Goal: Task Accomplishment & Management: Use online tool/utility

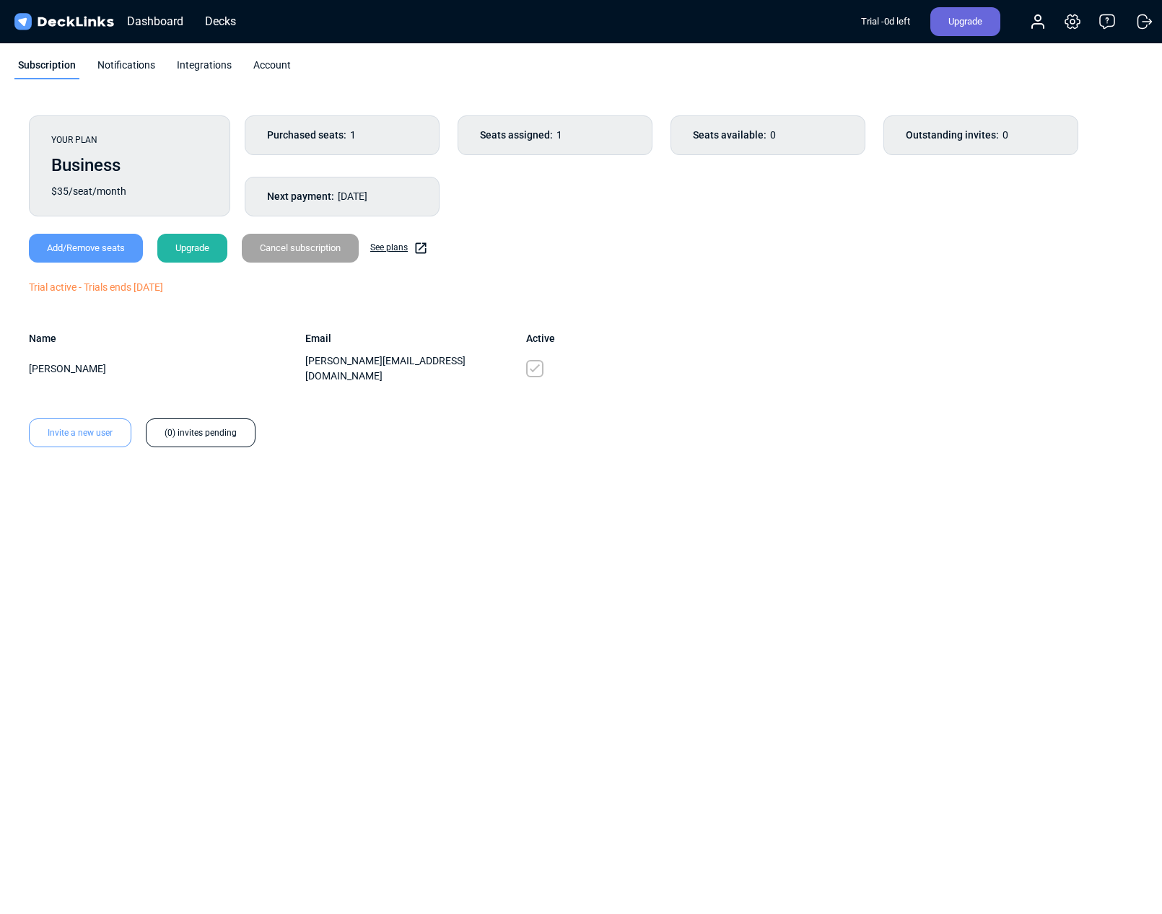
click at [905, 18] on div "Trial - 0 d left" at bounding box center [885, 21] width 49 height 29
click at [971, 19] on div "Upgrade" at bounding box center [965, 21] width 70 height 29
click at [961, 32] on div "Upgrade" at bounding box center [965, 21] width 70 height 29
click at [960, 26] on div "Upgrade" at bounding box center [965, 21] width 70 height 29
click at [747, 512] on div "YOUR PLAN Business $35/seat/month Purchased seats: 1 Seats assigned: 1 Seats av…" at bounding box center [581, 335] width 1162 height 469
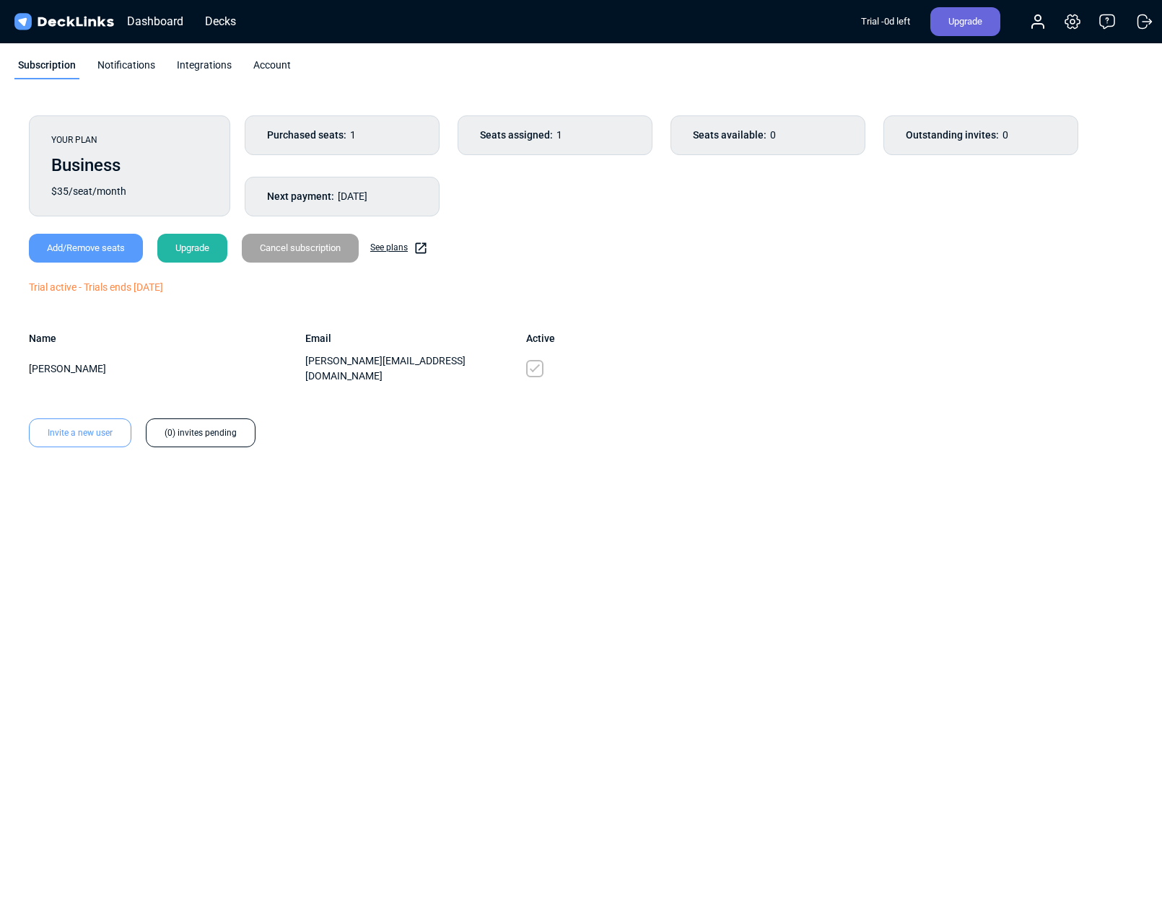
click at [214, 243] on div "Upgrade" at bounding box center [192, 248] width 70 height 29
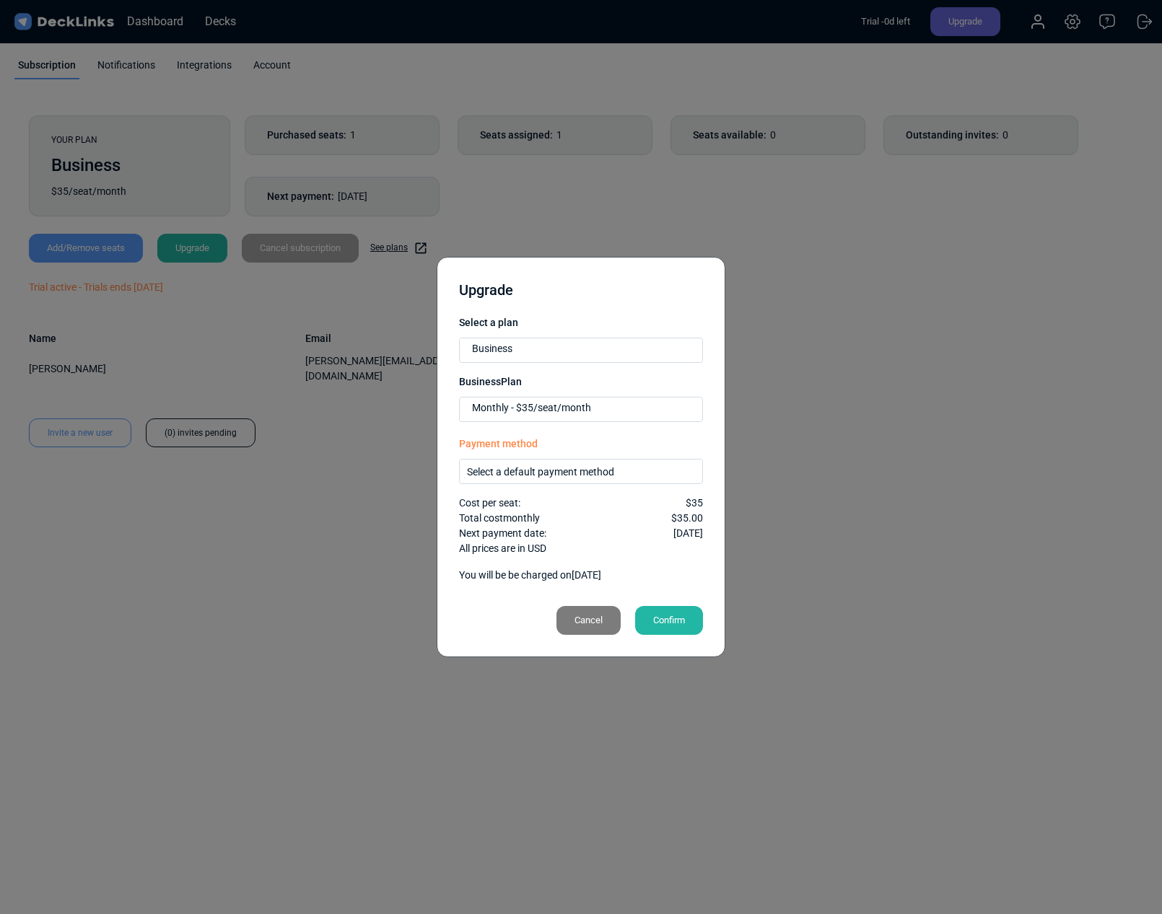
click at [682, 622] on div "Confirm" at bounding box center [669, 620] width 68 height 29
click at [630, 467] on div "Select a default payment method" at bounding box center [585, 471] width 237 height 15
click at [626, 497] on div "Add a new payment method" at bounding box center [581, 495] width 228 height 19
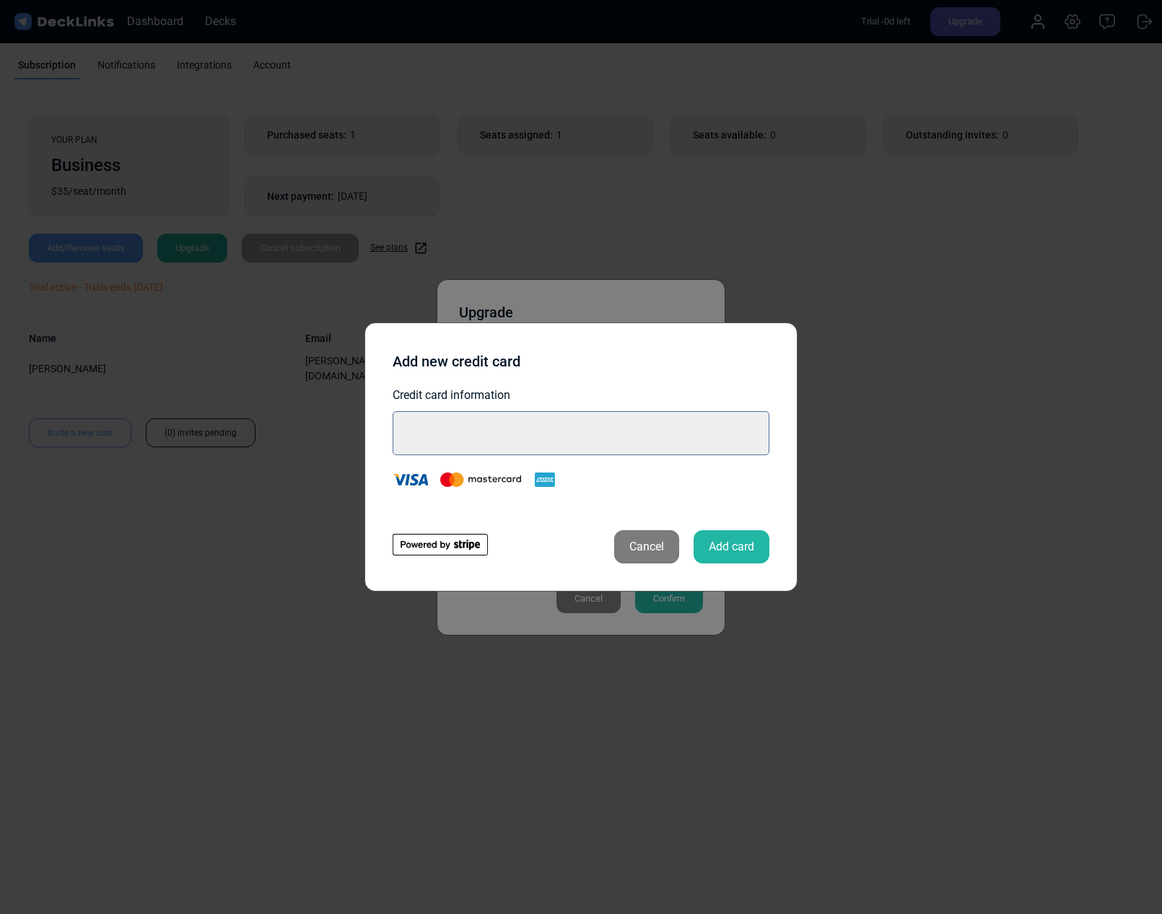
click at [613, 441] on div at bounding box center [581, 433] width 377 height 44
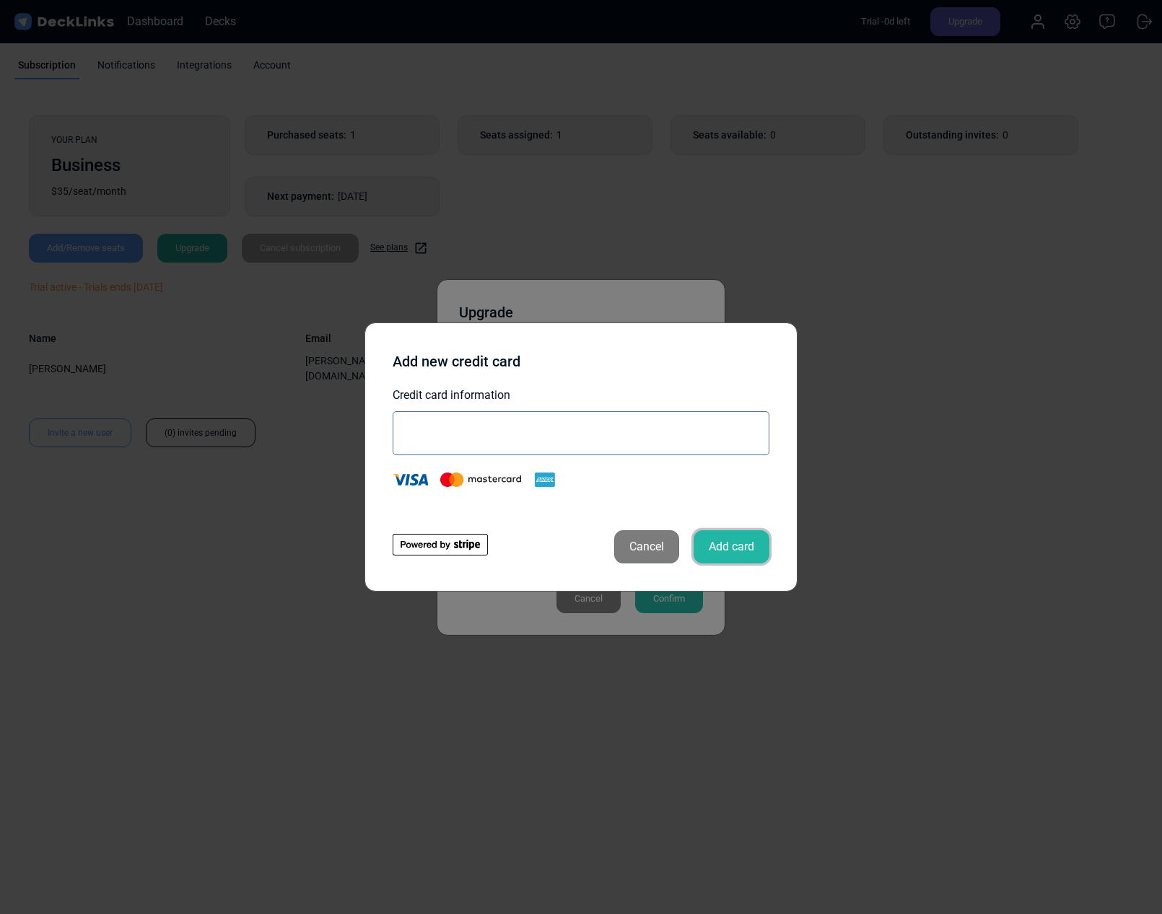
click at [738, 559] on button "Add card" at bounding box center [732, 546] width 76 height 33
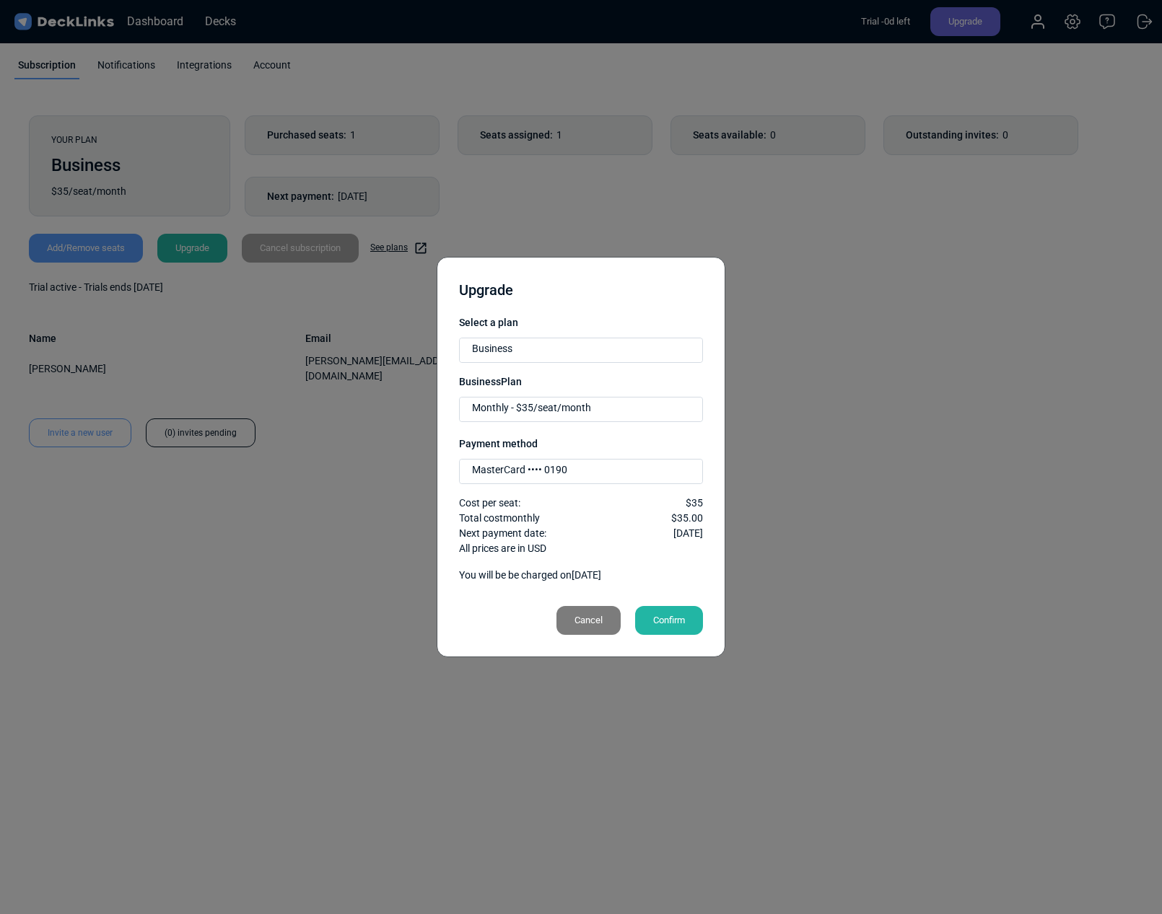
click at [695, 616] on div "Confirm" at bounding box center [669, 620] width 68 height 29
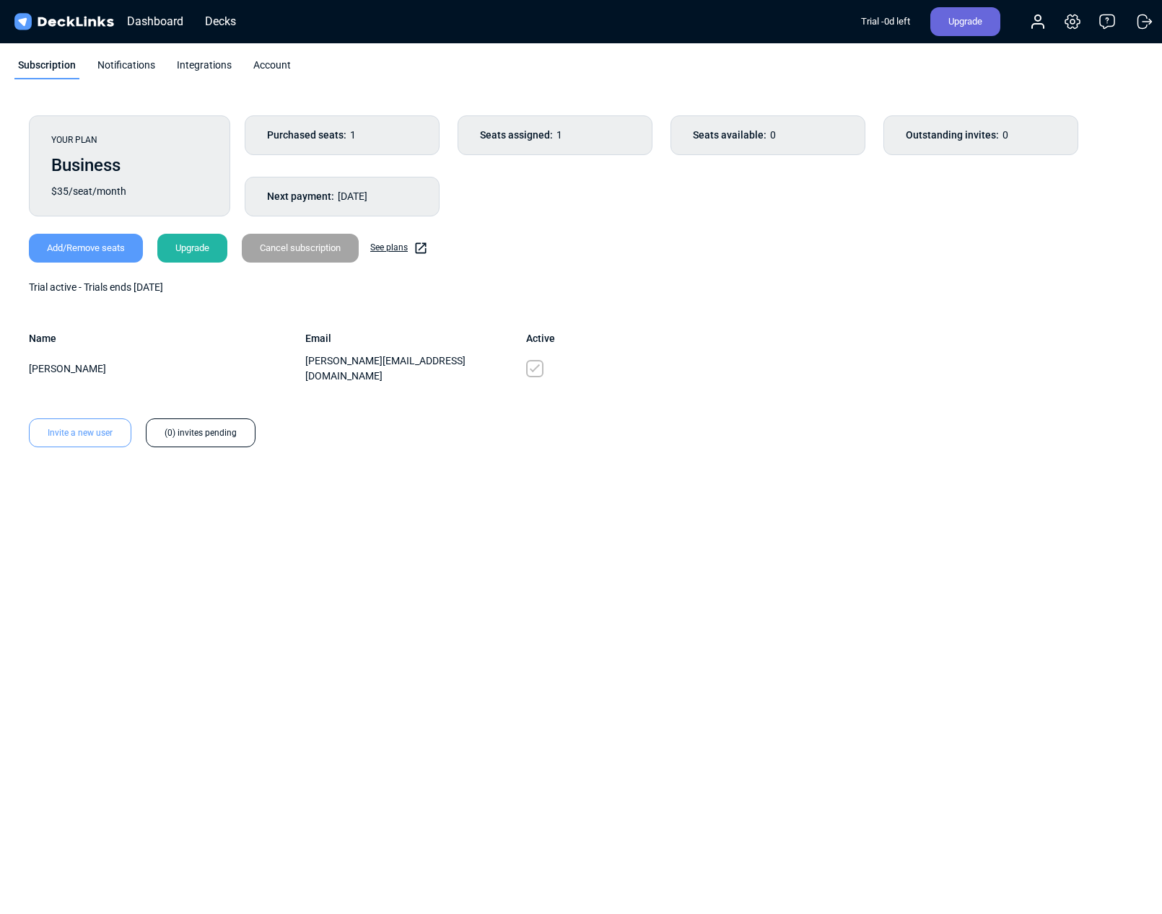
click at [821, 422] on div "YOUR PLAN Business $35/seat/month Purchased seats: 1 Seats assigned: 1 Seats av…" at bounding box center [580, 281] width 1133 height 361
click at [546, 505] on div "YOUR PLAN Business $35/seat/month Purchased seats: 1 Seats assigned: 1 Seats av…" at bounding box center [581, 335] width 1162 height 469
click at [508, 588] on html "Messenger Your conversations will go here Select a conversation Notifications D…" at bounding box center [581, 294] width 1162 height 588
click at [464, 530] on div "YOUR PLAN Business $35/seat/month Purchased seats: 1 Seats assigned: 1 Seats av…" at bounding box center [581, 335] width 1162 height 469
click at [60, 419] on div "Invite a new user" at bounding box center [80, 433] width 102 height 29
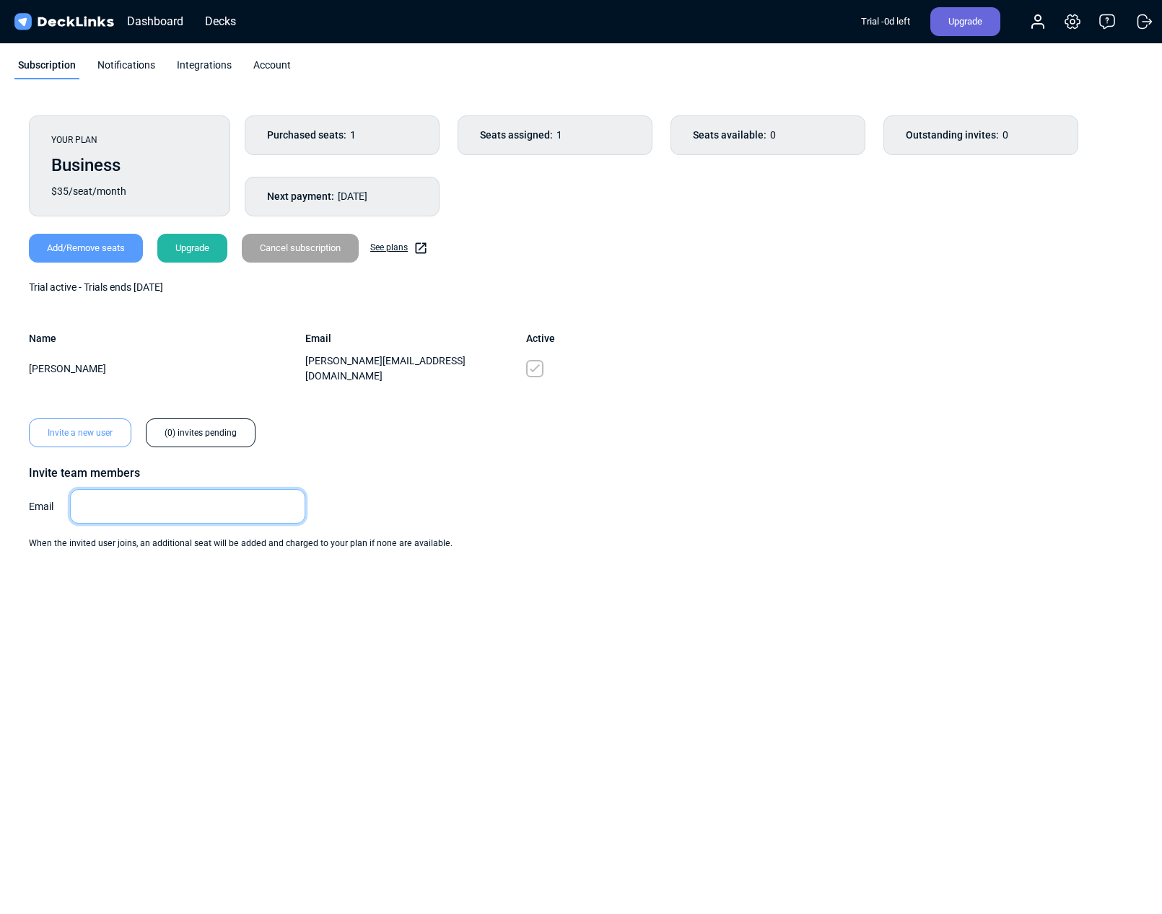
click at [115, 497] on input "email" at bounding box center [187, 506] width 235 height 35
click at [694, 547] on div "YOUR PLAN Business $35/seat/month Purchased seats: 1 Seats assigned: 1 Seats av…" at bounding box center [580, 333] width 1133 height 464
click at [738, 674] on body "Messenger Your conversations will go here Select a conversation Notifications D…" at bounding box center [581, 345] width 1162 height 691
click at [770, 134] on div "Seats available: 0" at bounding box center [768, 135] width 195 height 40
click at [389, 241] on link "See plans" at bounding box center [399, 248] width 58 height 14
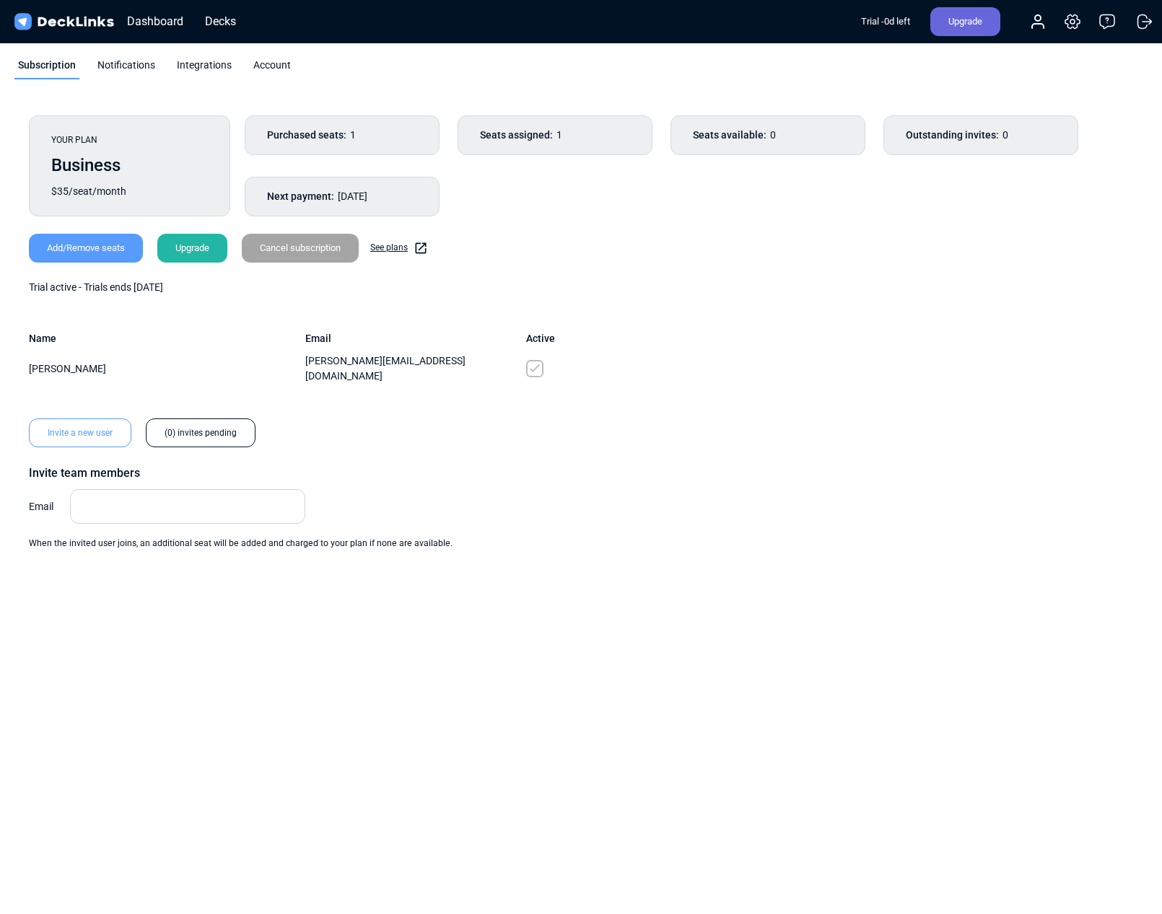
click at [733, 517] on div "YOUR PLAN Business $35/seat/month Purchased seats: 1 Seats assigned: 1 Seats av…" at bounding box center [580, 333] width 1133 height 464
click at [144, 20] on div "Dashboard" at bounding box center [155, 21] width 71 height 18
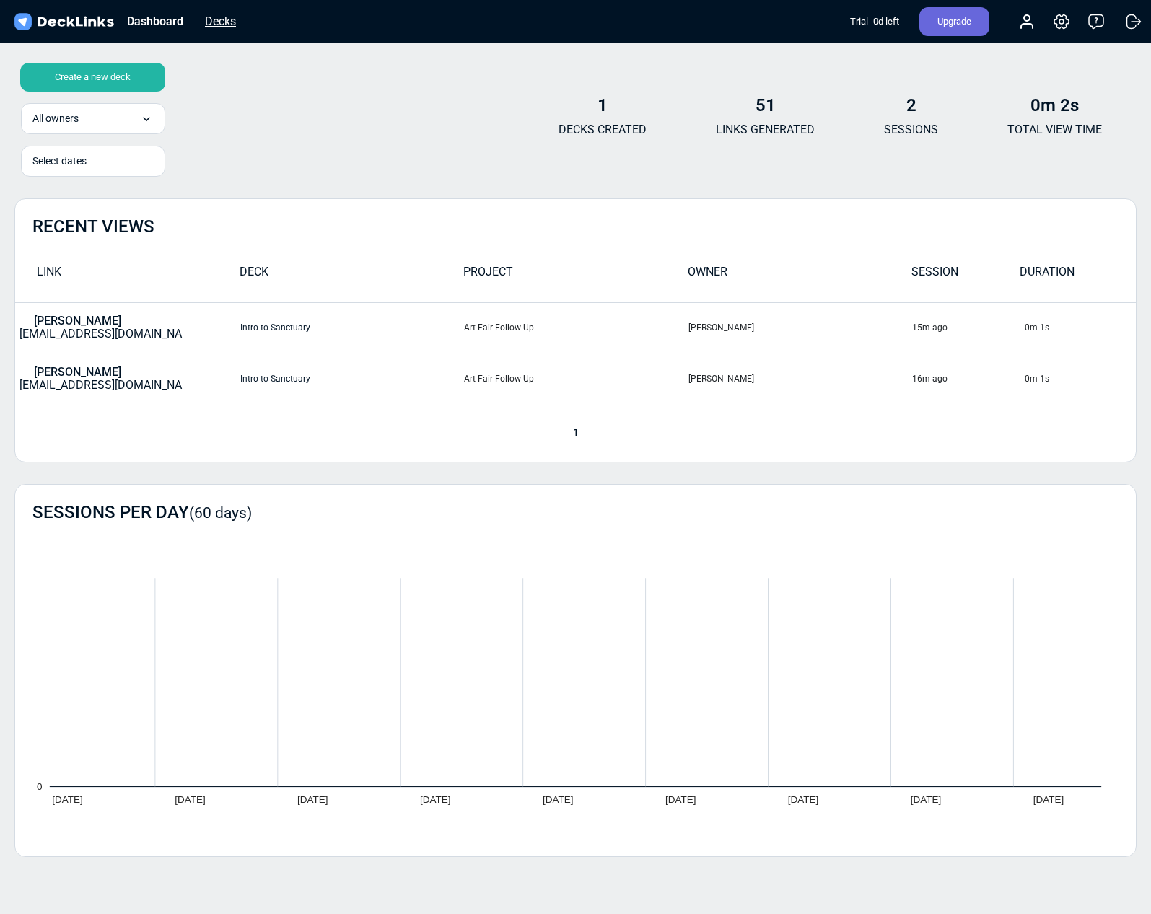
click at [227, 20] on div "Decks" at bounding box center [220, 21] width 45 height 18
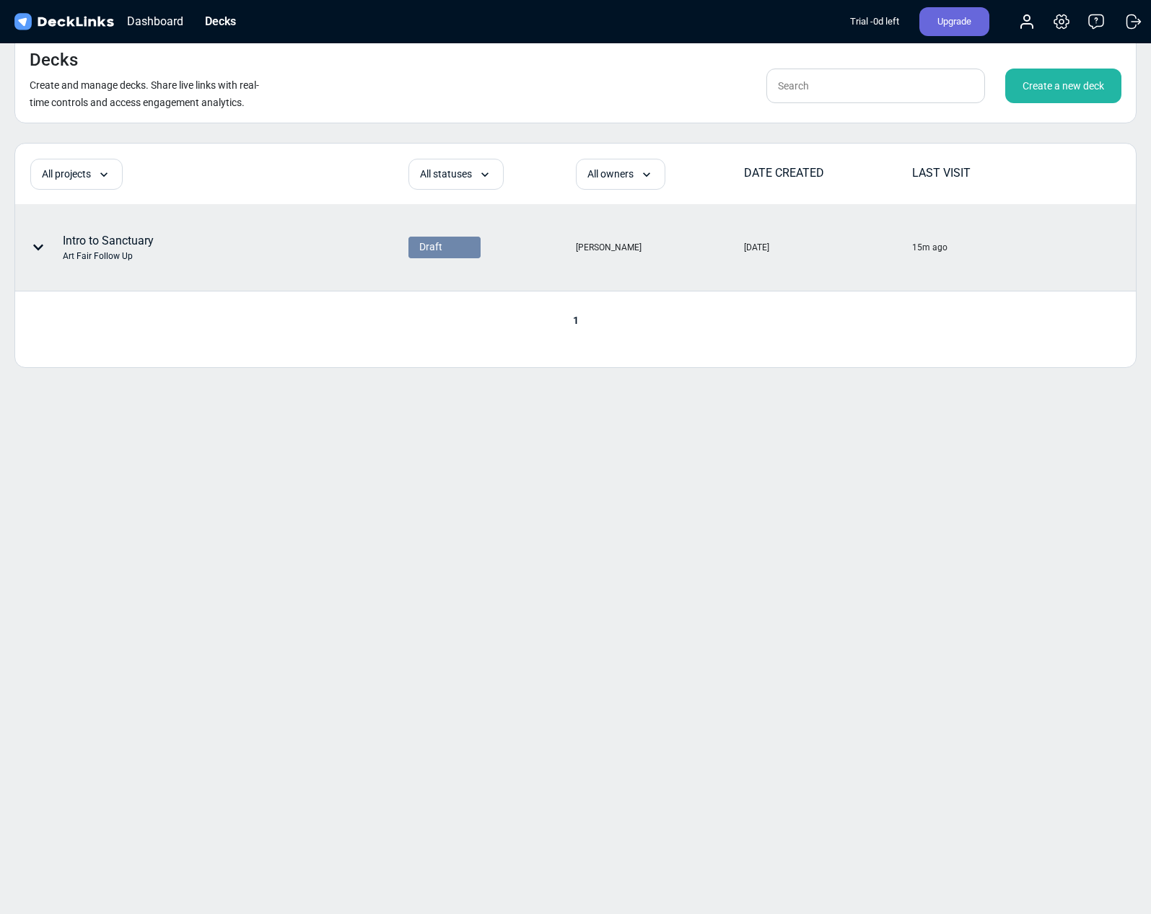
click at [144, 239] on div "Intro to Sanctuary Art Fair Follow Up" at bounding box center [108, 247] width 91 height 30
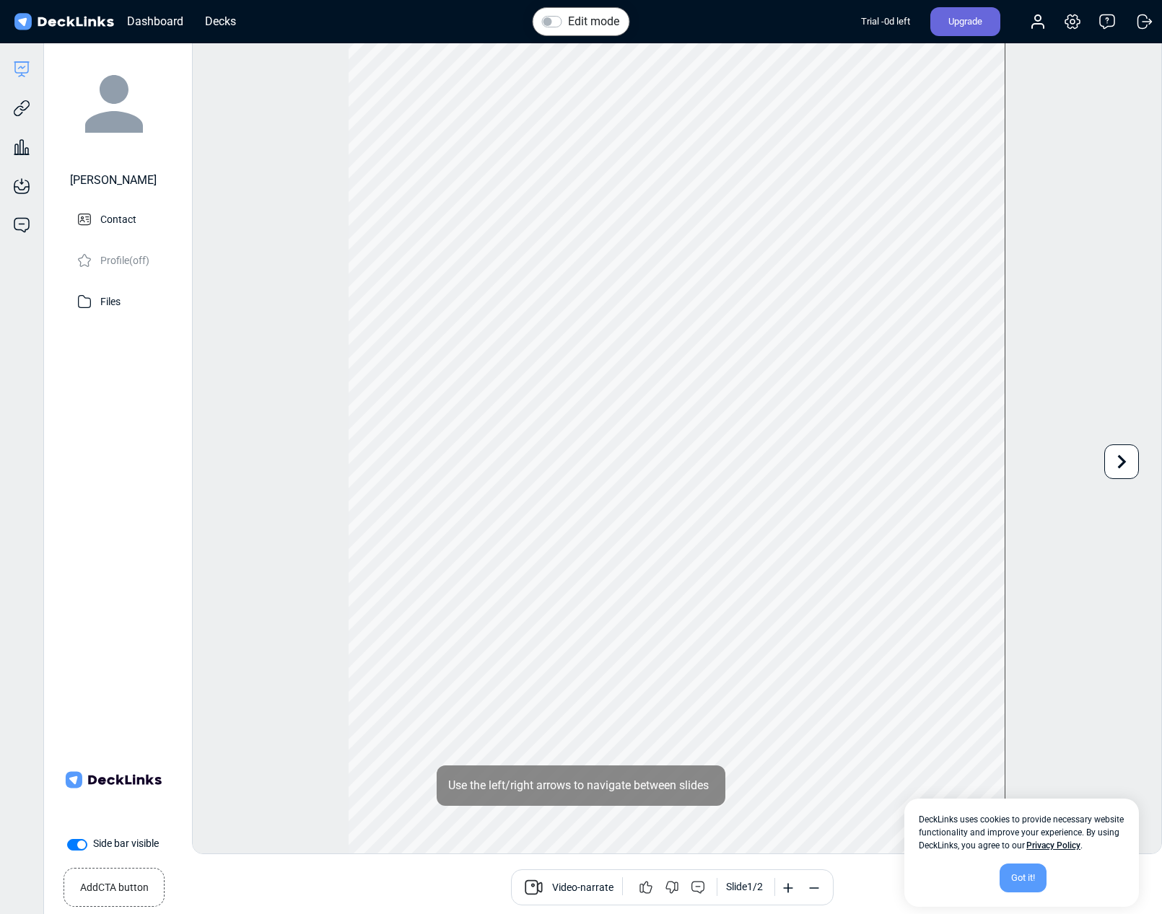
click at [1026, 878] on div "Got it!" at bounding box center [1023, 878] width 47 height 29
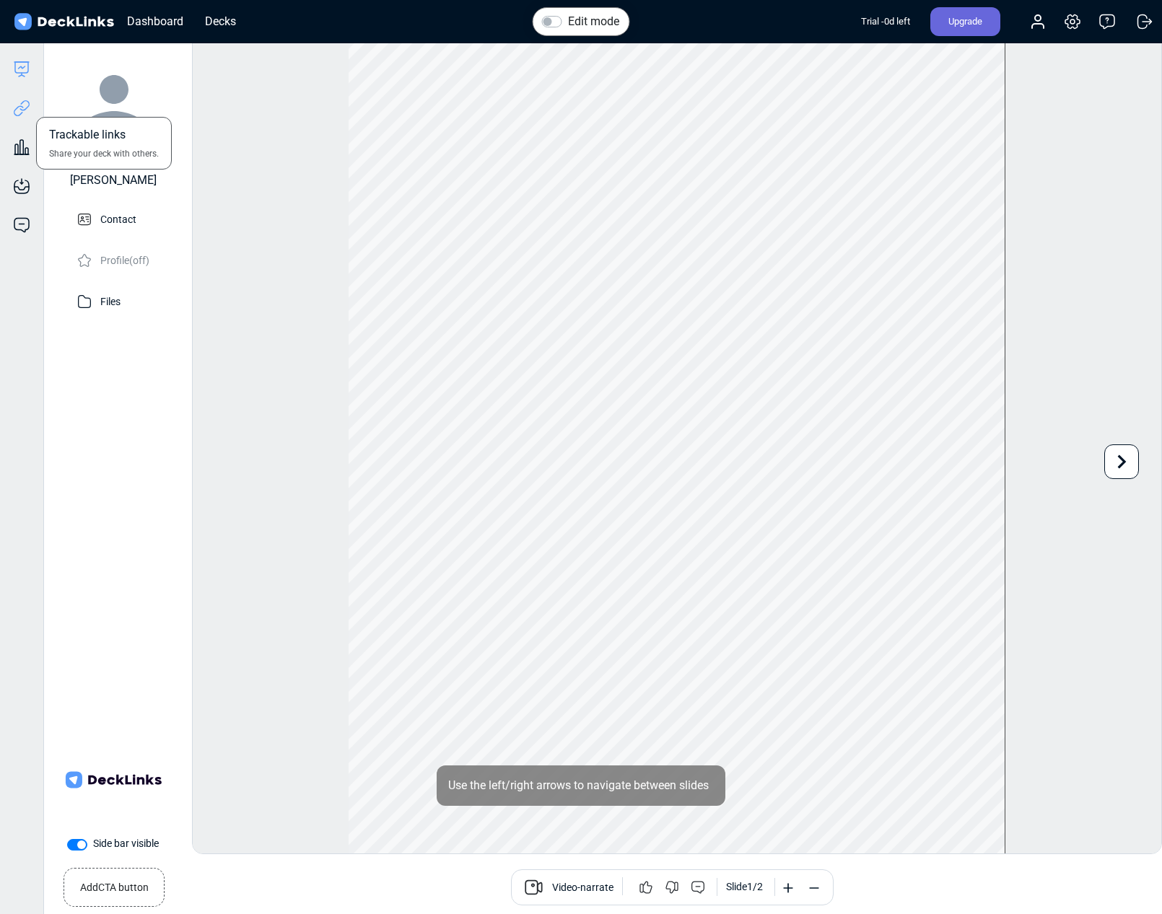
click at [26, 100] on icon at bounding box center [24, 105] width 10 height 11
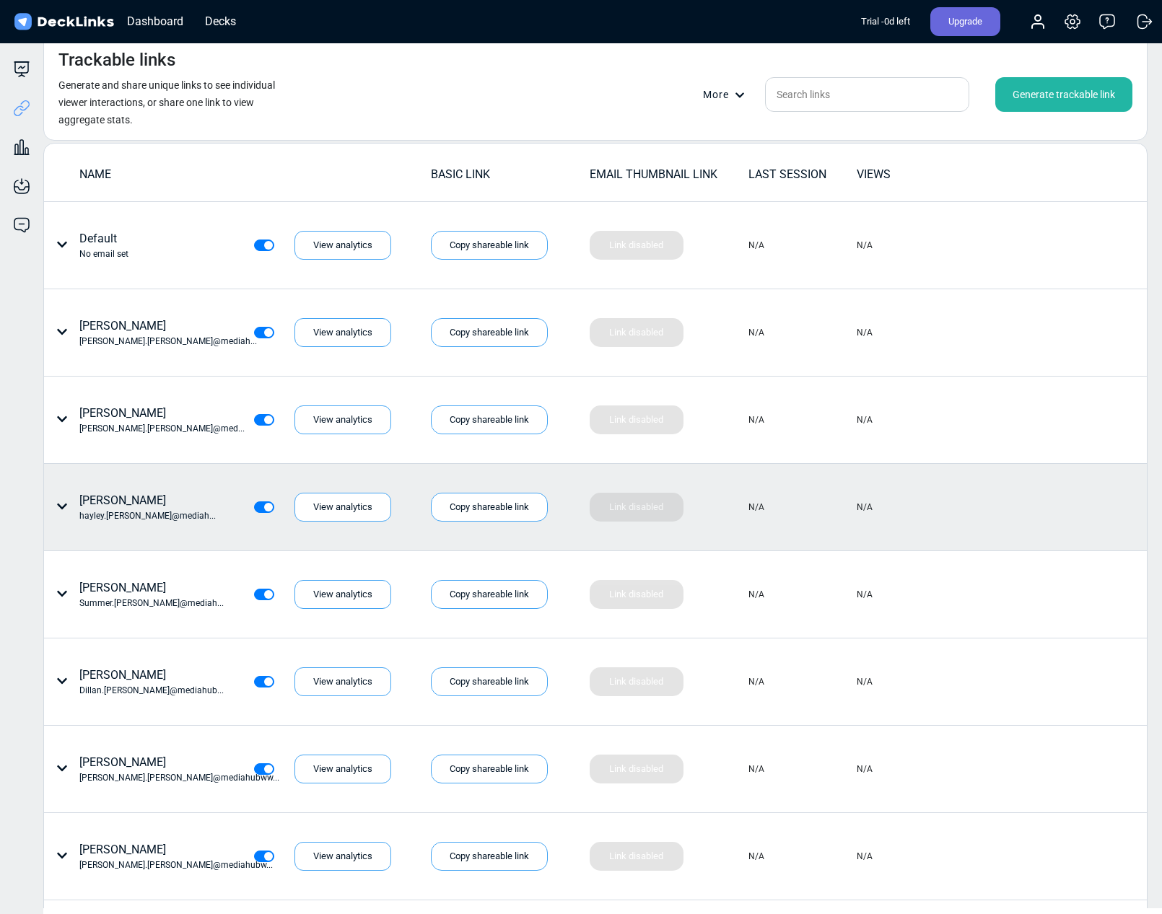
scroll to position [127, 0]
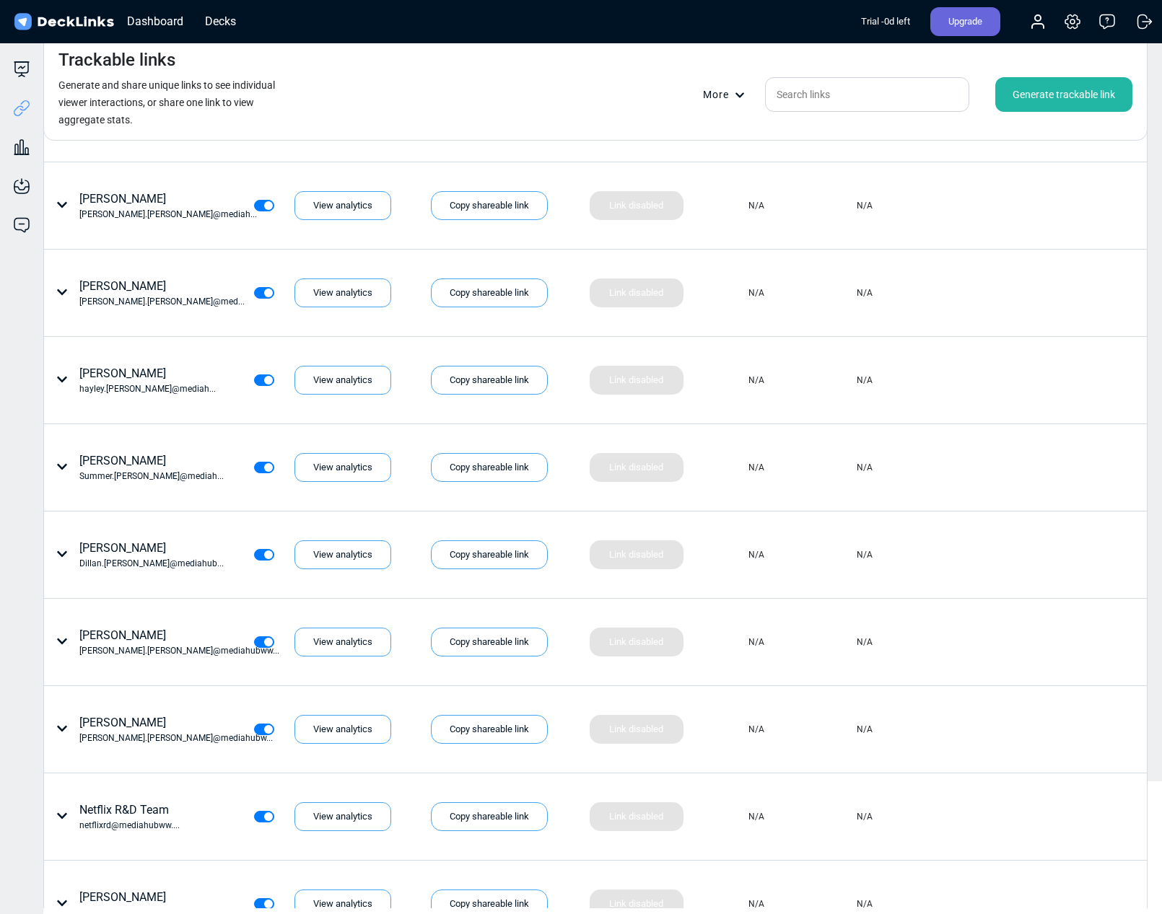
click at [1052, 97] on div "Generate trackable link" at bounding box center [1063, 94] width 137 height 35
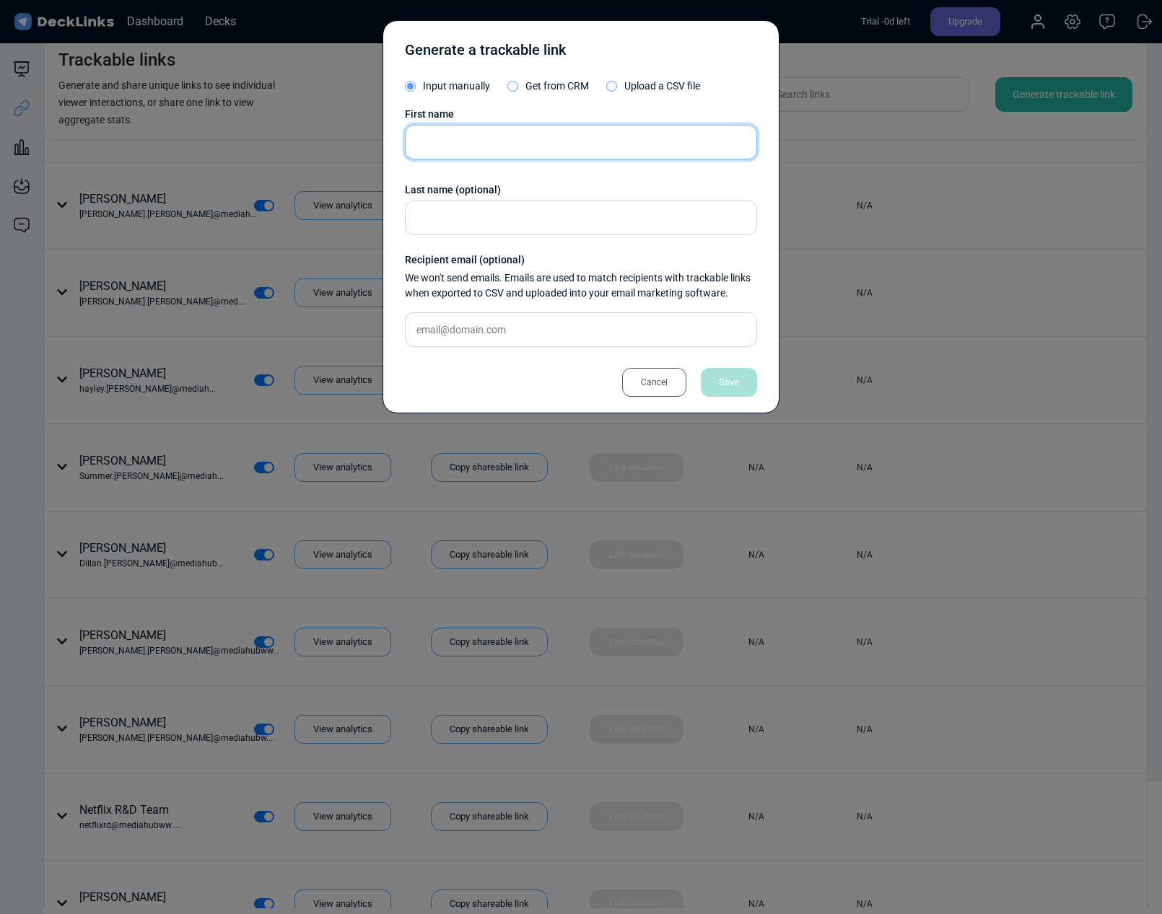
click at [494, 144] on input "text" at bounding box center [581, 142] width 352 height 35
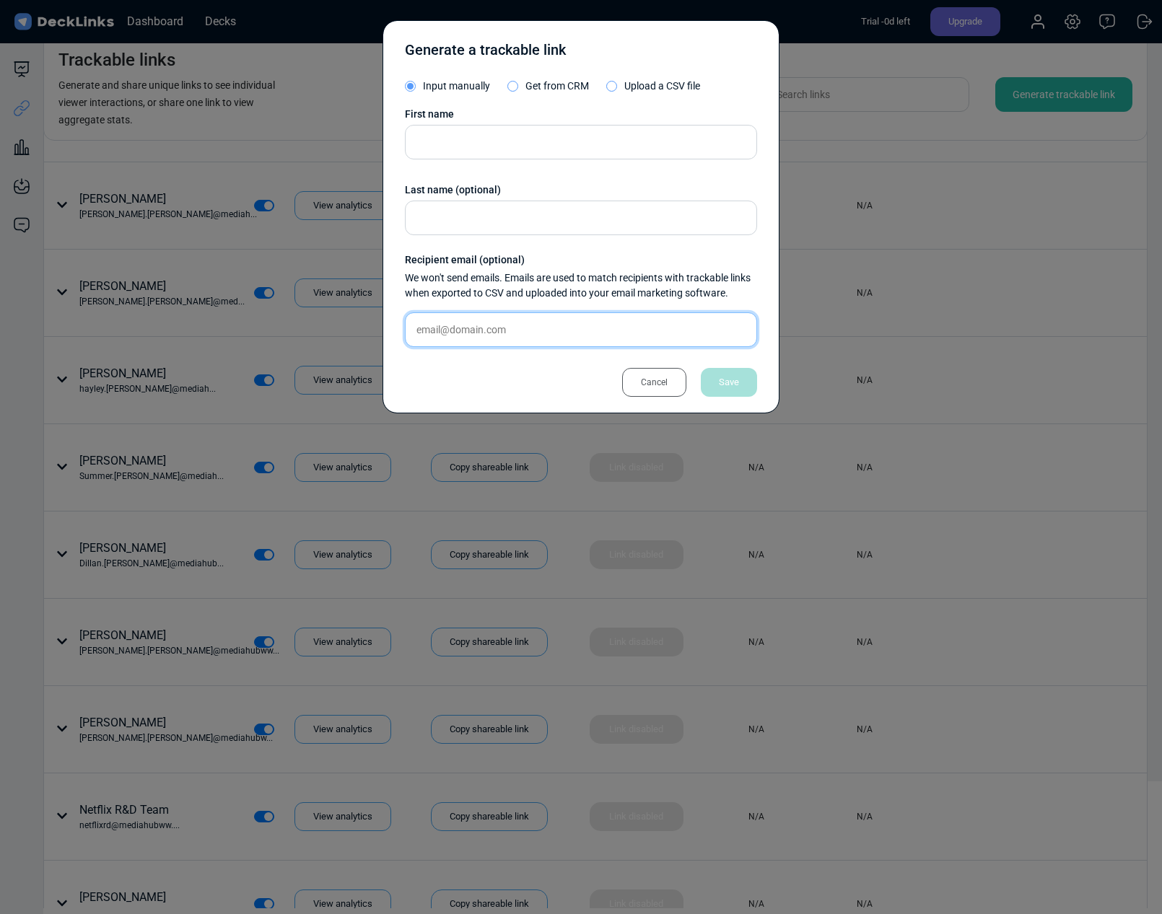
click at [500, 331] on input "text" at bounding box center [581, 330] width 352 height 35
paste input "[EMAIL_ADDRESS][DOMAIN_NAME]"
type input "[EMAIL_ADDRESS][DOMAIN_NAME]"
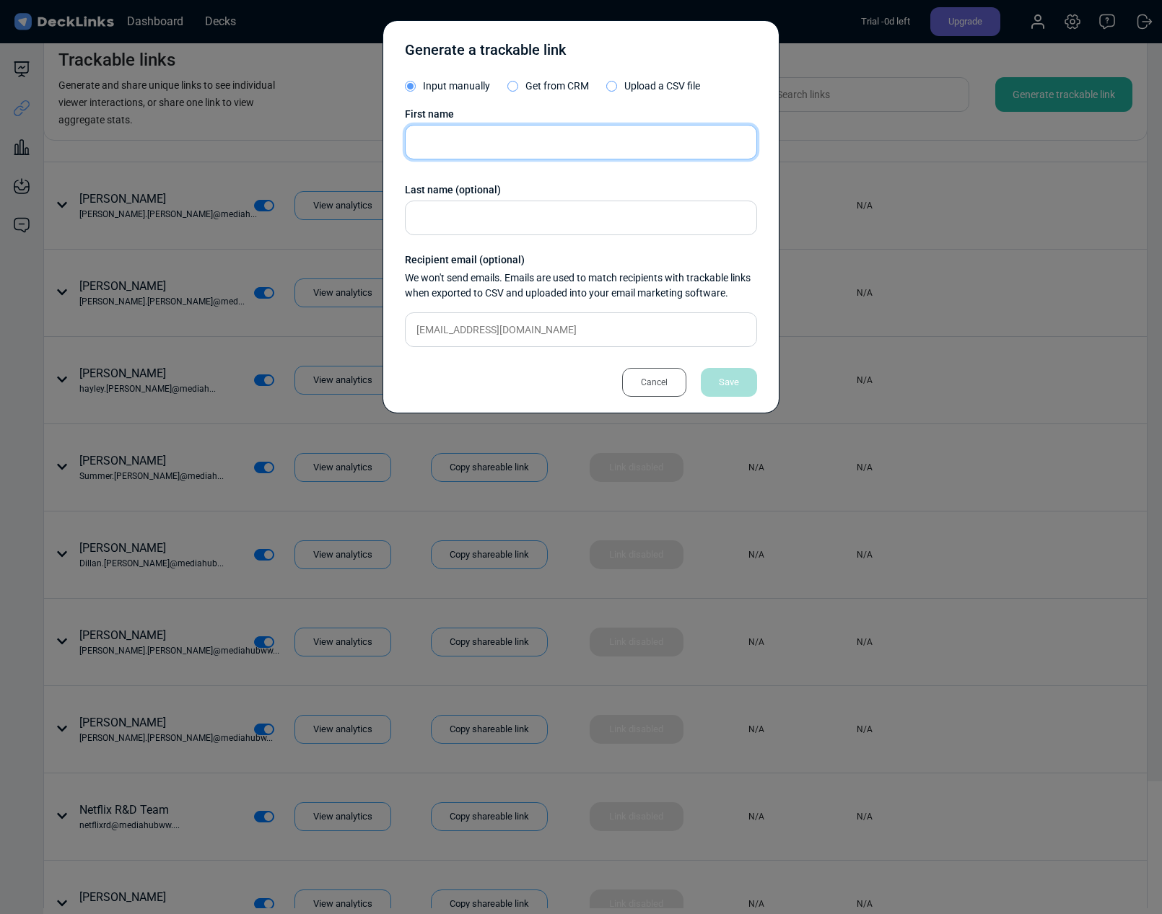
click at [433, 140] on input "text" at bounding box center [581, 142] width 352 height 35
type input "Maddy"
click at [734, 385] on div "Save" at bounding box center [729, 382] width 56 height 29
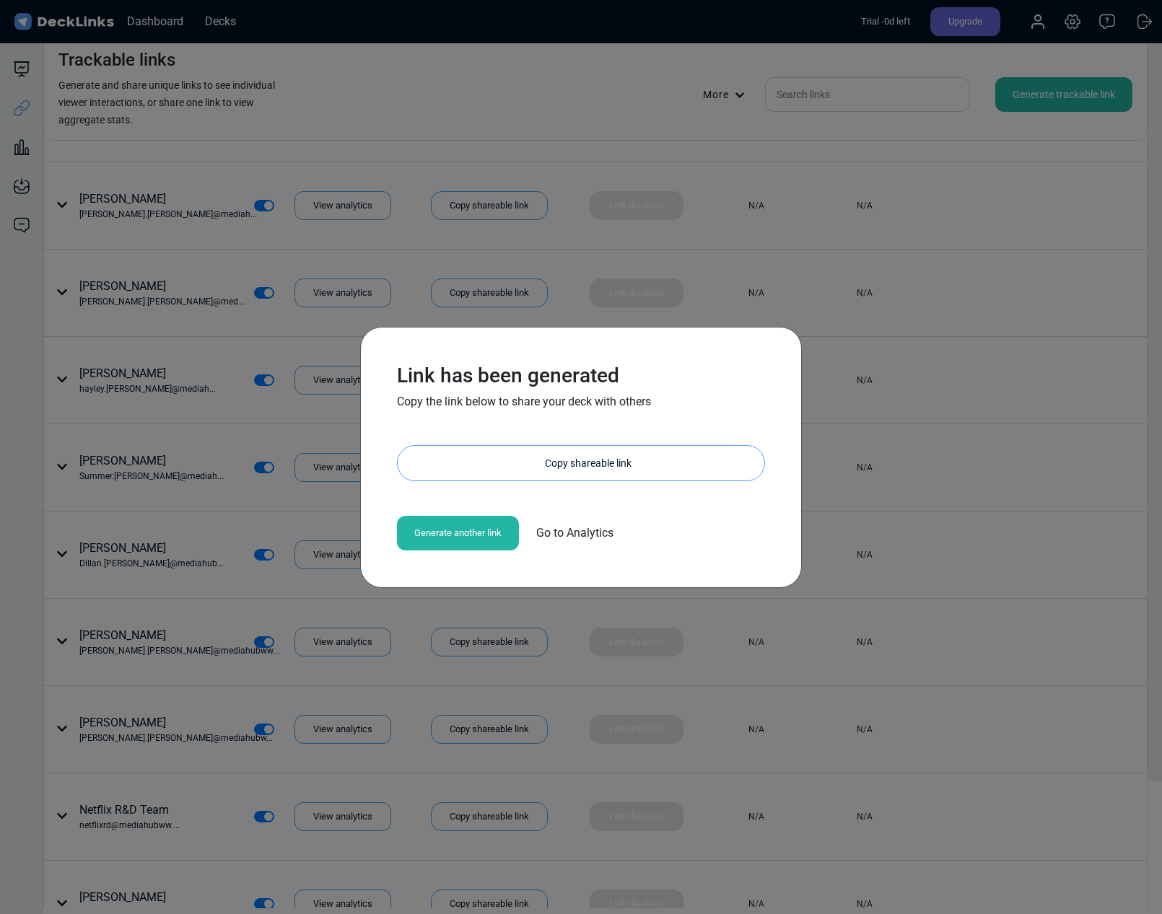
click at [612, 461] on div "Copy shareable link" at bounding box center [588, 463] width 352 height 35
click at [505, 526] on div "Generate another link" at bounding box center [458, 533] width 122 height 35
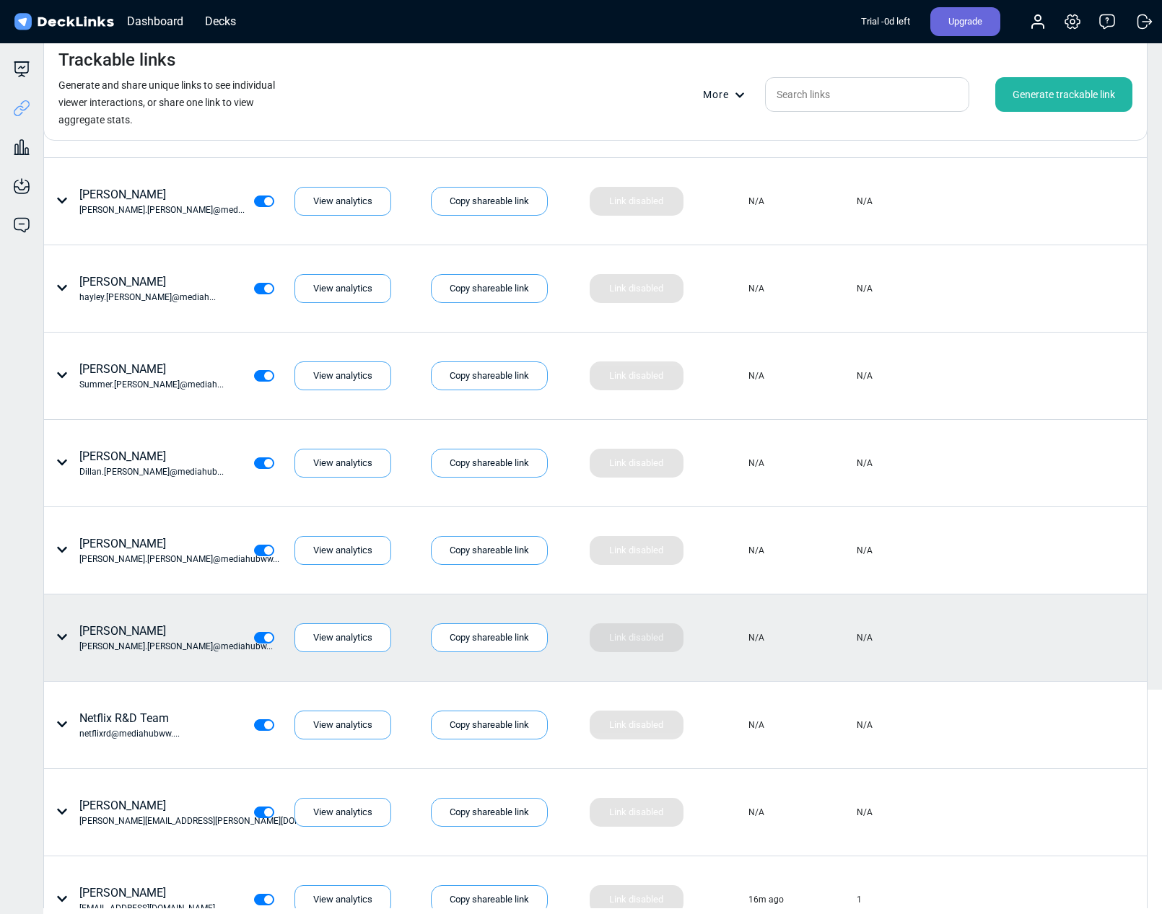
scroll to position [0, 0]
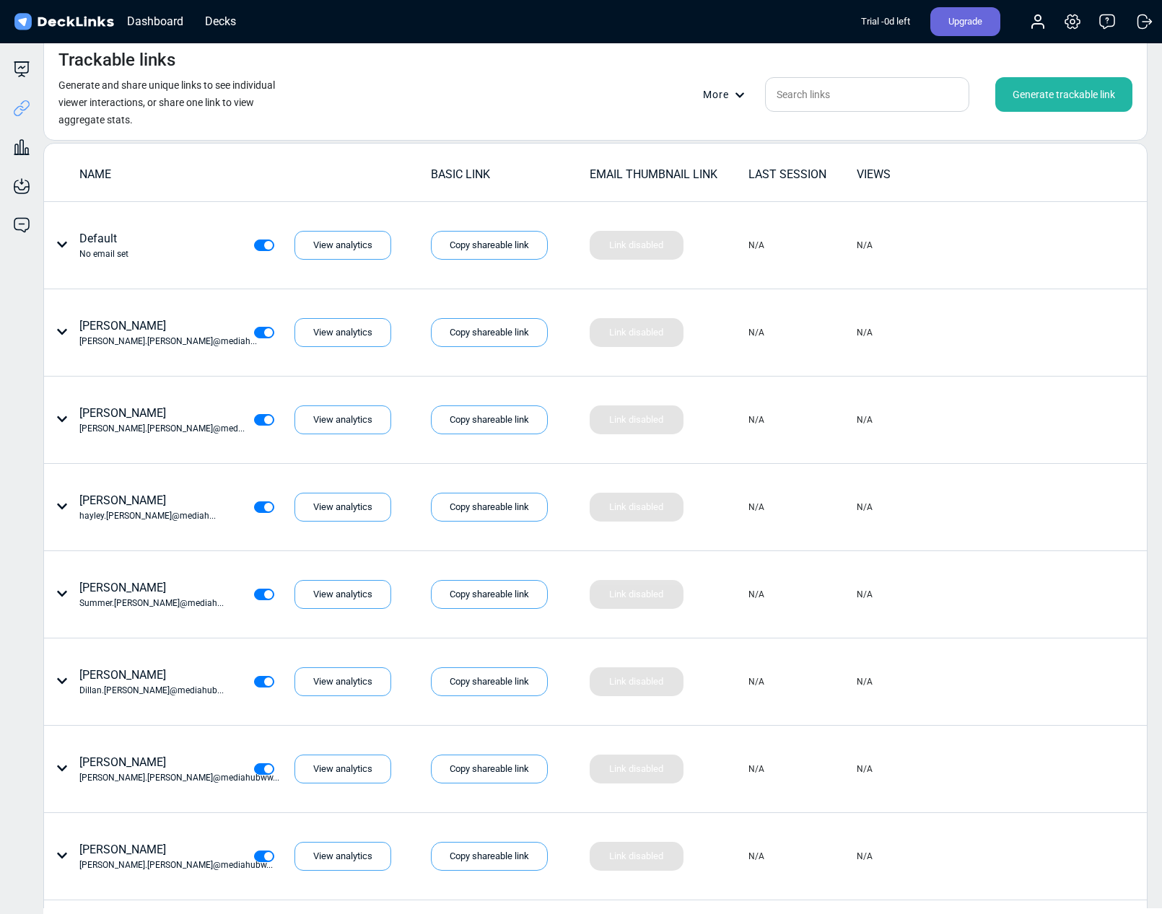
click at [1055, 92] on div "Generate trackable link" at bounding box center [1063, 94] width 137 height 35
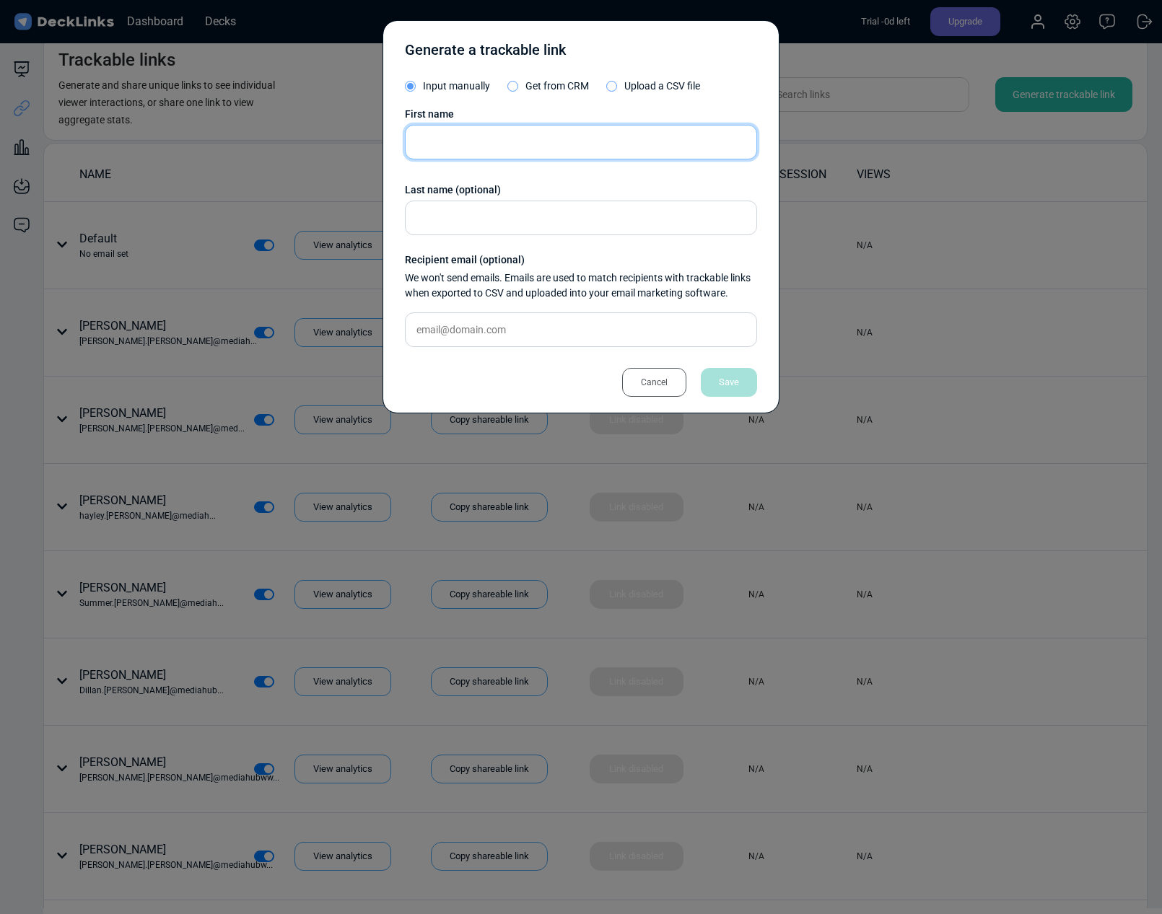
click at [511, 131] on input "text" at bounding box center [581, 142] width 352 height 35
type input "Elan"
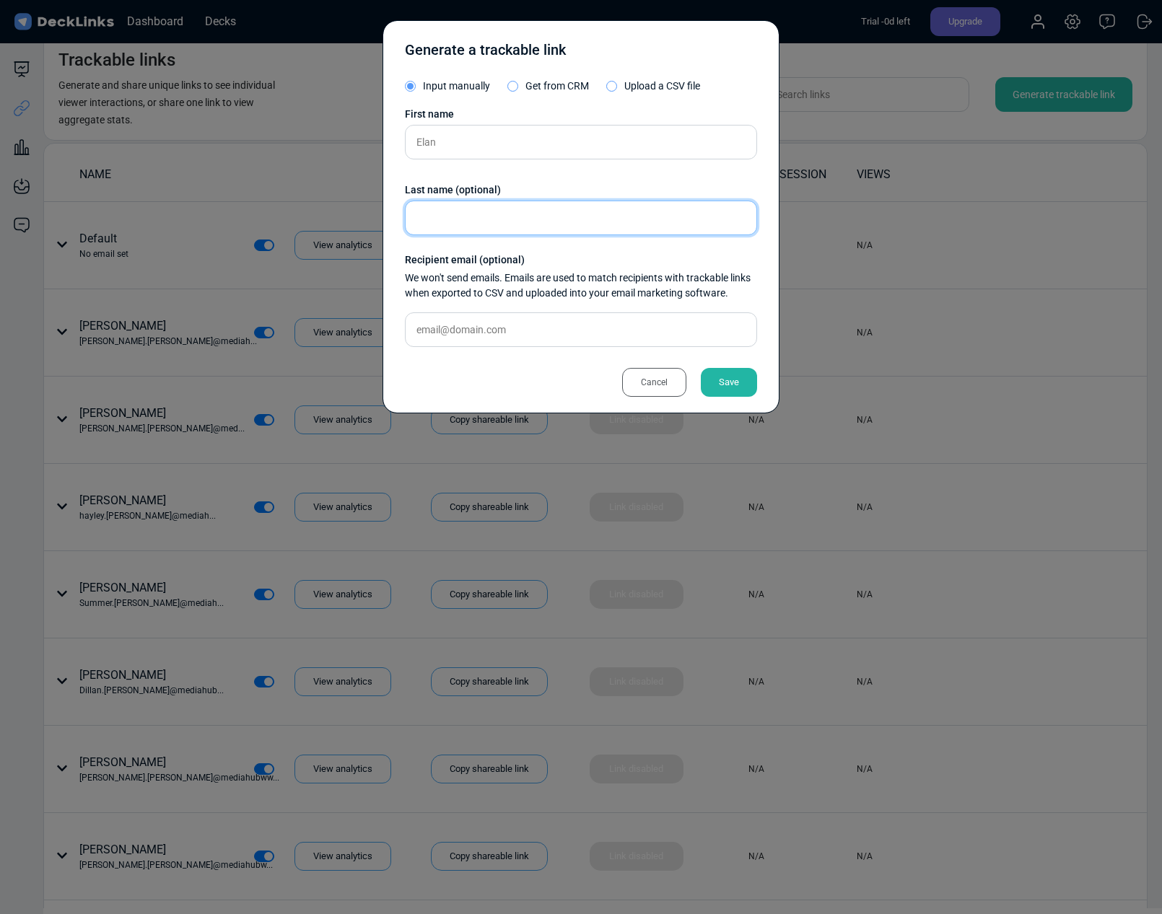
click at [500, 209] on input "text" at bounding box center [581, 218] width 352 height 35
type input "Lieber"
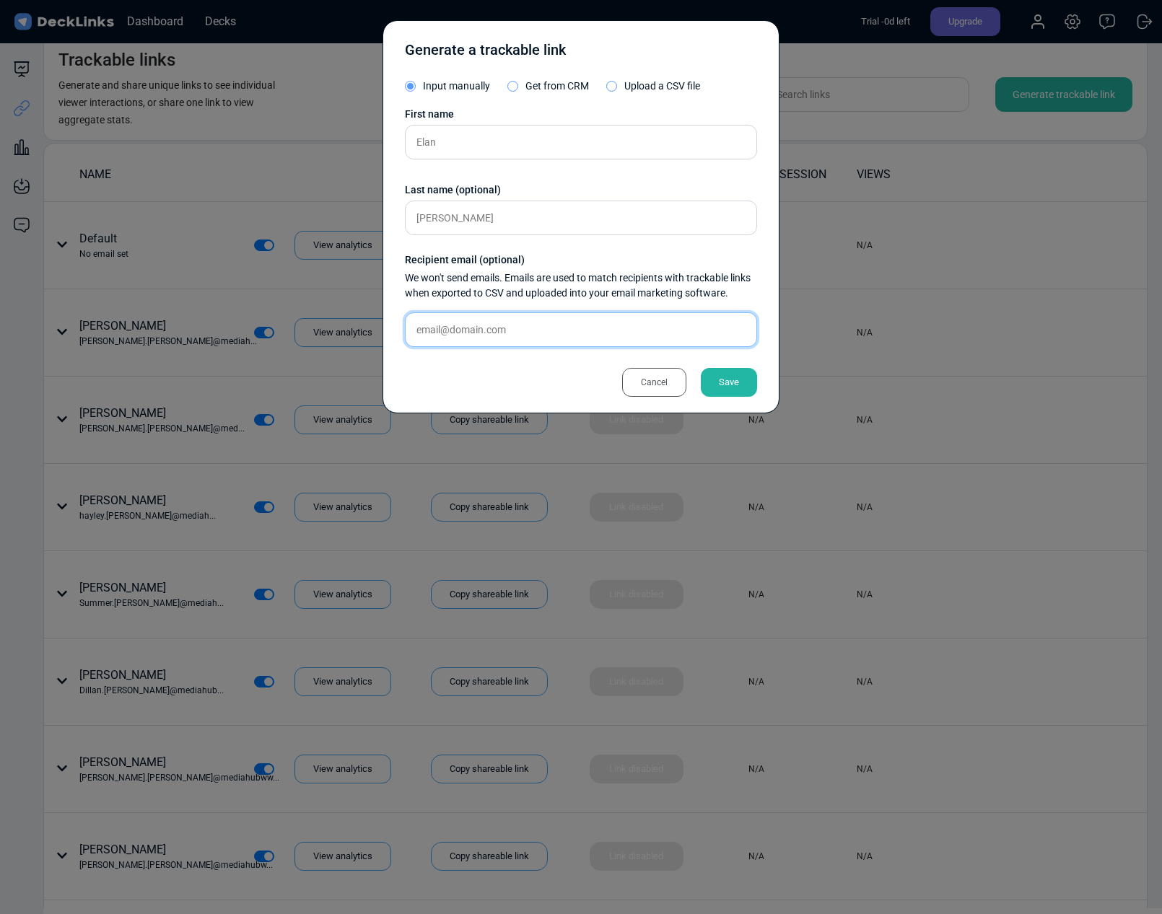
click at [481, 336] on input "text" at bounding box center [581, 330] width 352 height 35
paste input "[EMAIL_ADDRESS][PERSON_NAME][DOMAIN_NAME]"
type input "[EMAIL_ADDRESS][PERSON_NAME][DOMAIN_NAME]"
click at [737, 380] on div "Save" at bounding box center [729, 382] width 56 height 29
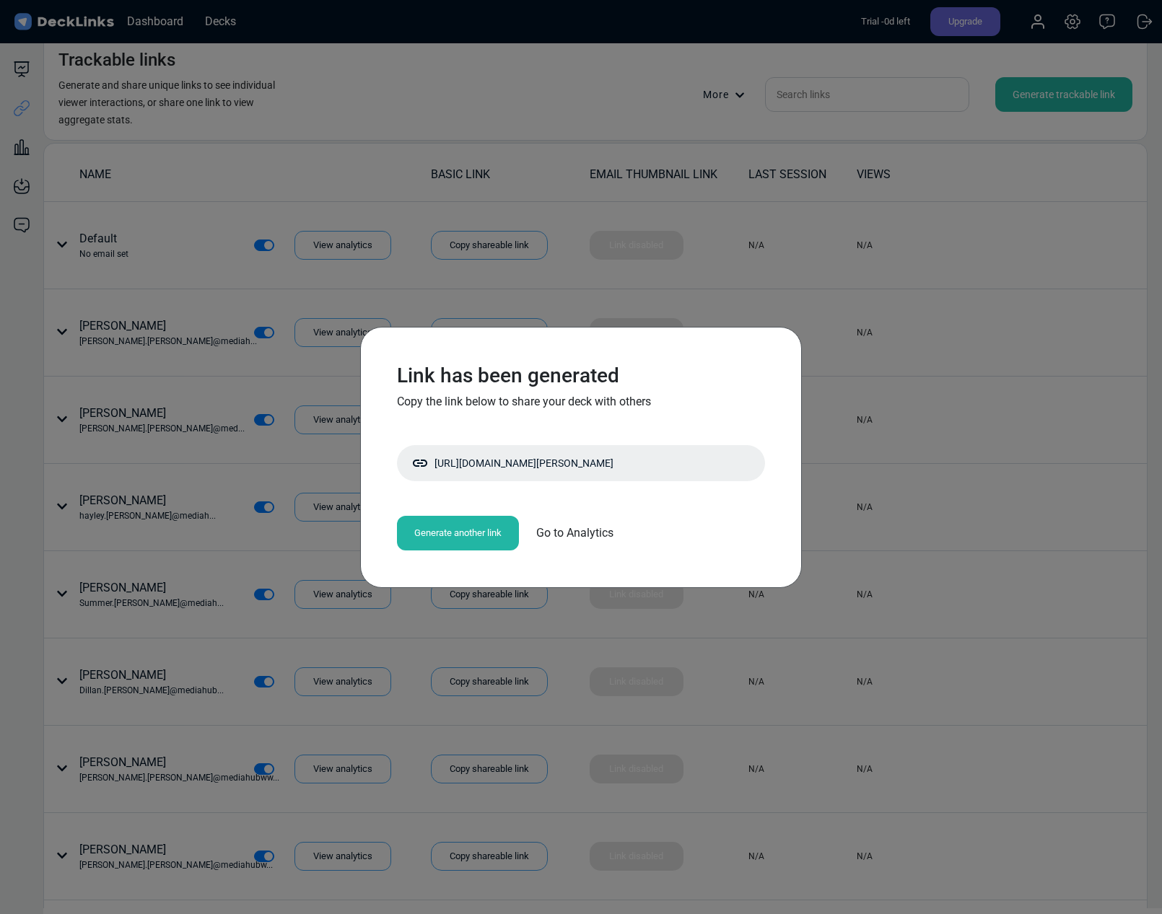
click at [432, 535] on div "Generate another link" at bounding box center [458, 533] width 122 height 35
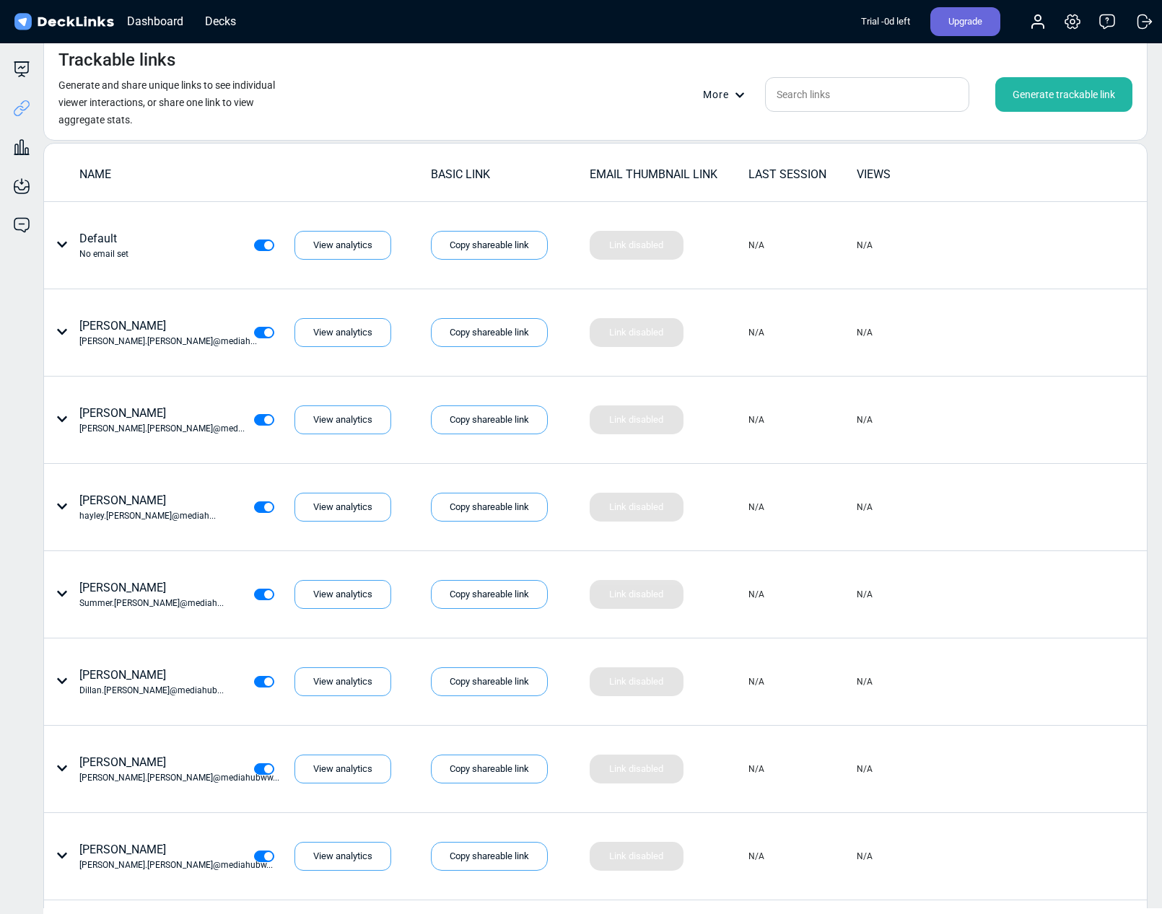
click at [1053, 90] on div "Generate trackable link" at bounding box center [1063, 94] width 137 height 35
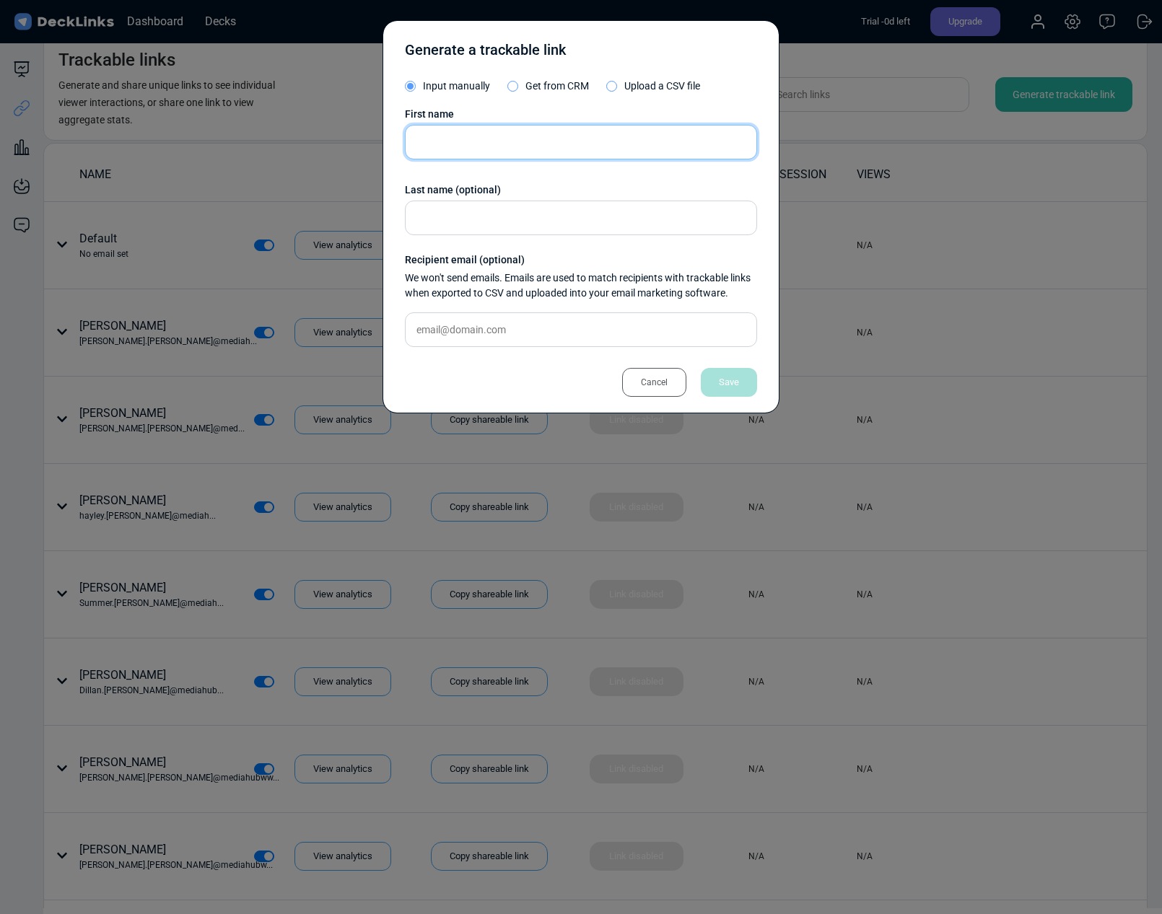
click at [434, 140] on input "text" at bounding box center [581, 142] width 352 height 35
type input "[PERSON_NAME]"
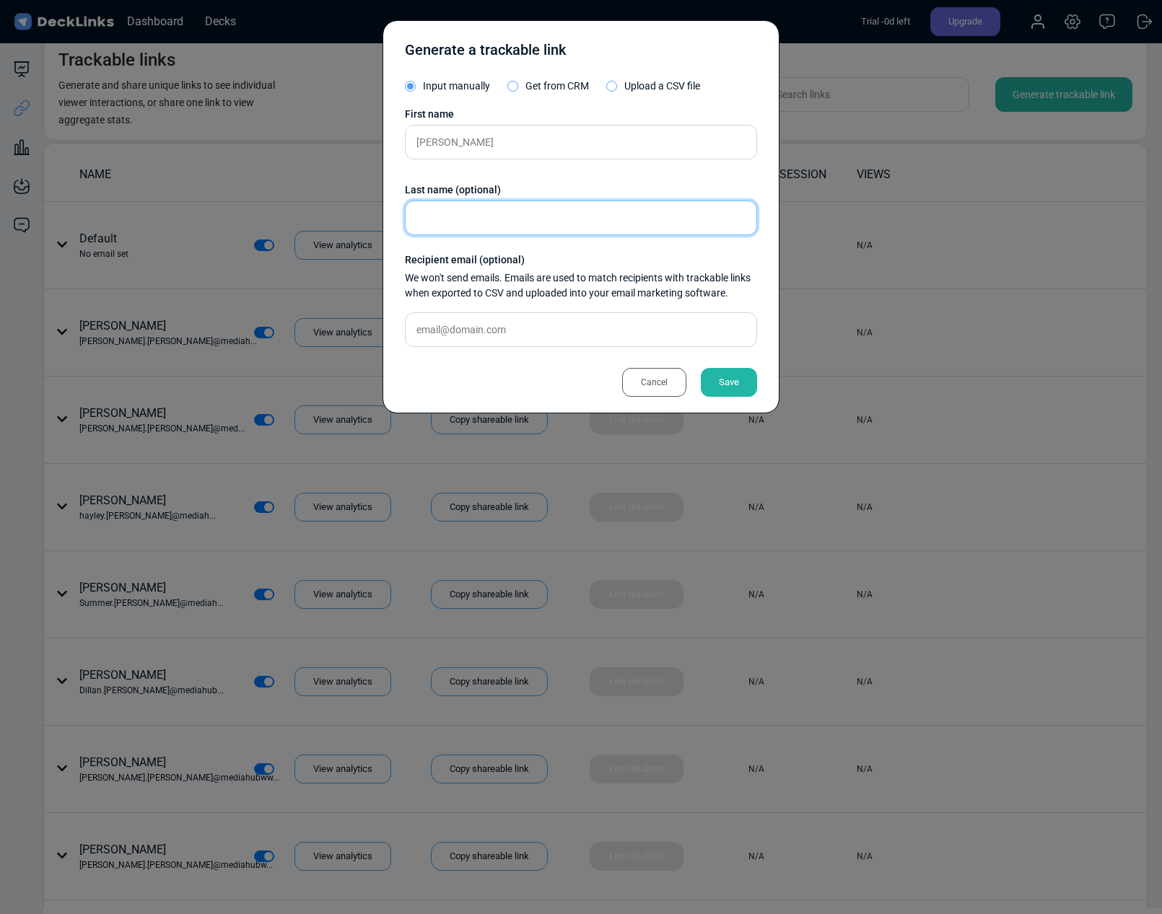
click at [500, 220] on input "text" at bounding box center [581, 218] width 352 height 35
paste input "[PERSON_NAME][EMAIL_ADDRESS][PERSON_NAME][DOMAIN_NAME]"
type input "[PERSON_NAME][EMAIL_ADDRESS][PERSON_NAME][DOMAIN_NAME]"
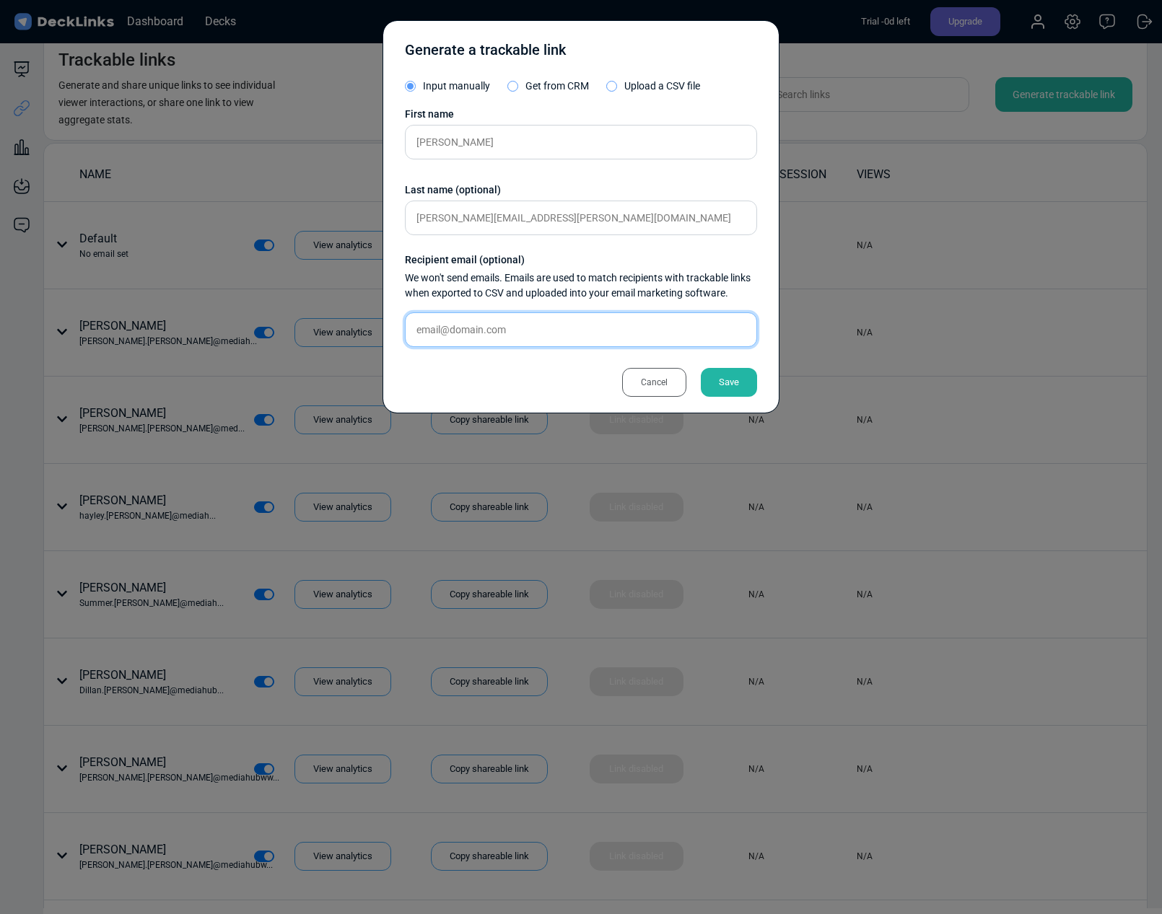
click at [504, 331] on input "text" at bounding box center [581, 330] width 352 height 35
paste input "[PERSON_NAME][EMAIL_ADDRESS][PERSON_NAME][DOMAIN_NAME]"
type input "[PERSON_NAME][EMAIL_ADDRESS][PERSON_NAME][DOMAIN_NAME]"
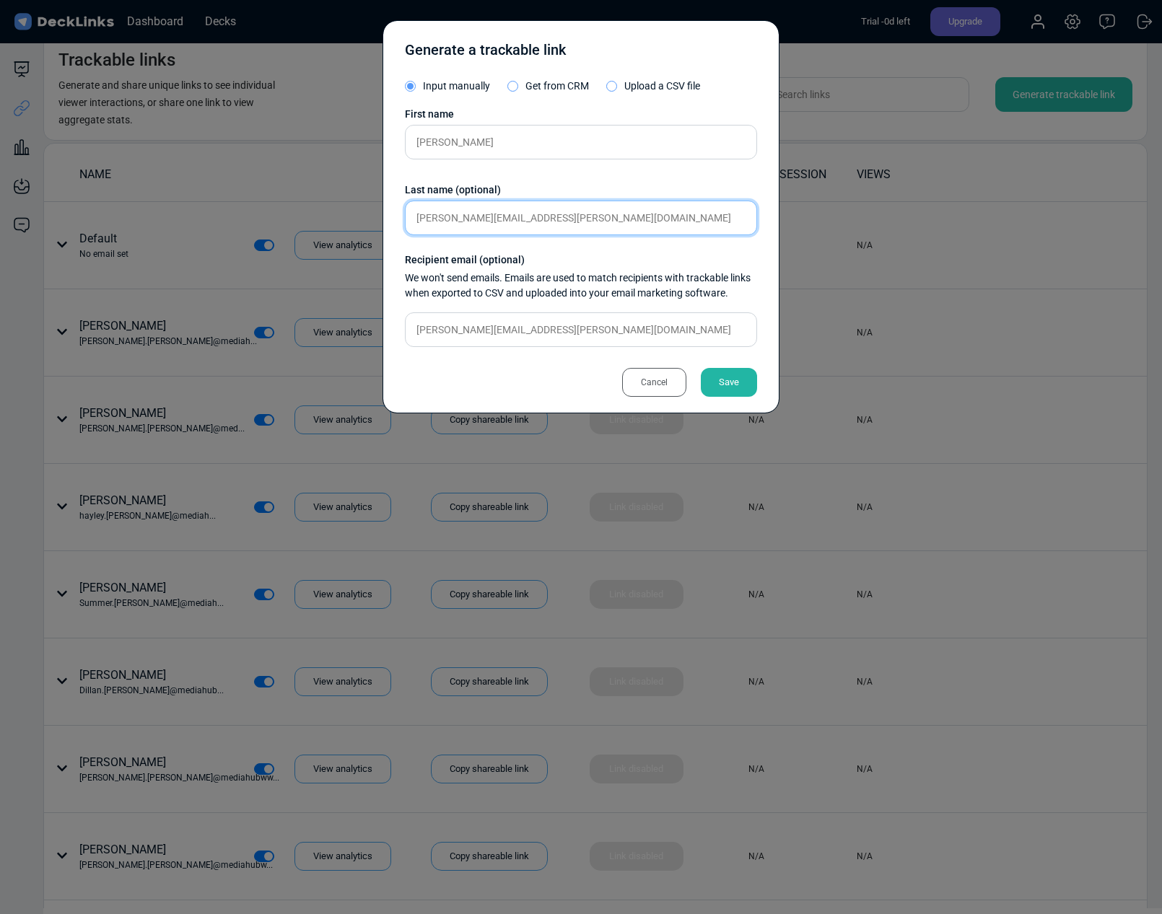
drag, startPoint x: 515, startPoint y: 217, endPoint x: 392, endPoint y: 218, distance: 122.7
click at [392, 218] on div "Generate a trackable link Input manually Get from CRM Upload a CSV file First n…" at bounding box center [581, 216] width 397 height 393
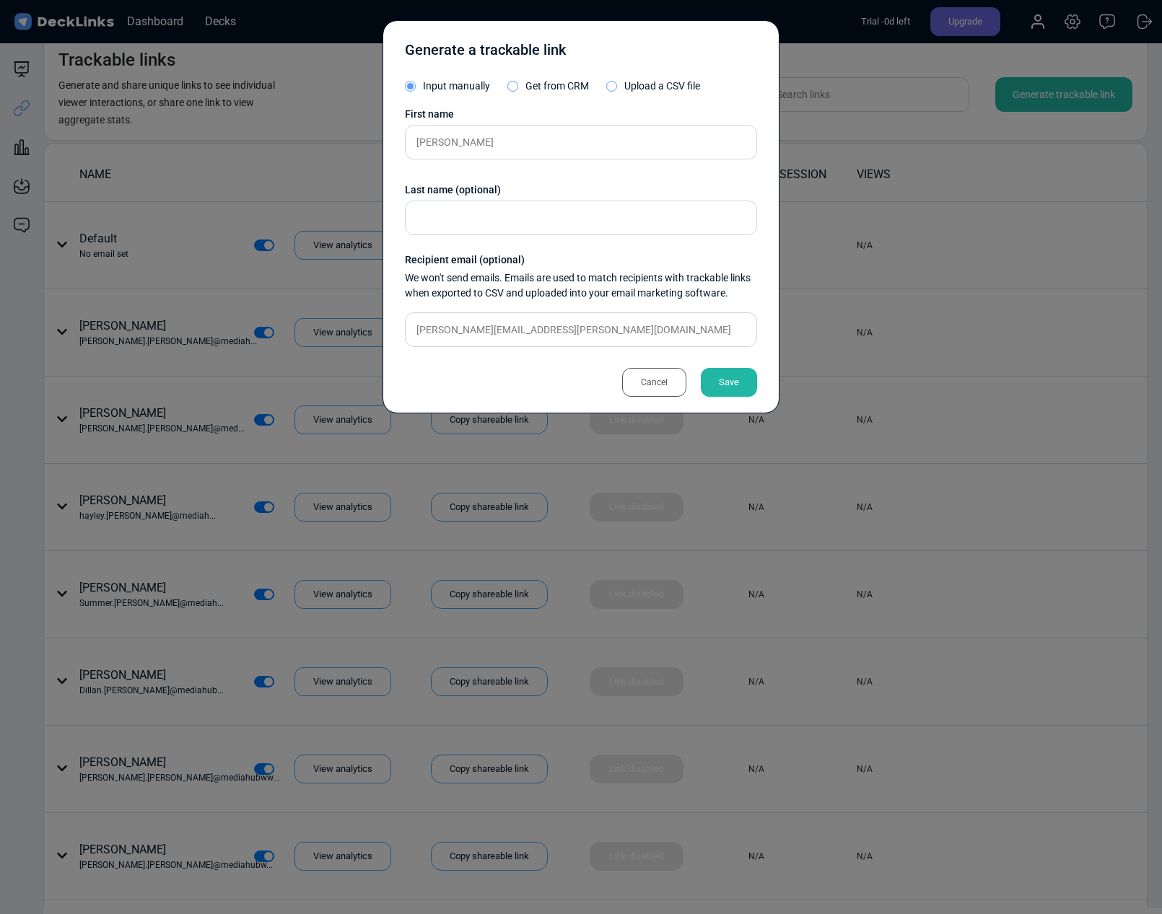
click at [734, 383] on div "Save" at bounding box center [729, 382] width 56 height 29
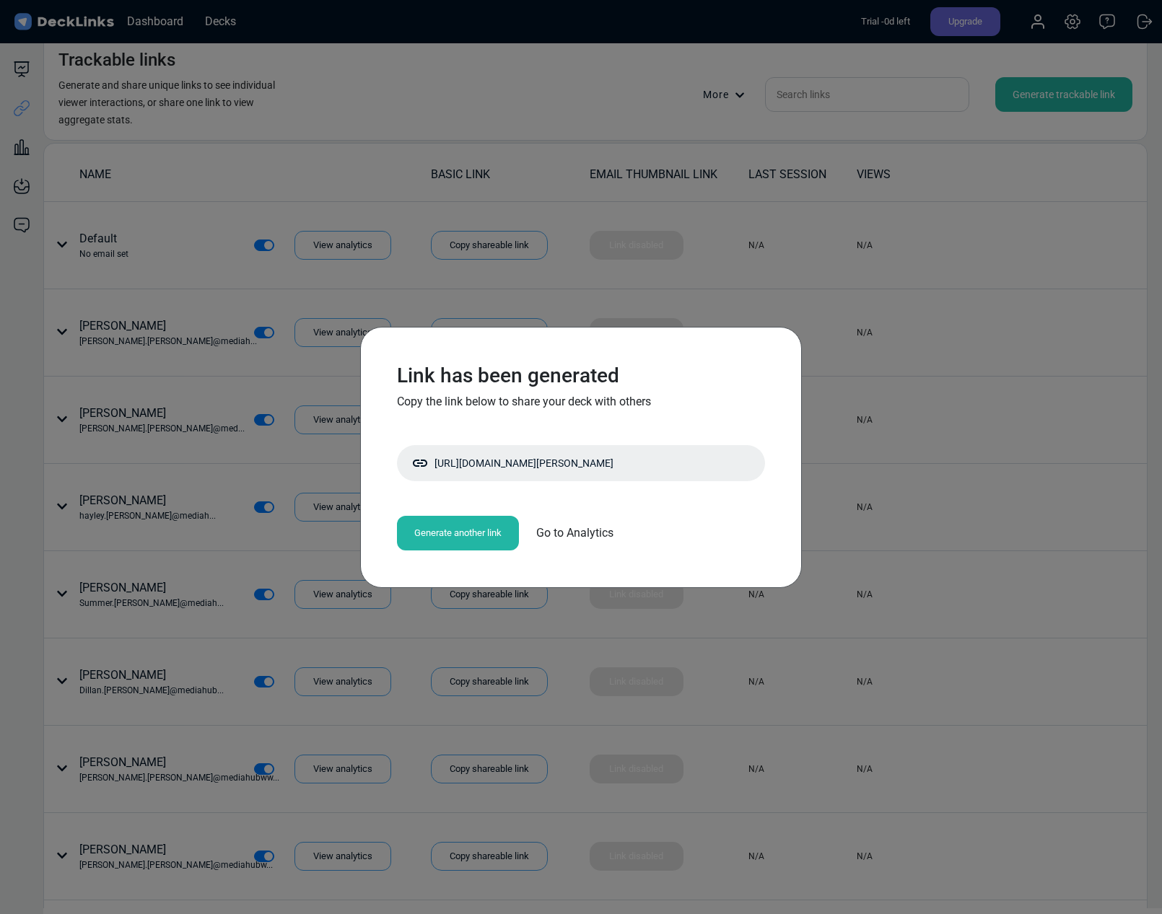
click at [458, 532] on div "Generate another link" at bounding box center [458, 533] width 122 height 35
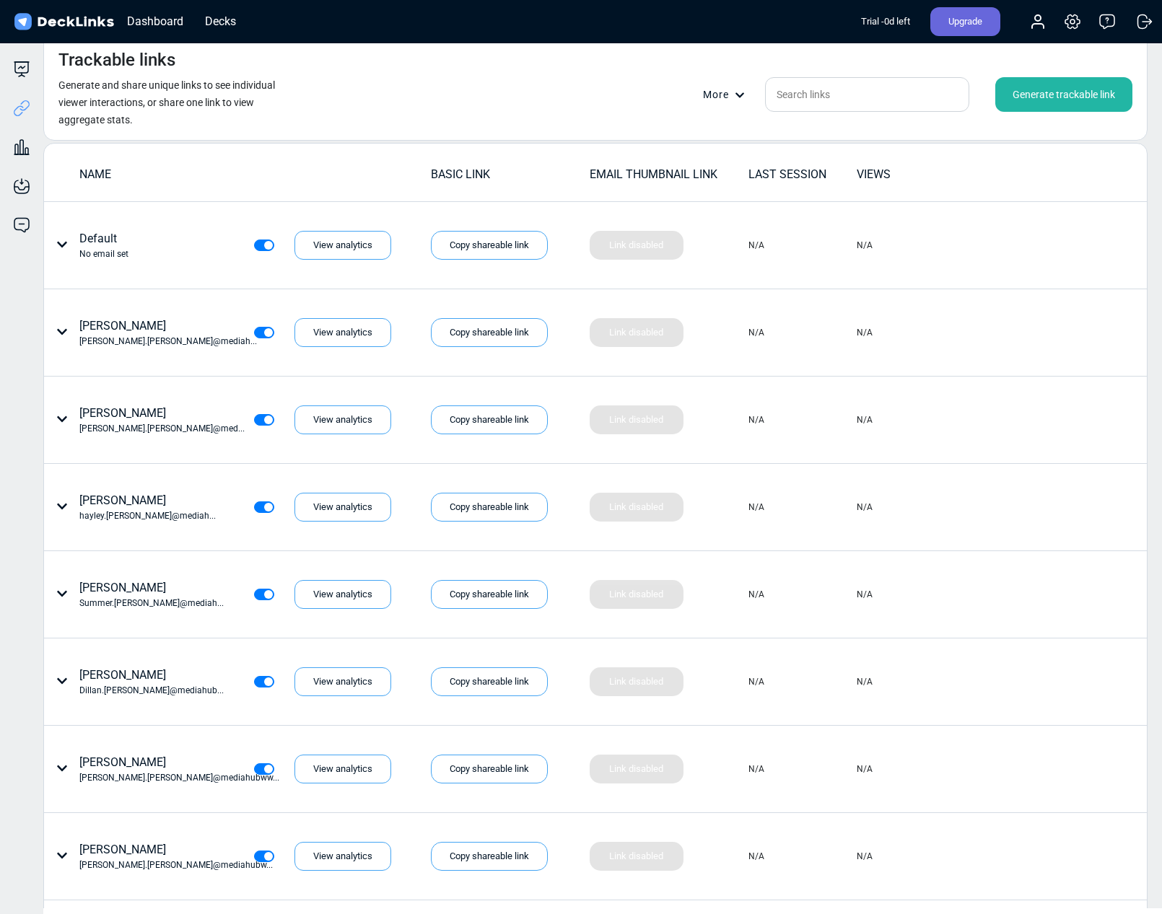
click at [1078, 92] on div "Generate trackable link" at bounding box center [1063, 94] width 137 height 35
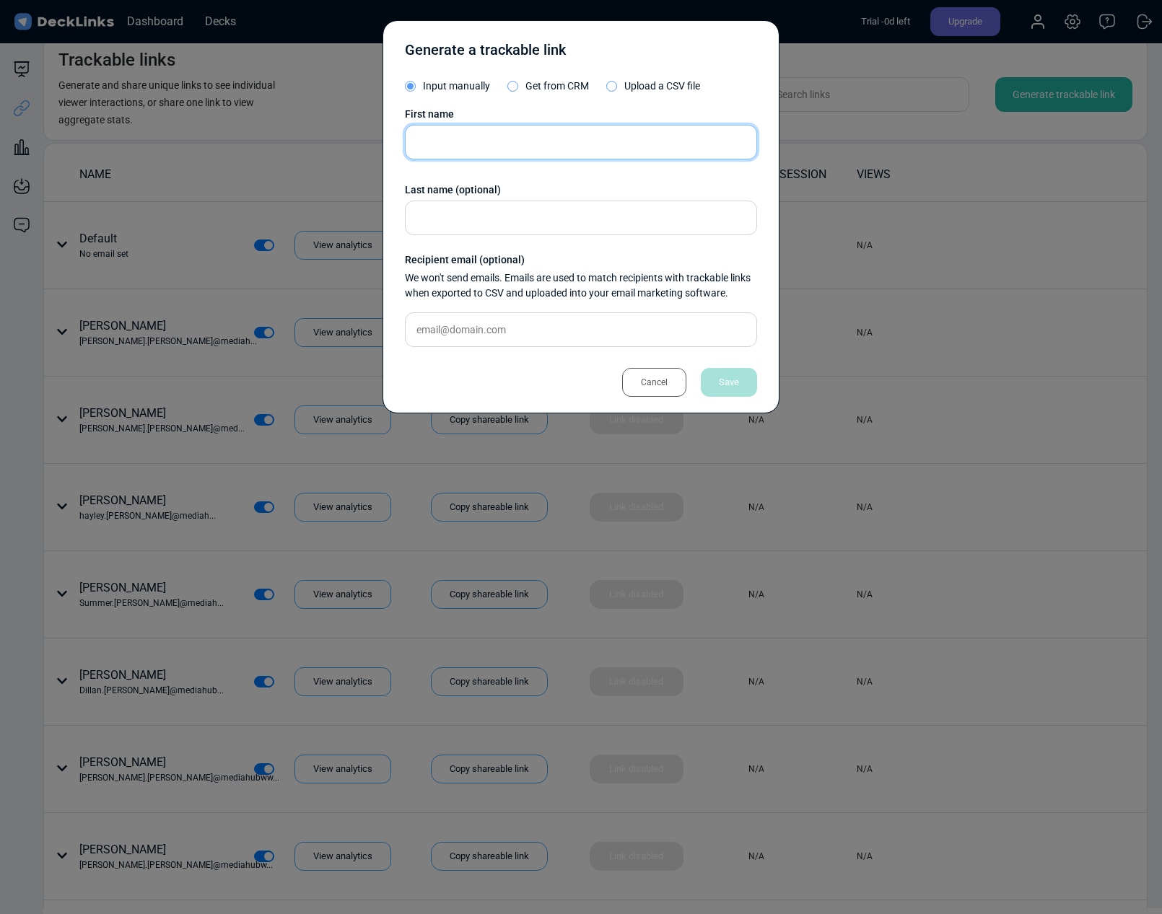
click at [472, 136] on input "text" at bounding box center [581, 142] width 352 height 35
type input "[PERSON_NAME]"
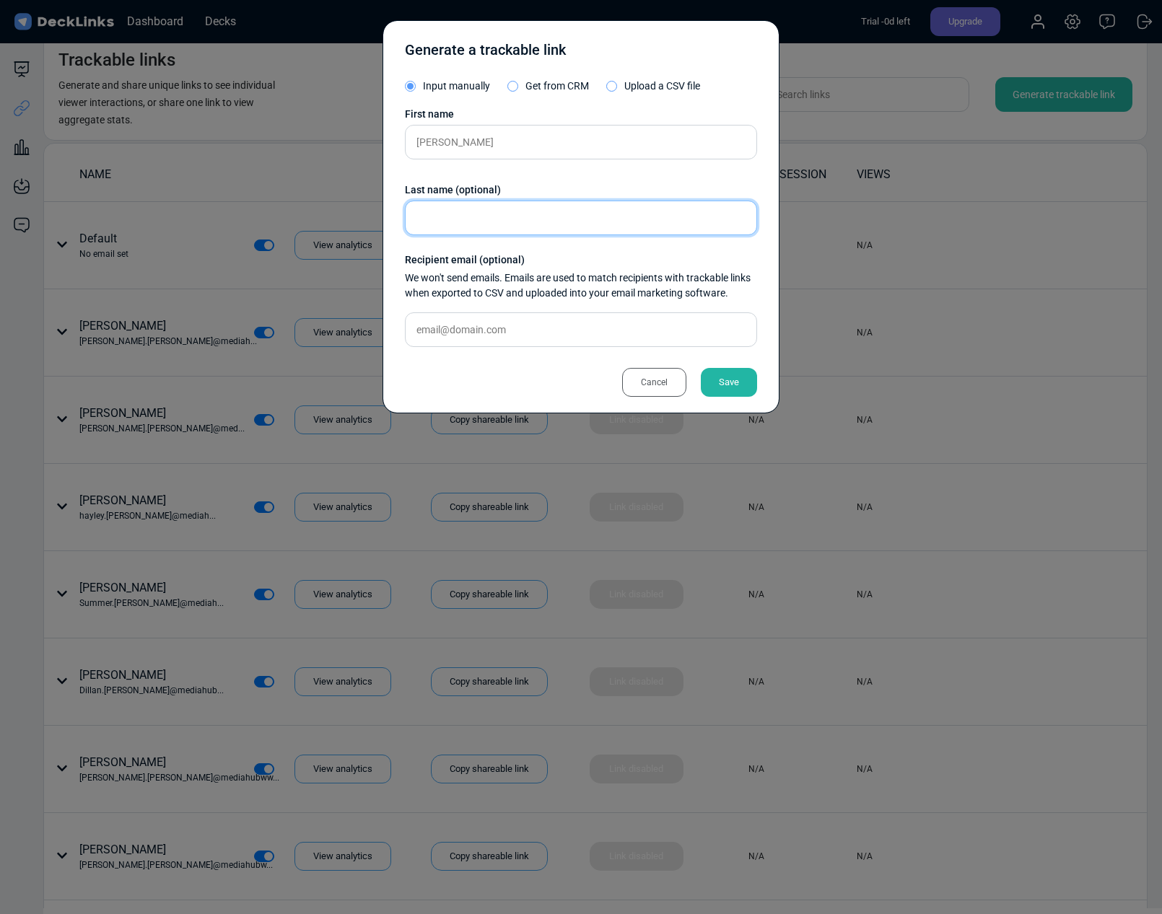
click at [482, 216] on input "text" at bounding box center [581, 218] width 352 height 35
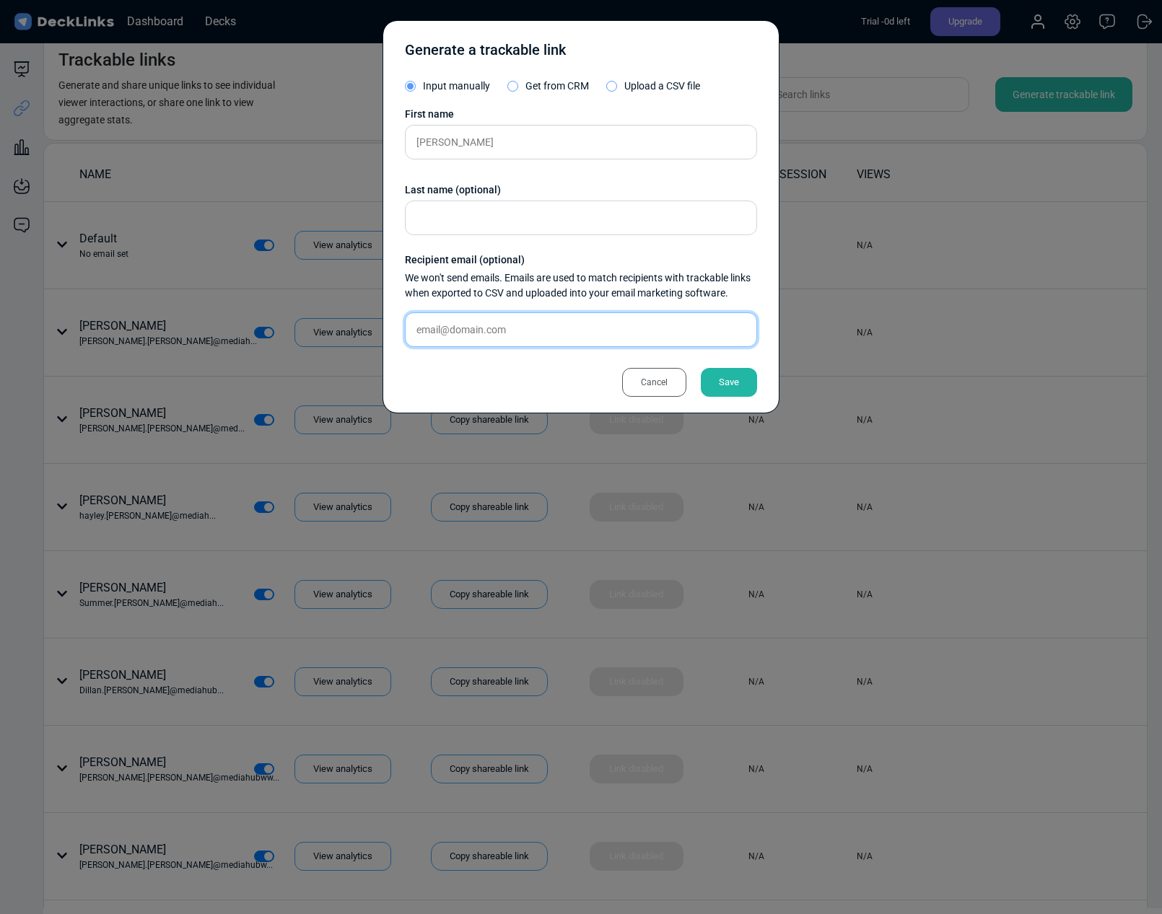
click at [473, 326] on input "text" at bounding box center [581, 330] width 352 height 35
paste input "[PERSON_NAME][EMAIL_ADDRESS][PERSON_NAME][DOMAIN_NAME]"
type input "[PERSON_NAME][EMAIL_ADDRESS][PERSON_NAME][DOMAIN_NAME]"
click at [730, 377] on div "Save" at bounding box center [729, 382] width 56 height 29
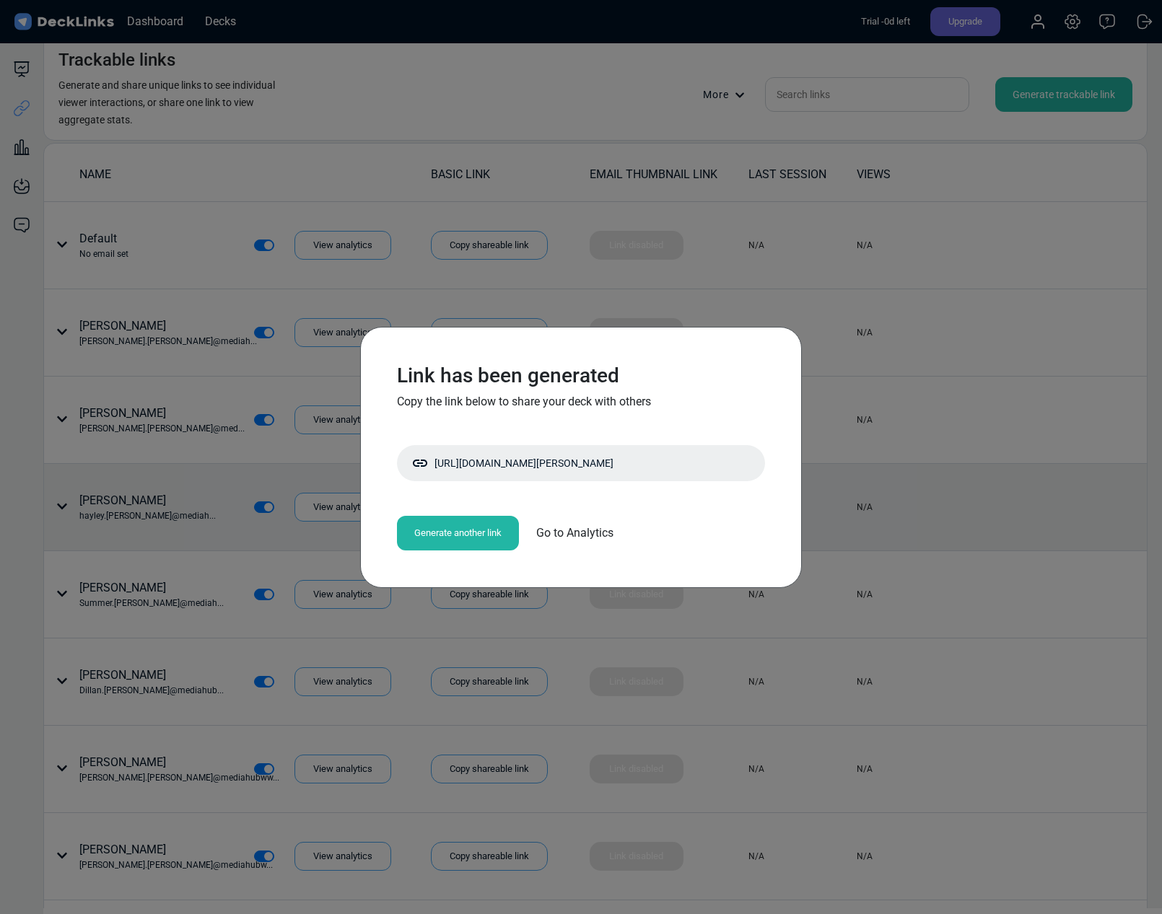
click at [476, 530] on div "Generate another link" at bounding box center [458, 533] width 122 height 35
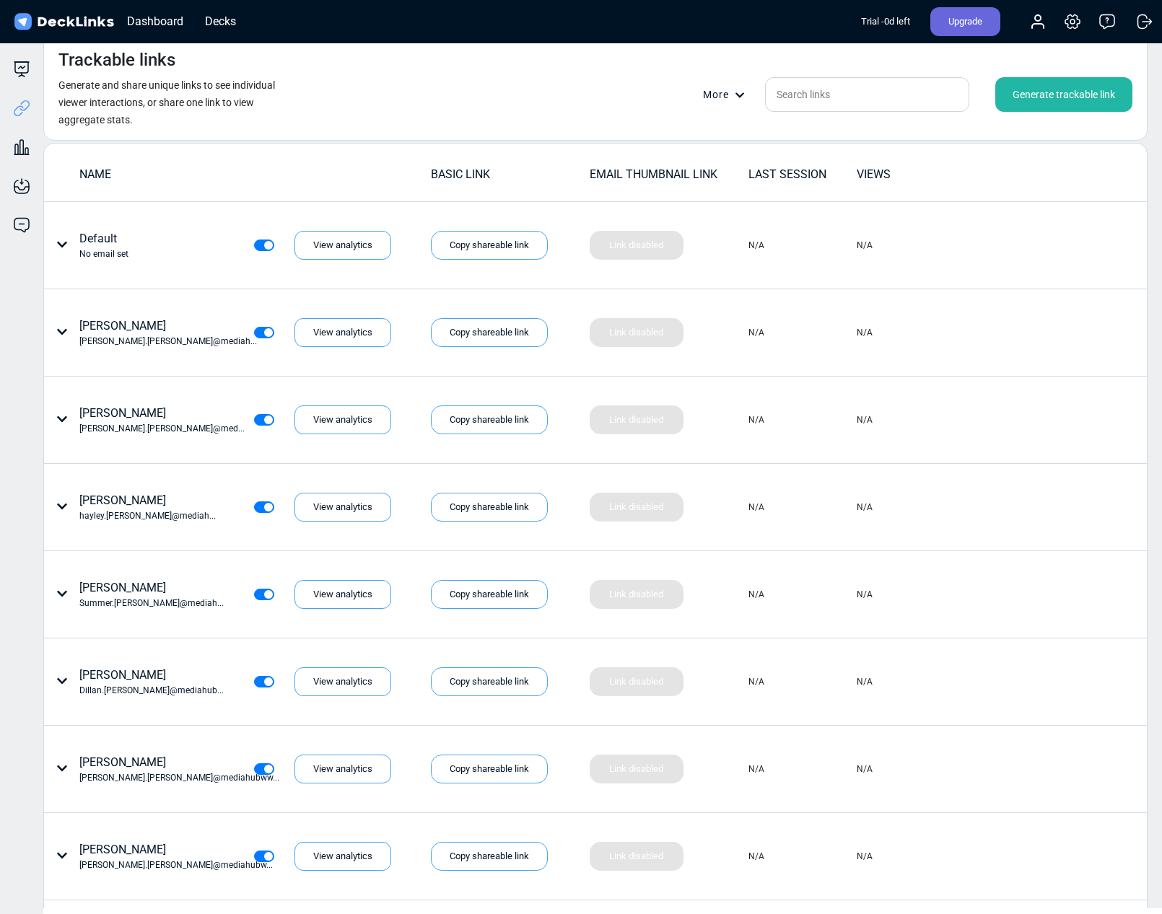
click at [1056, 84] on div "Generate trackable link" at bounding box center [1063, 94] width 137 height 35
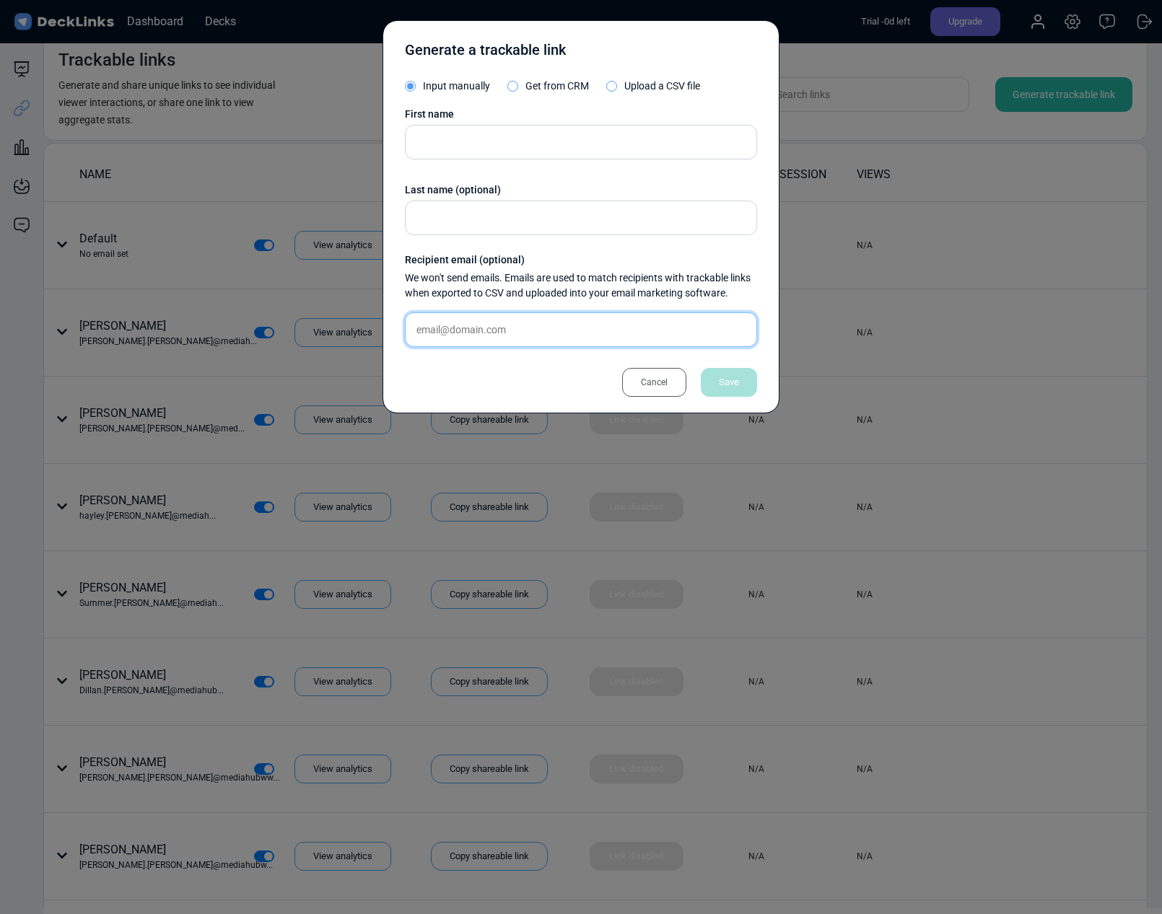
click at [451, 340] on input "text" at bounding box center [581, 330] width 352 height 35
paste input "christopher.georgette@essencemediacom.com"
drag, startPoint x: 467, startPoint y: 331, endPoint x: 403, endPoint y: 331, distance: 63.5
click at [403, 331] on div "Generate a trackable link Input manually Get from CRM Upload a CSV file First n…" at bounding box center [581, 216] width 397 height 393
type input "christopher.georgette@essencemediacom.com"
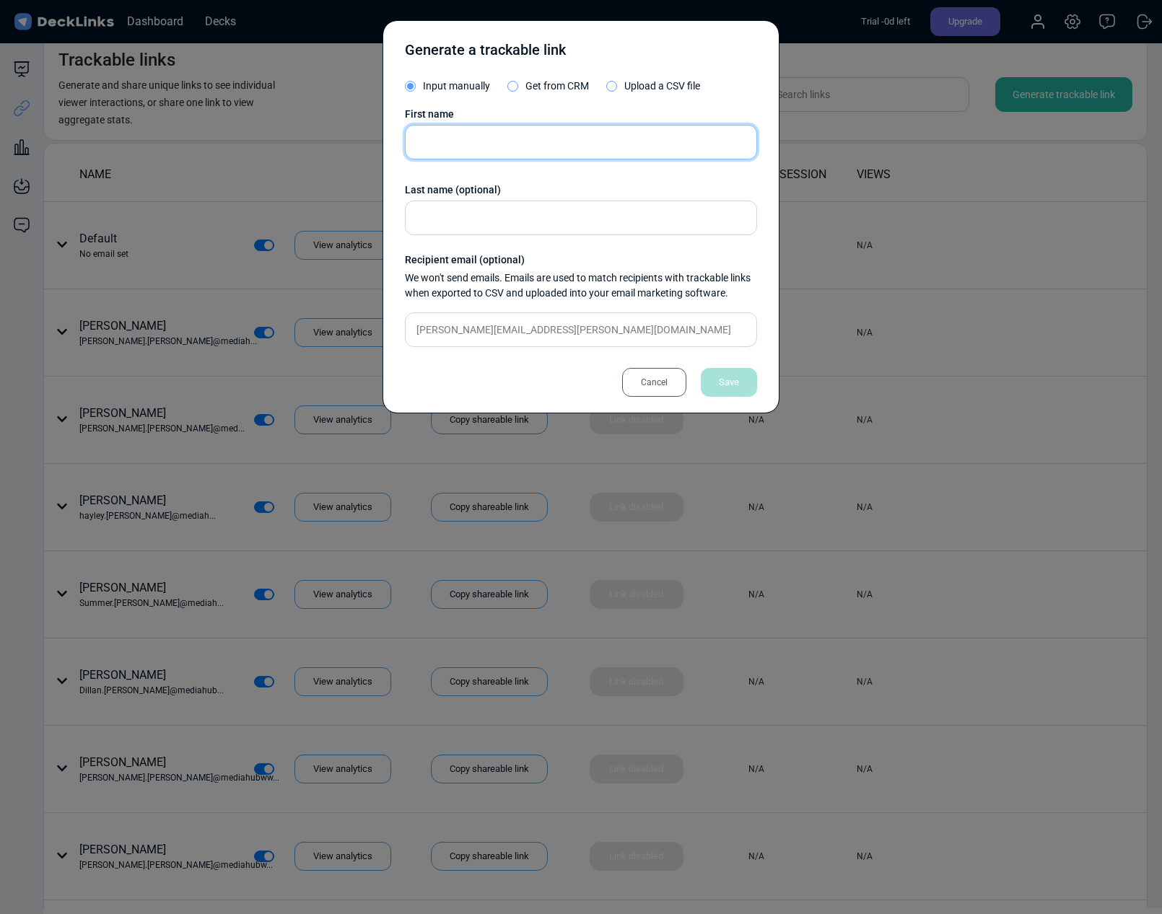
click at [505, 134] on input "text" at bounding box center [581, 142] width 352 height 35
paste input "christopher"
type input "christopher"
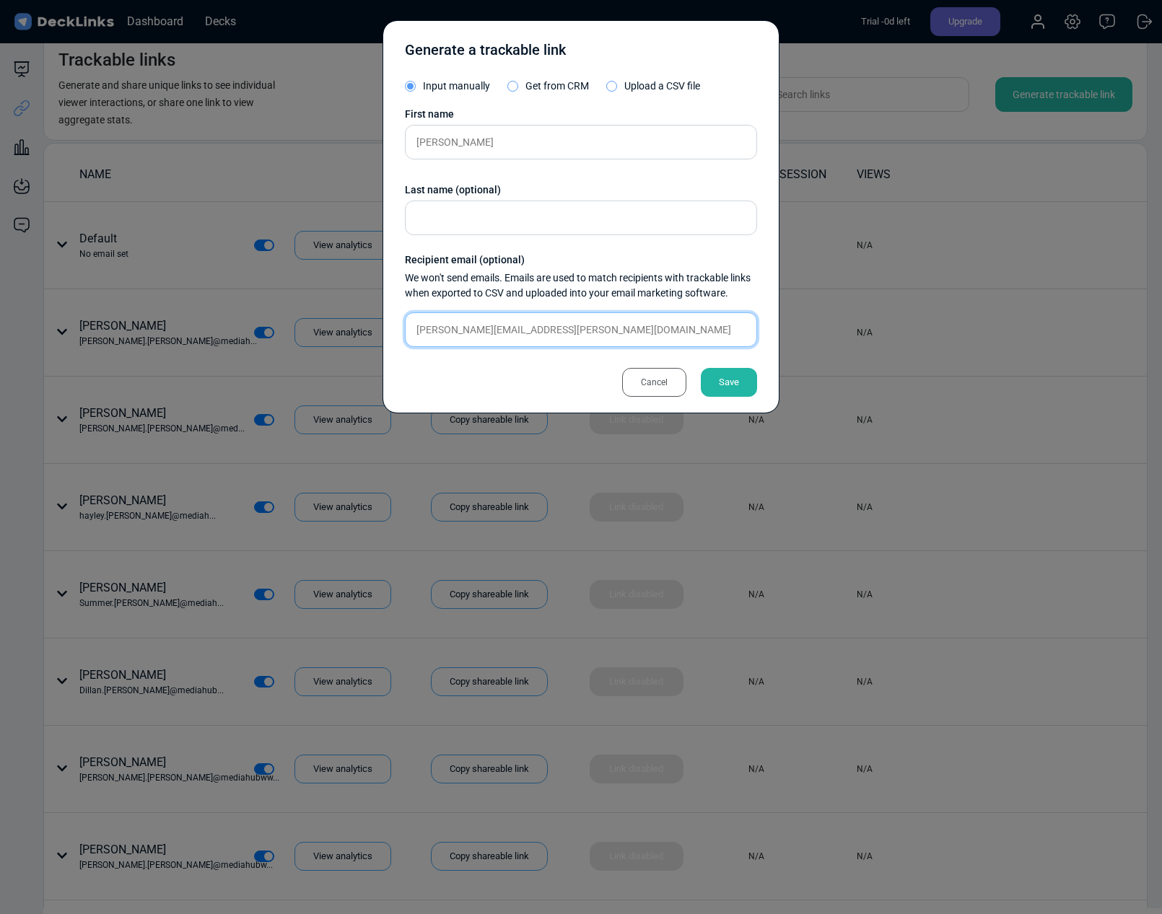
drag, startPoint x: 512, startPoint y: 330, endPoint x: 471, endPoint y: 332, distance: 41.2
click at [471, 332] on input "christopher.georgette@essencemediacom.com" at bounding box center [581, 330] width 352 height 35
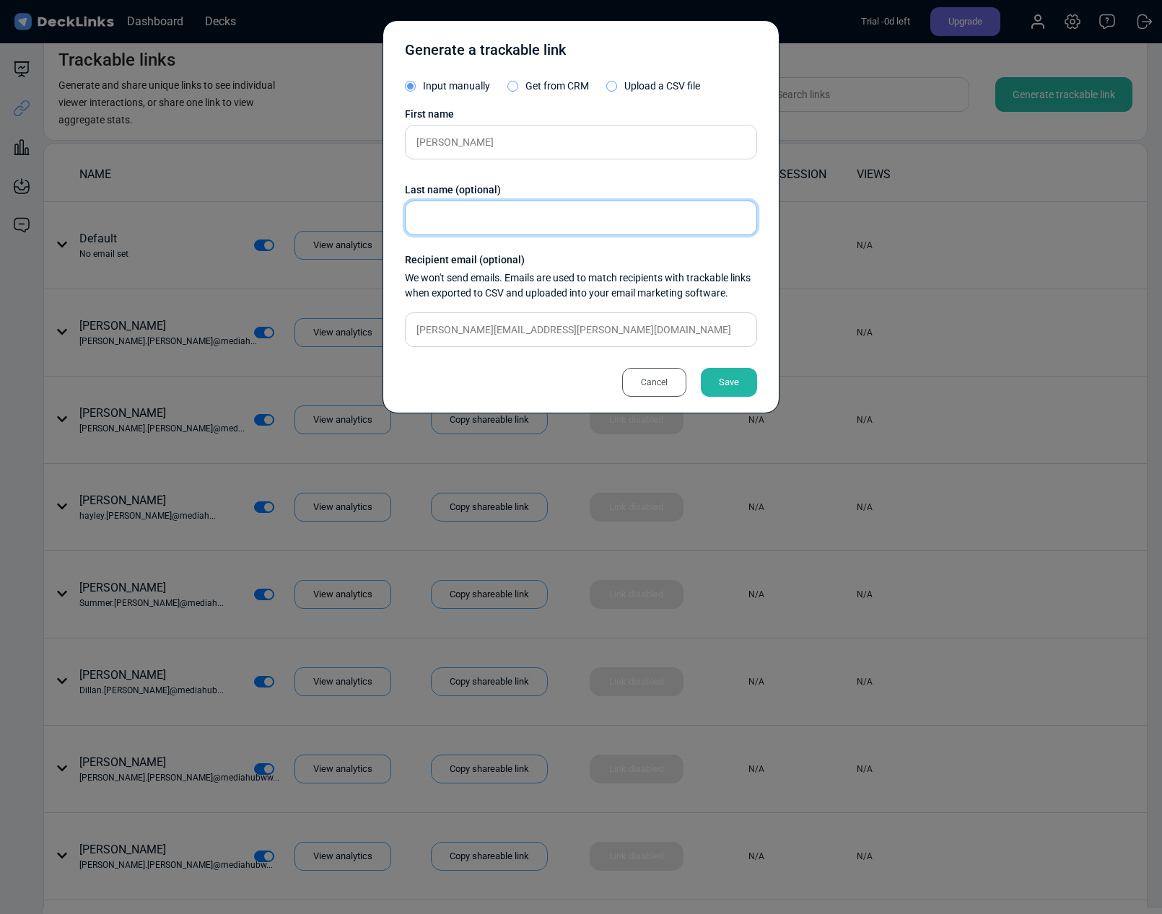
click at [452, 208] on input "text" at bounding box center [581, 218] width 352 height 35
paste input "georgette"
type input "georgette"
click at [722, 383] on div "Save" at bounding box center [729, 382] width 56 height 29
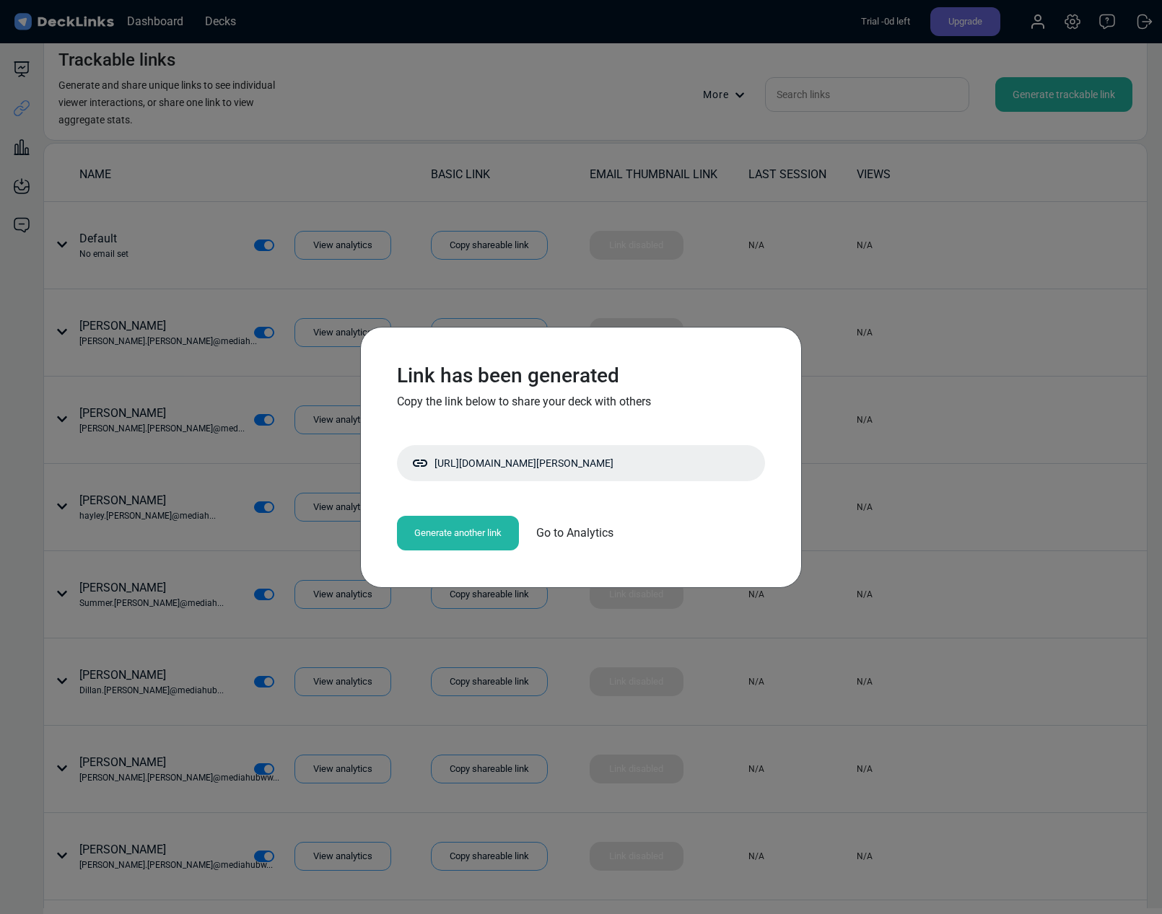
click at [414, 529] on div "Generate another link" at bounding box center [458, 533] width 122 height 35
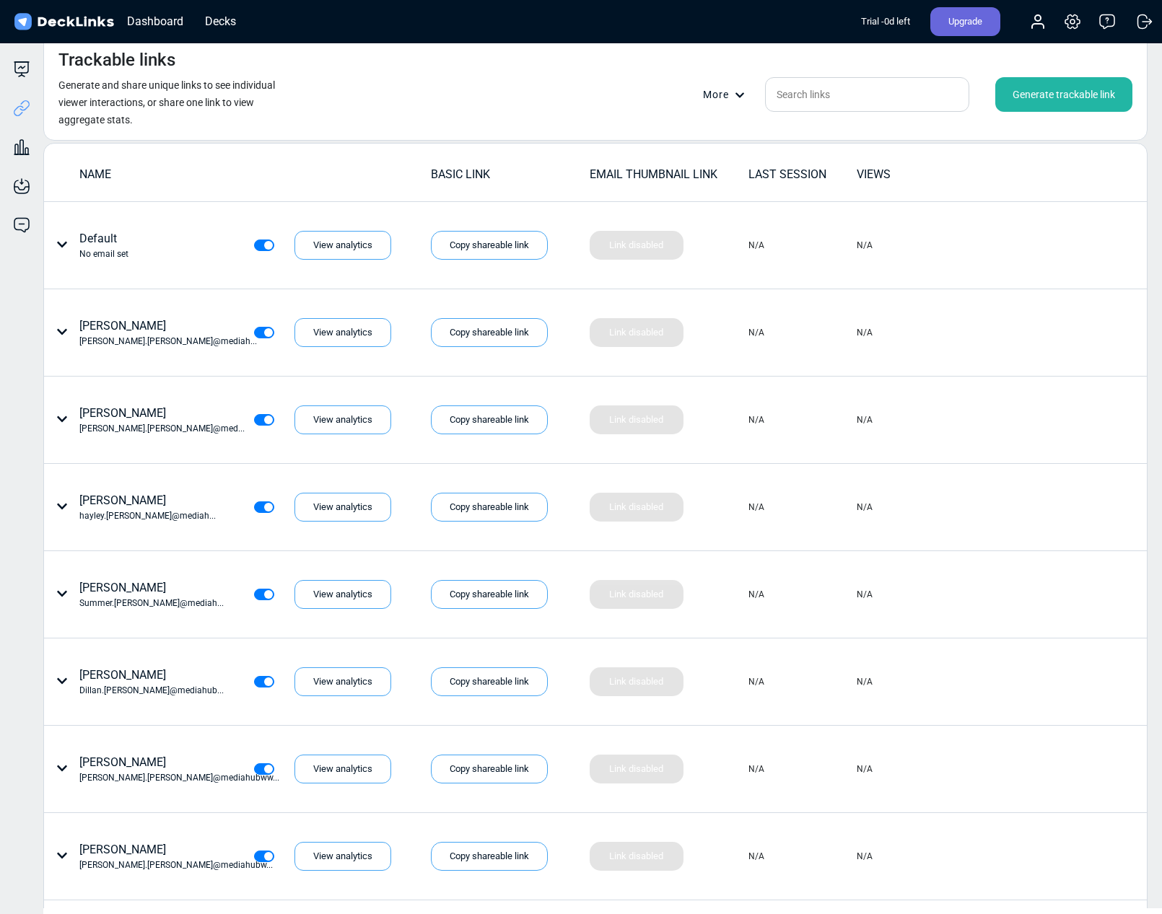
click at [1071, 84] on div "Generate trackable link" at bounding box center [1063, 94] width 137 height 35
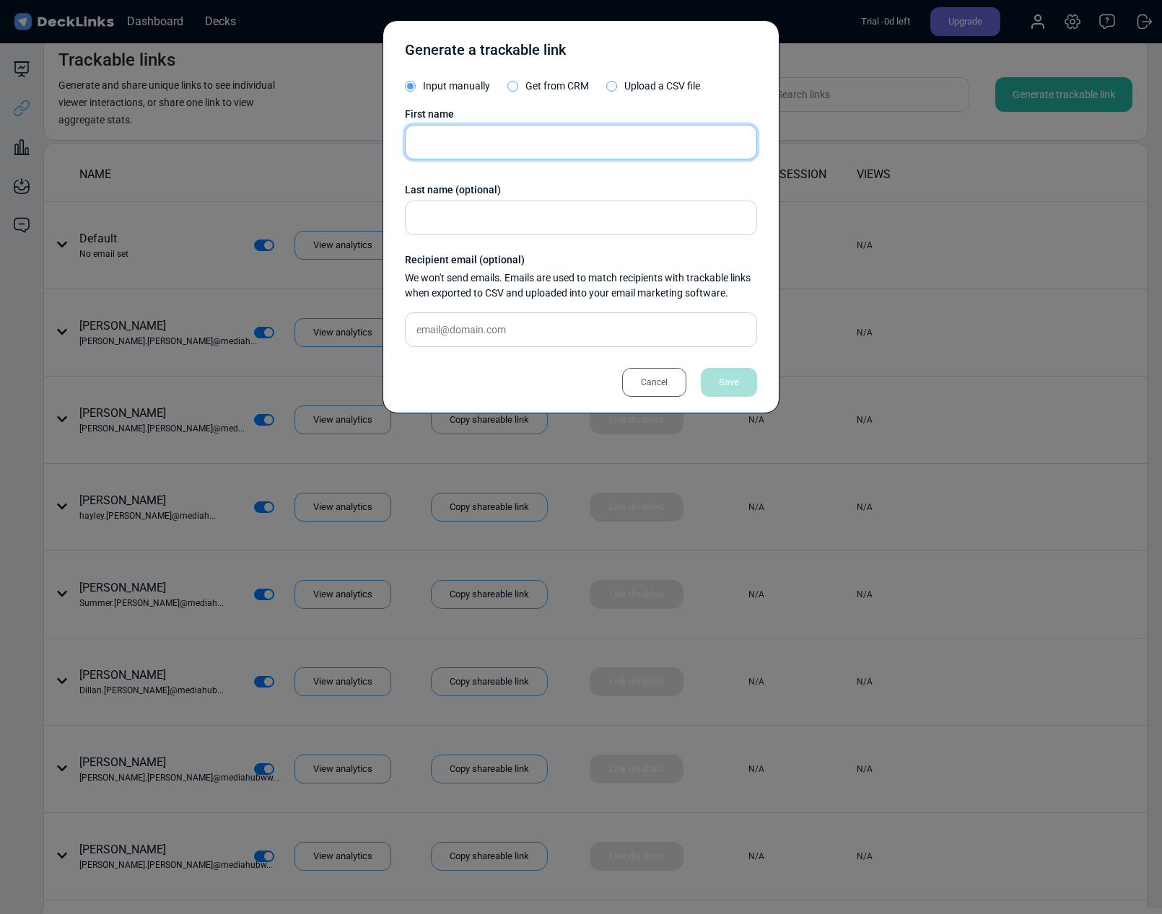
click at [434, 139] on input "text" at bounding box center [581, 142] width 352 height 35
paste input "fernando.febres@loreal.com"
type input "fernando.febres@loreal.com"
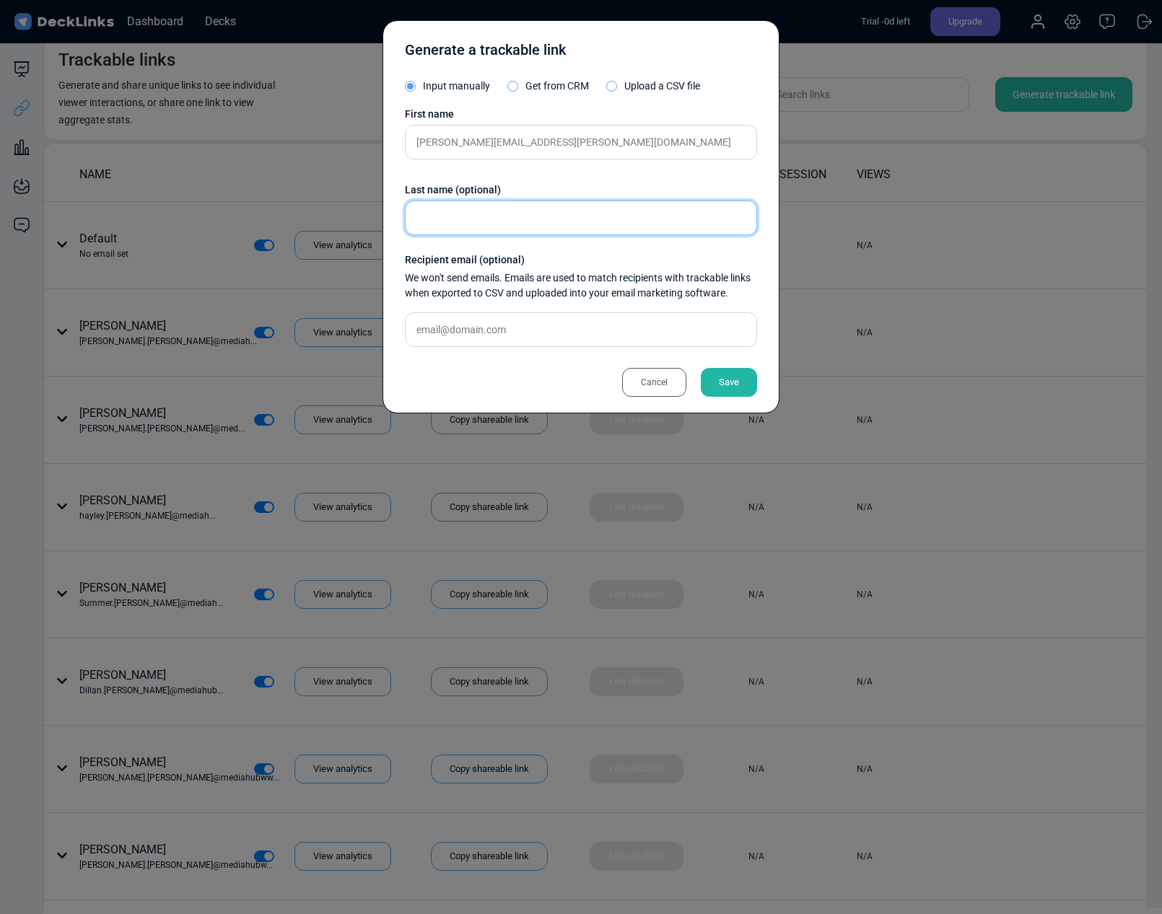
click at [487, 212] on input "text" at bounding box center [581, 218] width 352 height 35
paste input "fernando.febres@loreal.com"
drag, startPoint x: 460, startPoint y: 220, endPoint x: 388, endPoint y: 214, distance: 72.4
click at [388, 214] on div "Generate a trackable link Input manually Get from CRM Upload a CSV file First n…" at bounding box center [581, 216] width 397 height 393
drag, startPoint x: 513, startPoint y: 221, endPoint x: 448, endPoint y: 217, distance: 65.1
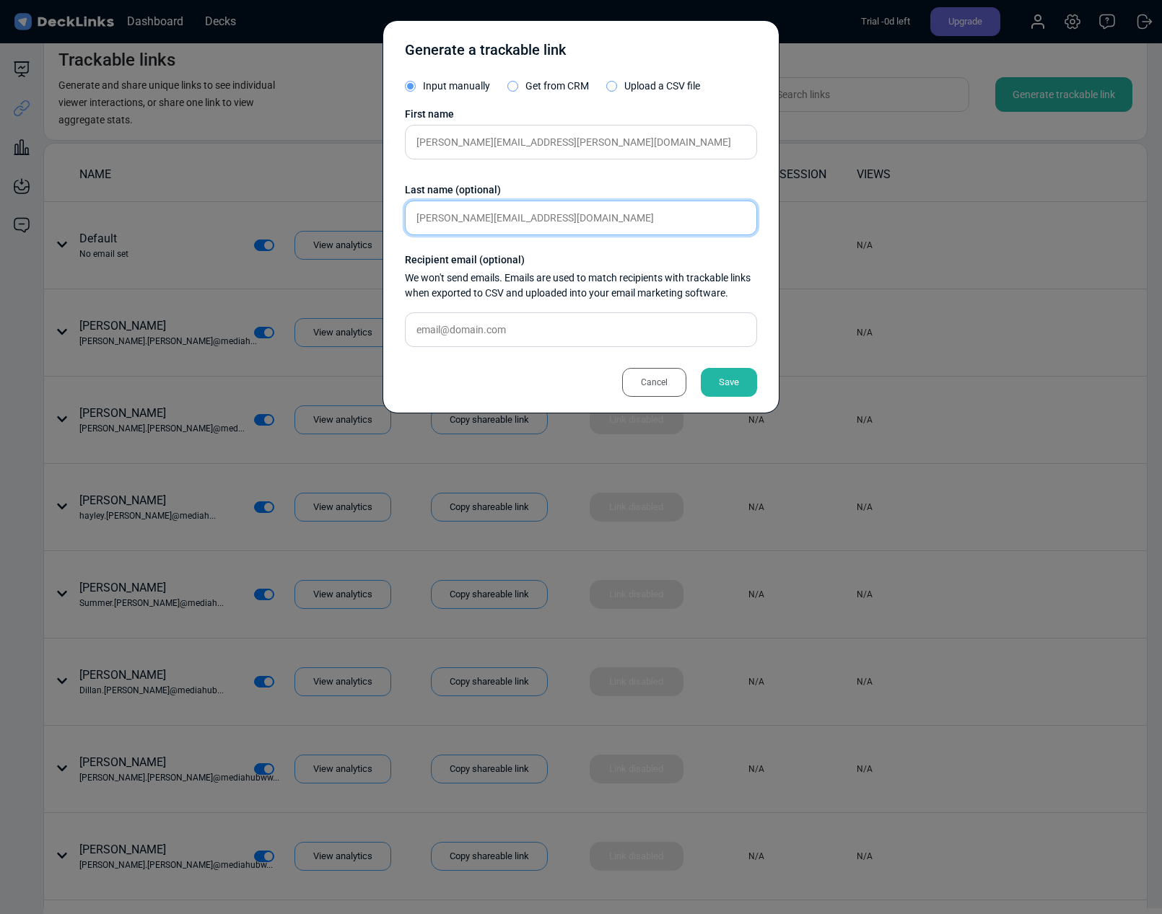
click at [448, 217] on input "febres@loreal.com" at bounding box center [581, 218] width 352 height 35
type input "febres"
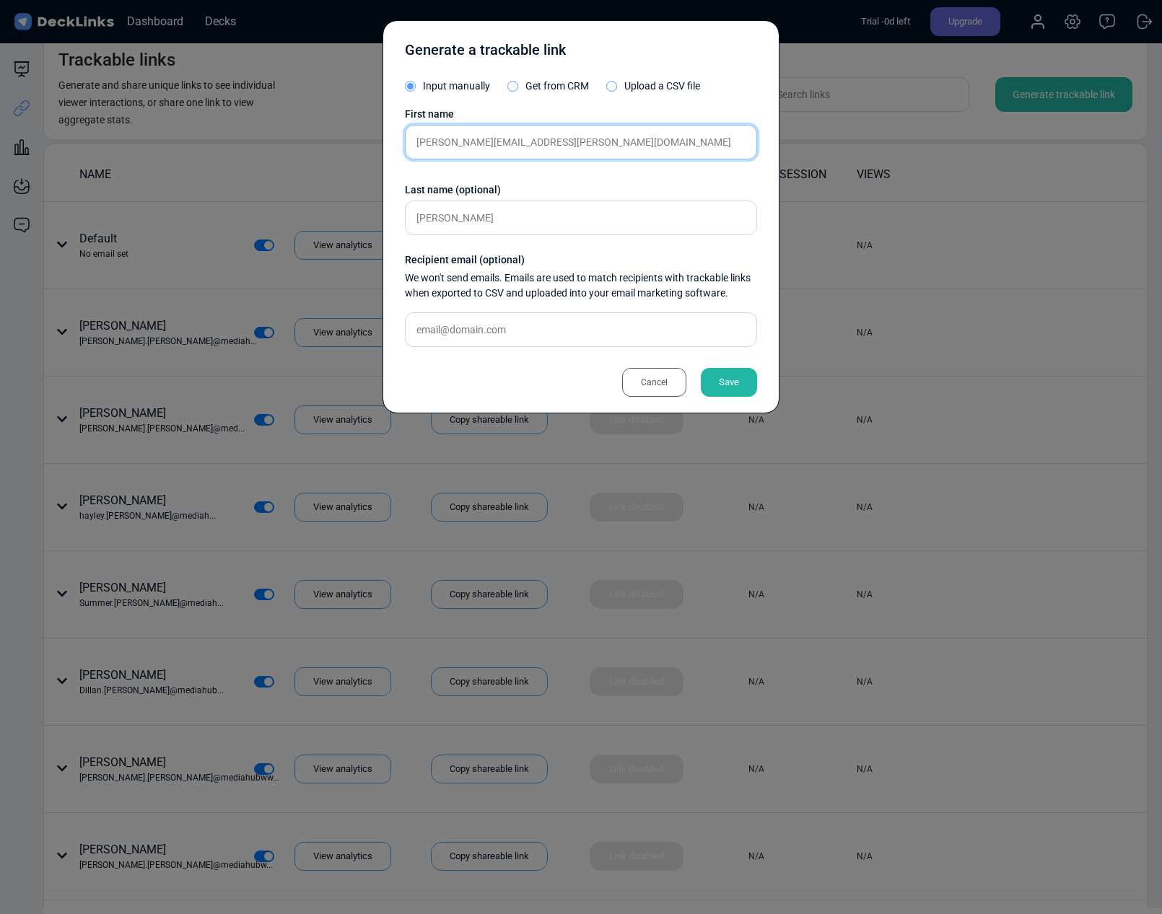
drag, startPoint x: 561, startPoint y: 144, endPoint x: 457, endPoint y: 141, distance: 104.0
click at [457, 141] on input "fernando.febres@loreal.com" at bounding box center [581, 142] width 352 height 35
type input "fernando"
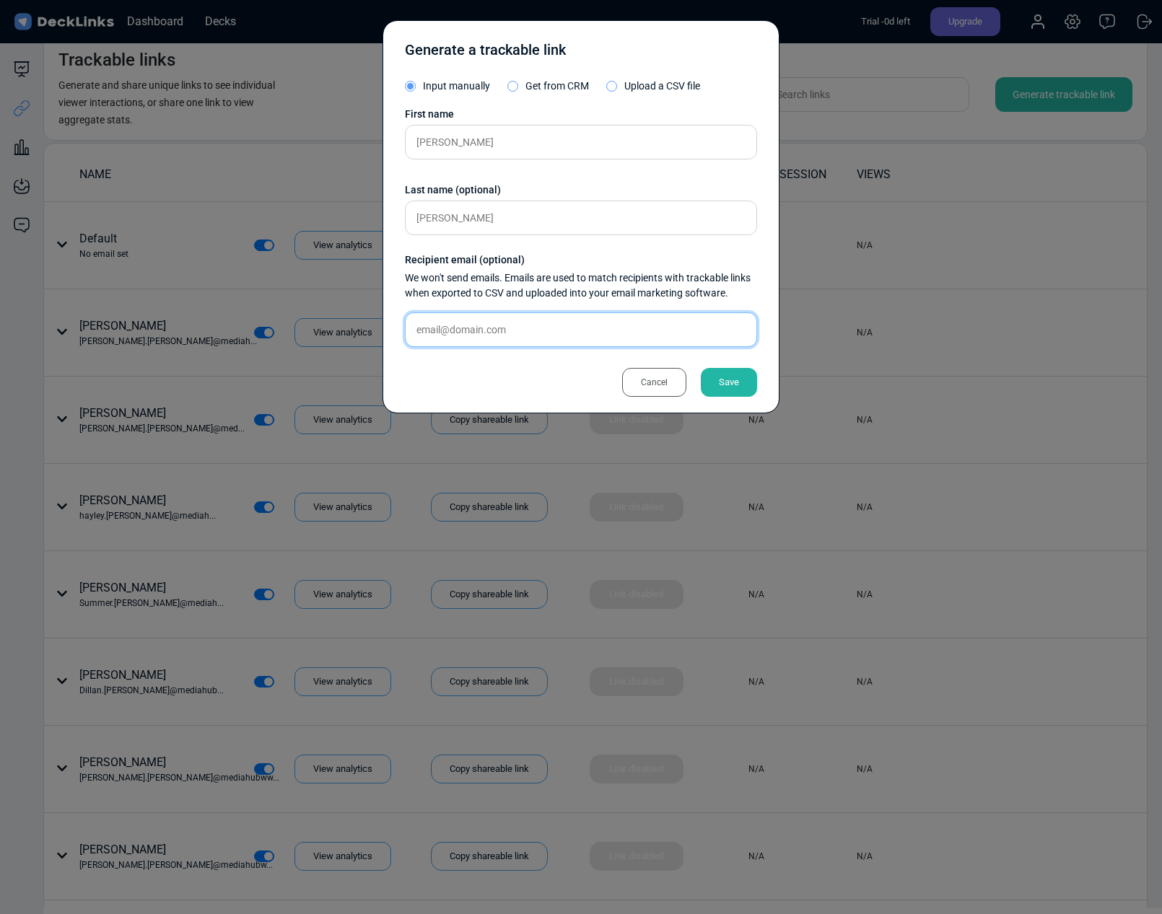
click at [447, 336] on input "text" at bounding box center [581, 330] width 352 height 35
paste input "fernando.febres@loreal.com"
type input "fernando.febres@loreal.com"
click at [740, 376] on div "Save" at bounding box center [729, 382] width 56 height 29
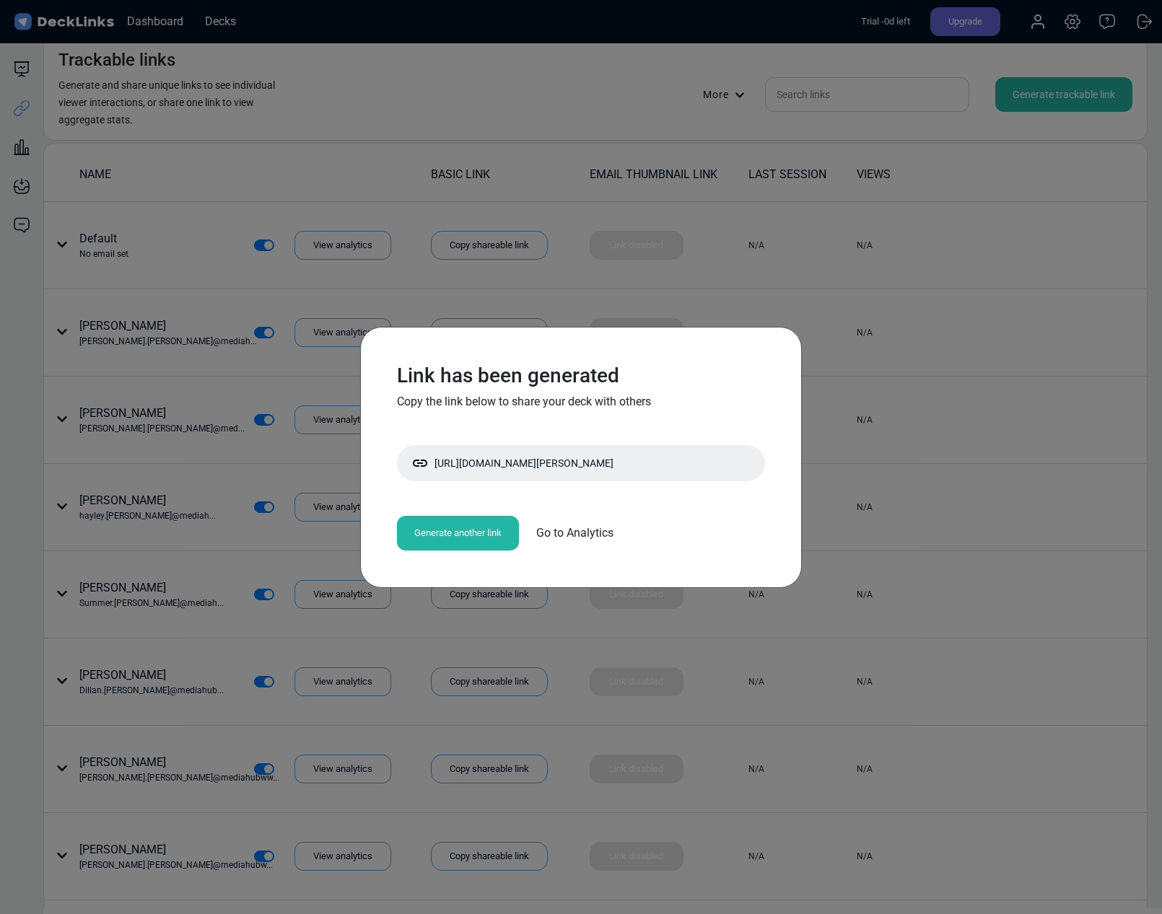
click at [470, 538] on div "Generate another link" at bounding box center [458, 533] width 122 height 35
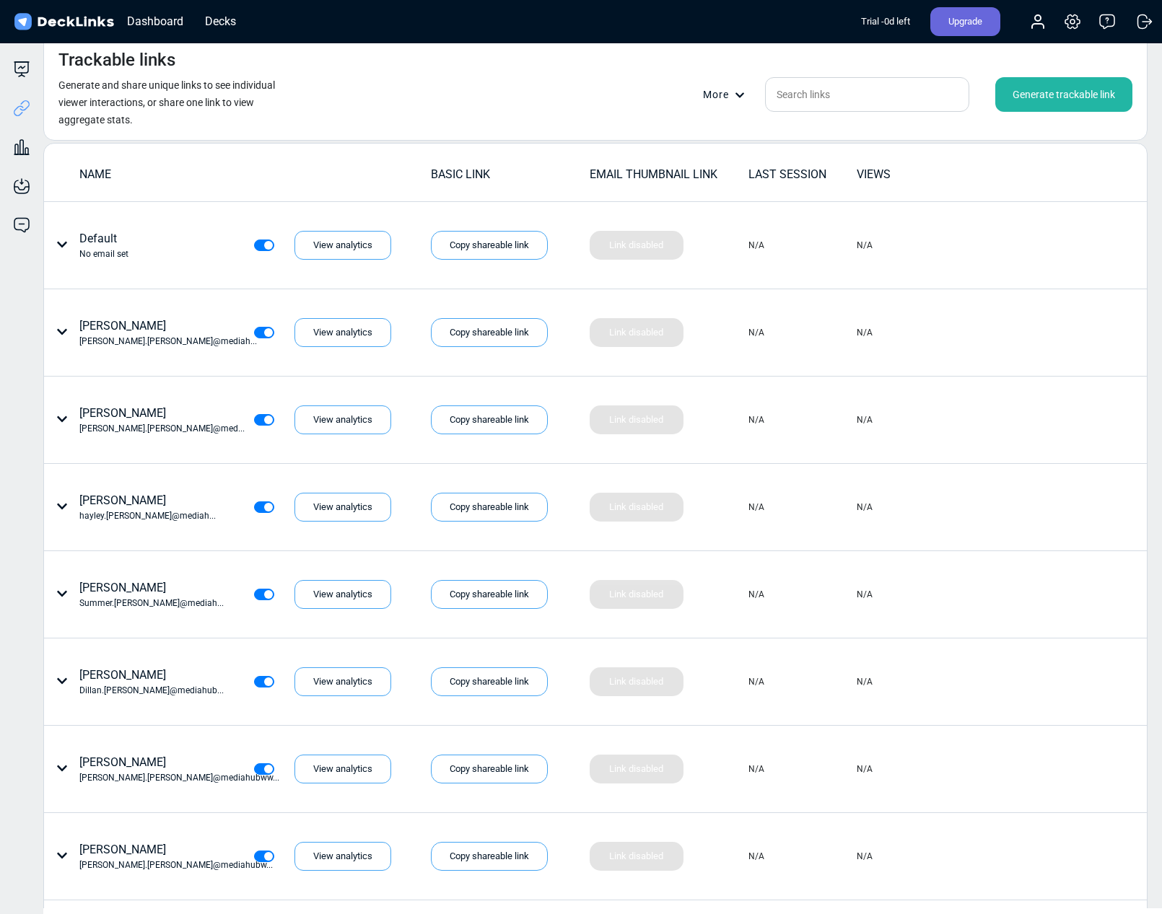
click at [1031, 102] on div "Generate trackable link" at bounding box center [1063, 94] width 137 height 35
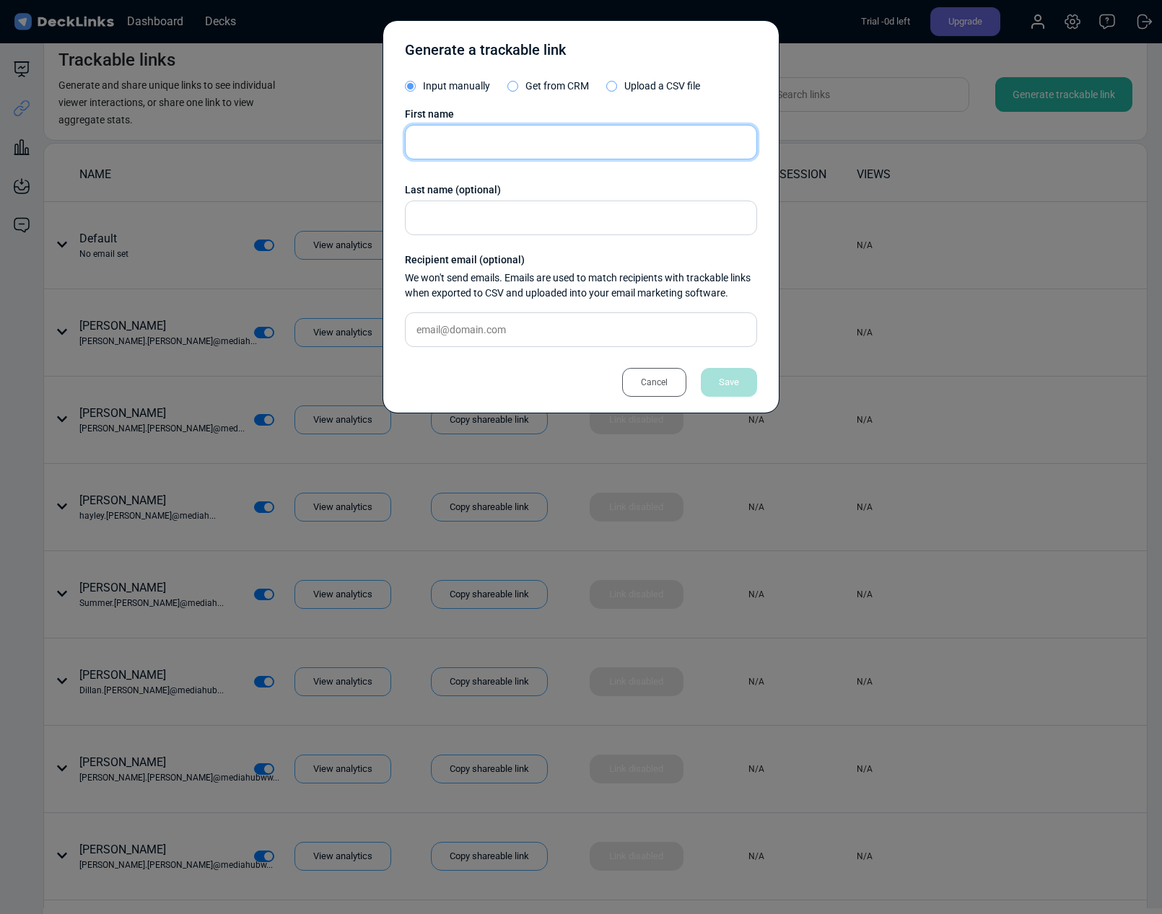
click at [517, 147] on input "text" at bounding box center [581, 142] width 352 height 35
type input "d"
type input "Devon"
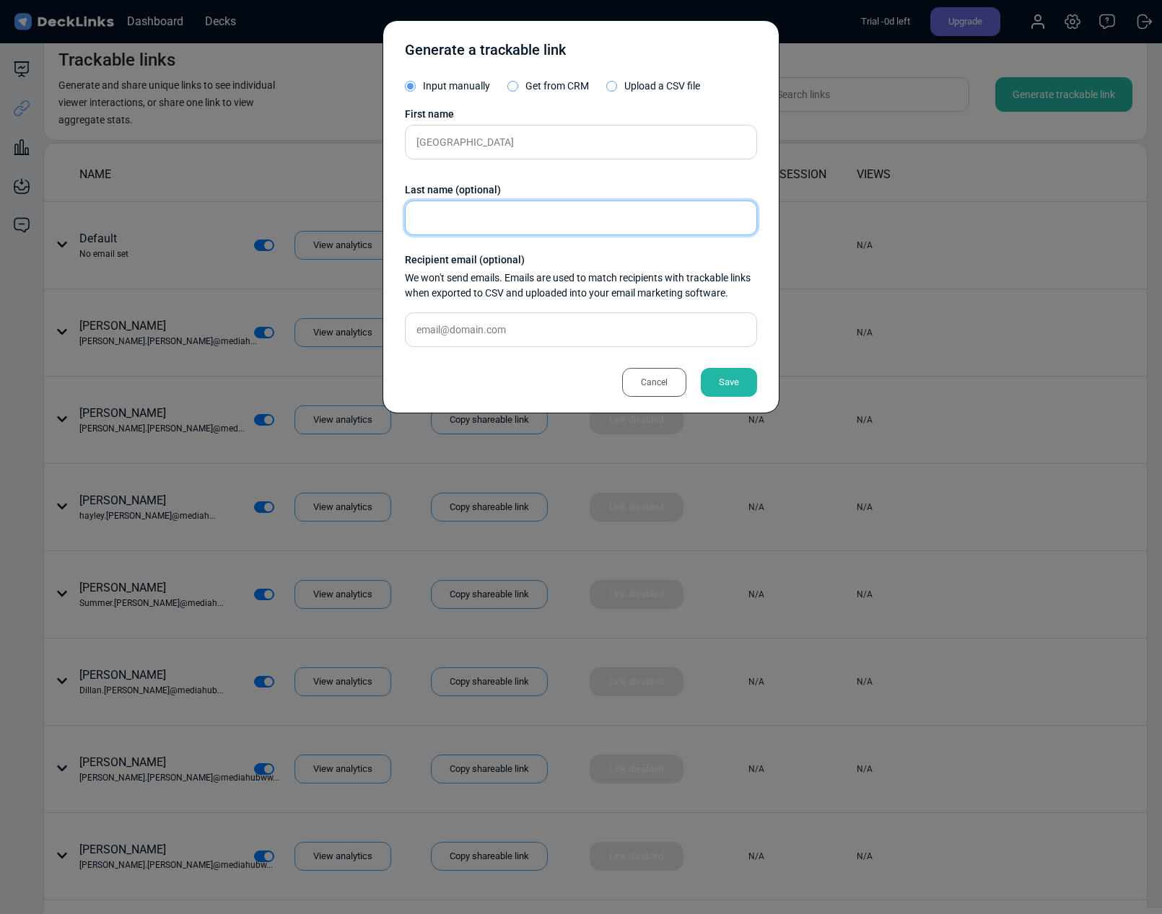
click at [516, 230] on input "text" at bounding box center [581, 218] width 352 height 35
type input "Belter"
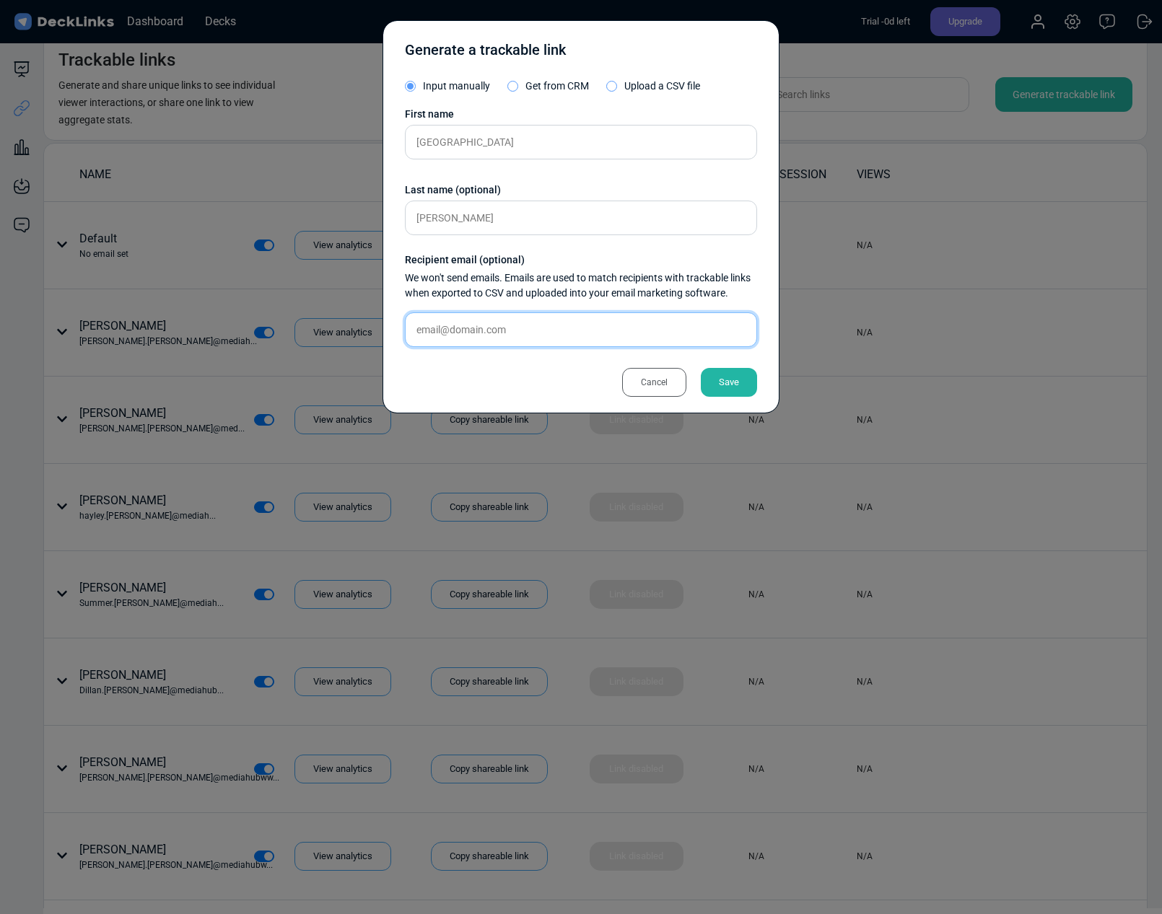
click at [489, 339] on input "text" at bounding box center [581, 330] width 352 height 35
paste input "devon.belter@urbandecay.com"
type input "devon.belter@urbandecay.com"
click at [728, 380] on div "Save" at bounding box center [729, 382] width 56 height 29
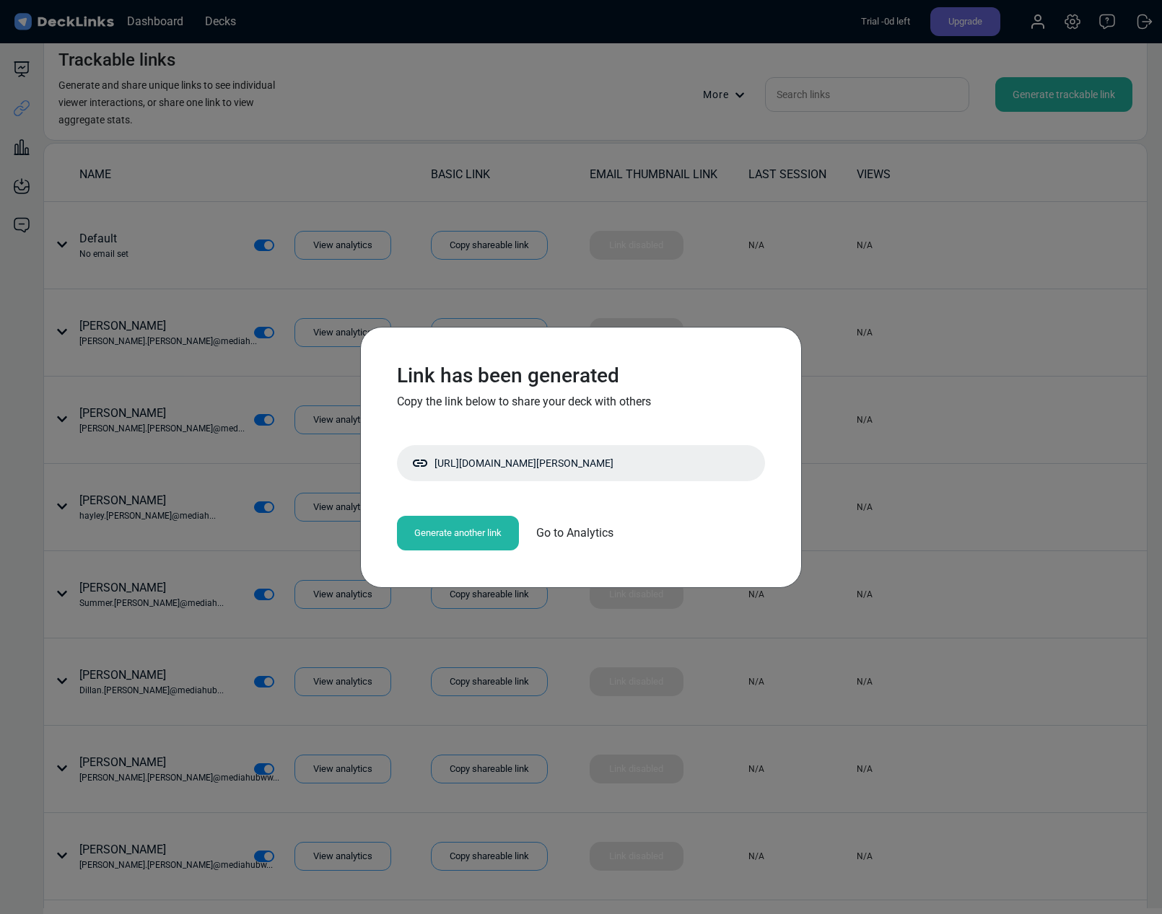
click at [666, 94] on div "Link has been generated Copy the link below to share your deck with others http…" at bounding box center [581, 457] width 1162 height 914
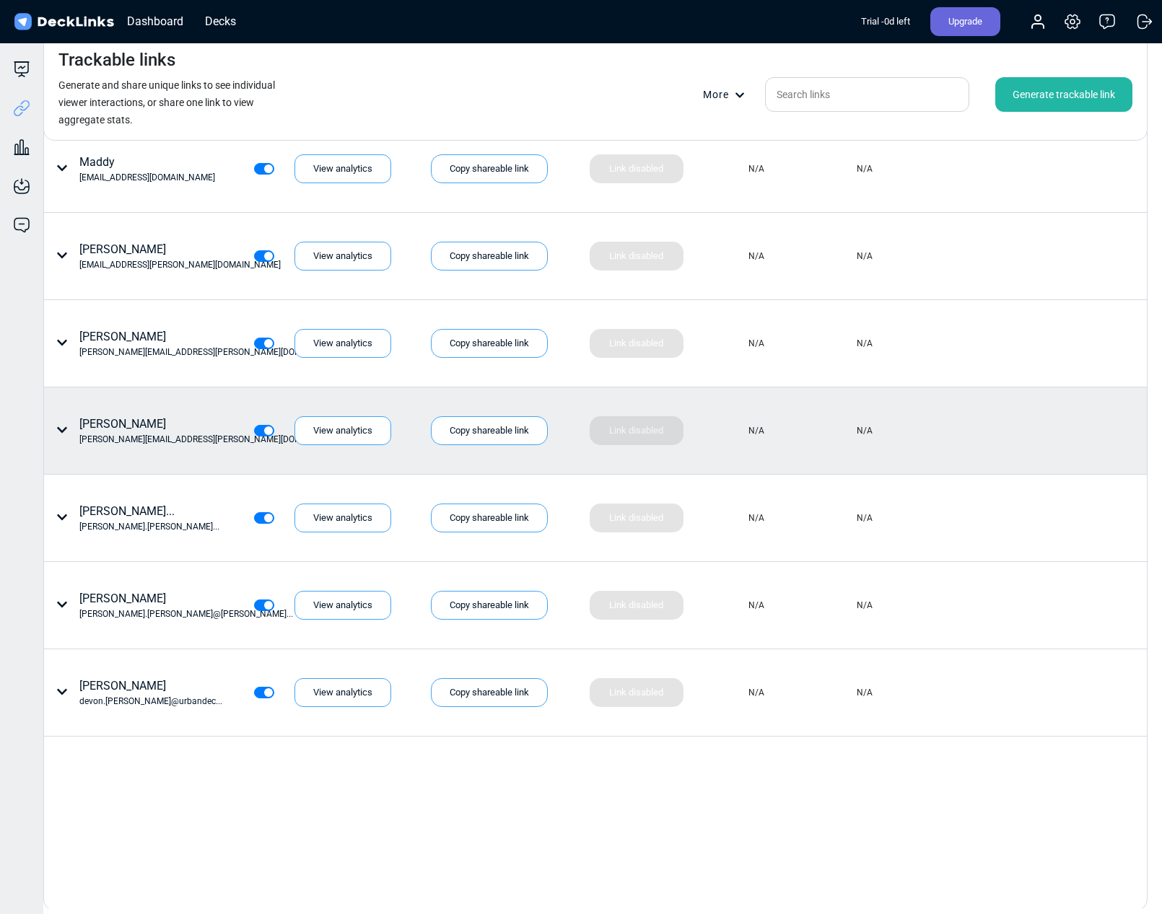
scroll to position [4530, 0]
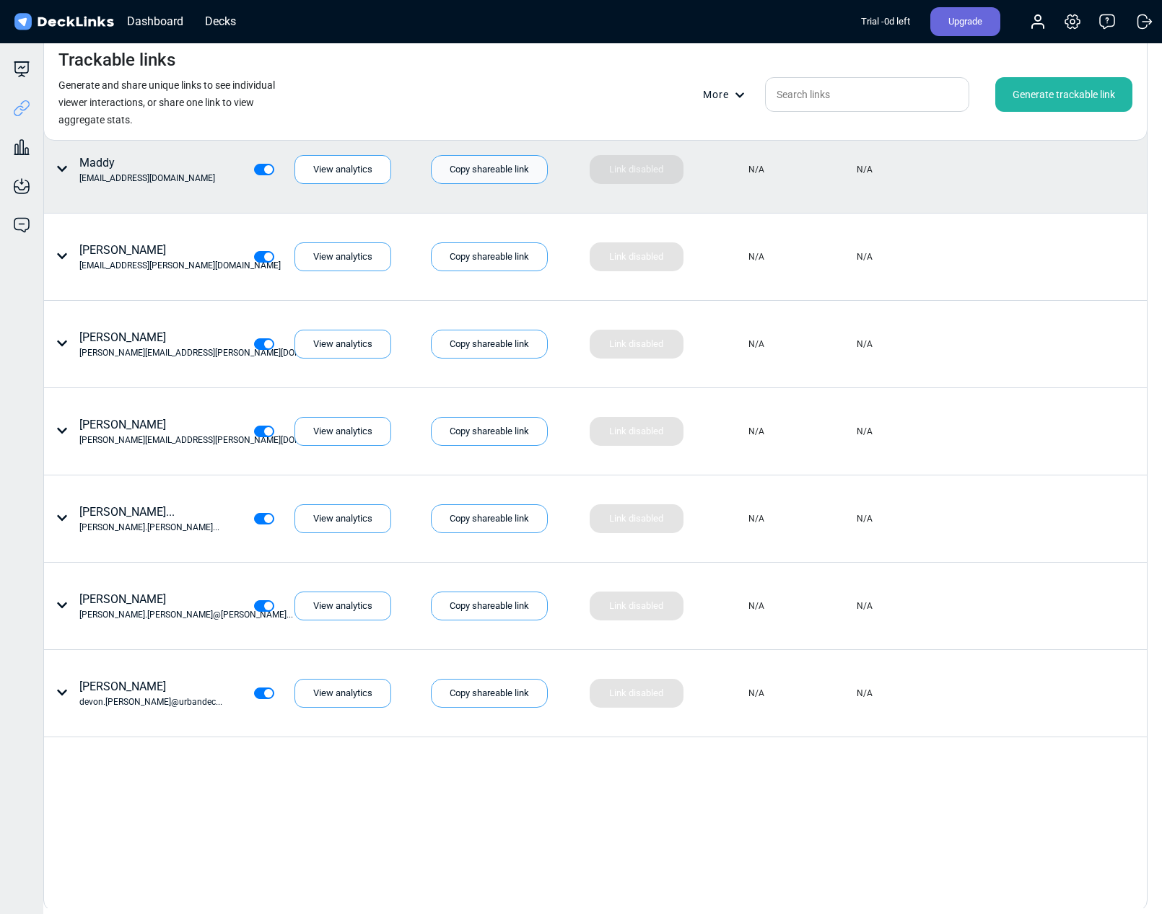
click at [491, 169] on div "Copy shareable link" at bounding box center [489, 169] width 117 height 29
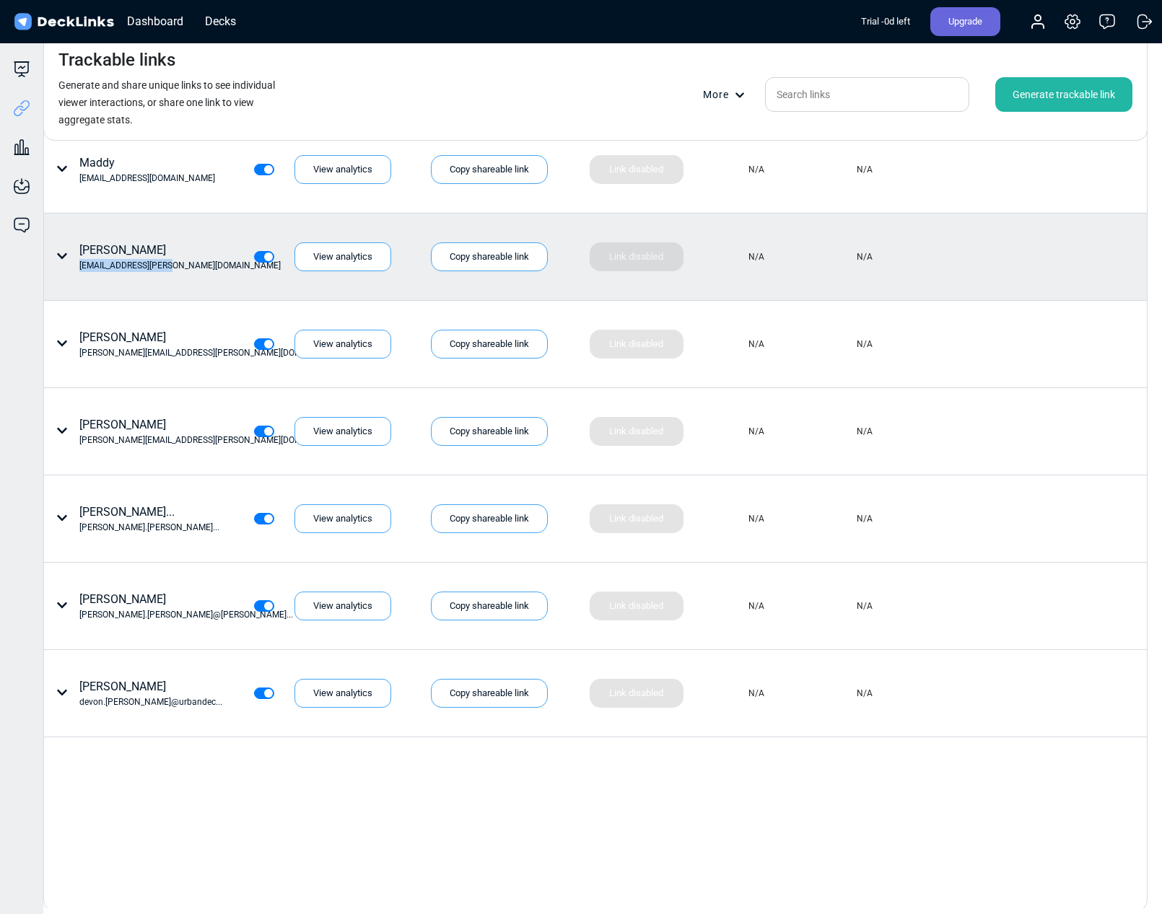
drag, startPoint x: 82, startPoint y: 266, endPoint x: 169, endPoint y: 268, distance: 87.4
click at [169, 268] on div "Elan Lieber elan.lieber@olly.com" at bounding box center [112, 257] width 123 height 30
copy div "[EMAIL_ADDRESS][PERSON_NAME][DOMAIN_NAME]"
click at [475, 255] on div "Copy shareable link" at bounding box center [489, 257] width 117 height 29
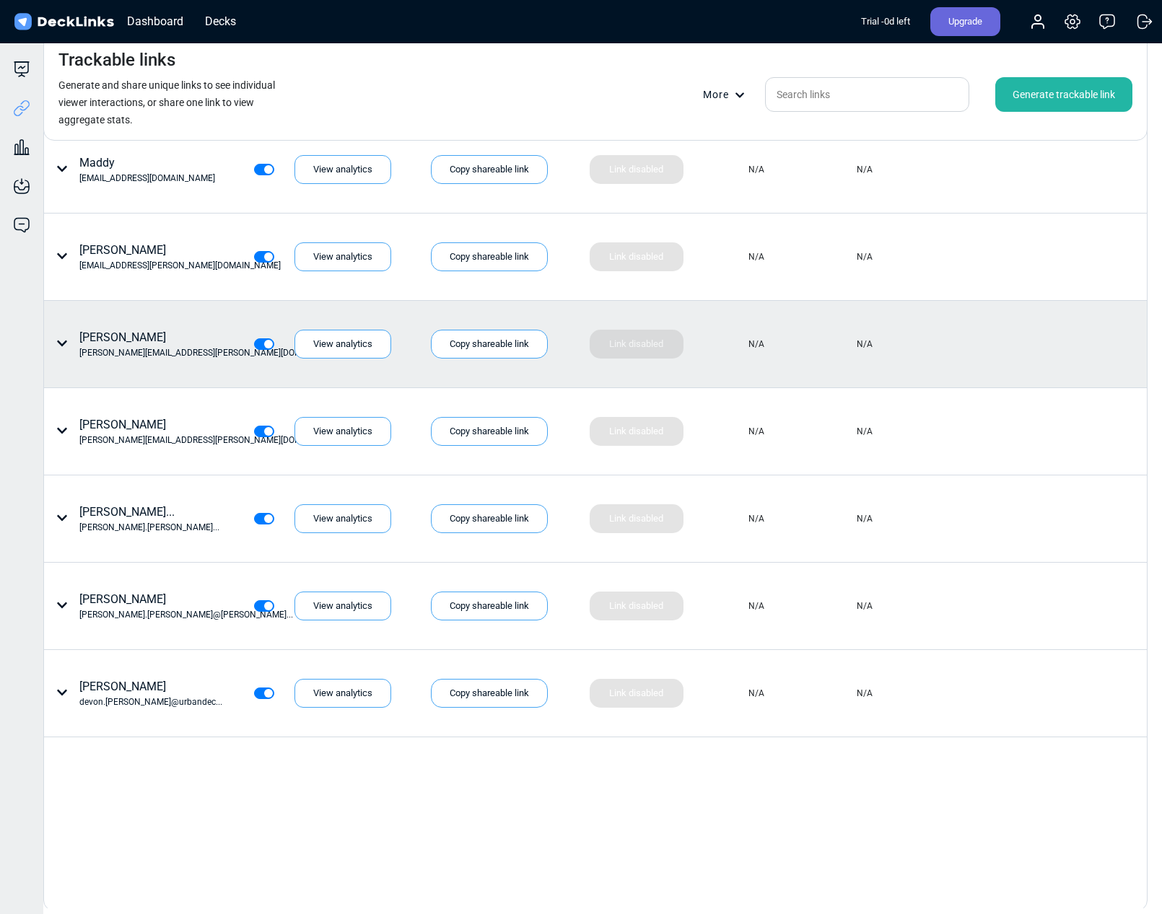
drag, startPoint x: 489, startPoint y: 351, endPoint x: 553, endPoint y: 360, distance: 64.2
click at [489, 351] on div "Copy shareable link" at bounding box center [489, 344] width 117 height 29
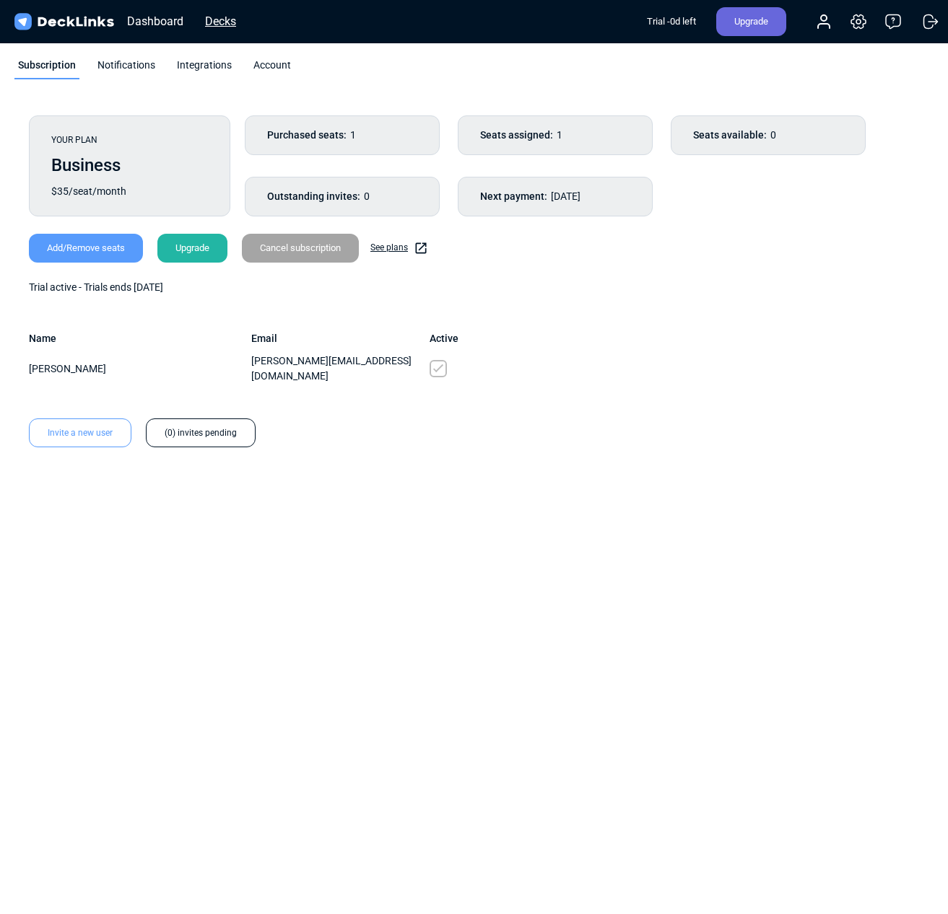
click at [206, 27] on div "Decks" at bounding box center [220, 21] width 45 height 18
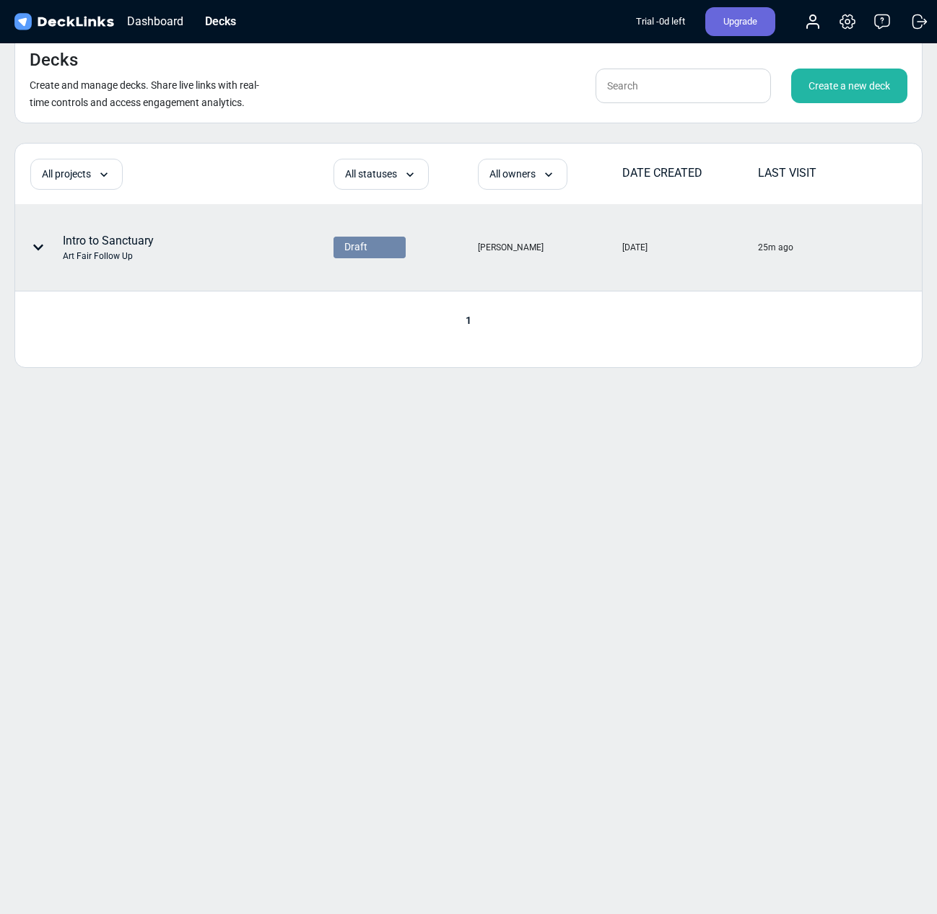
click at [79, 242] on div "Intro to Sanctuary Art Fair Follow Up" at bounding box center [108, 247] width 91 height 30
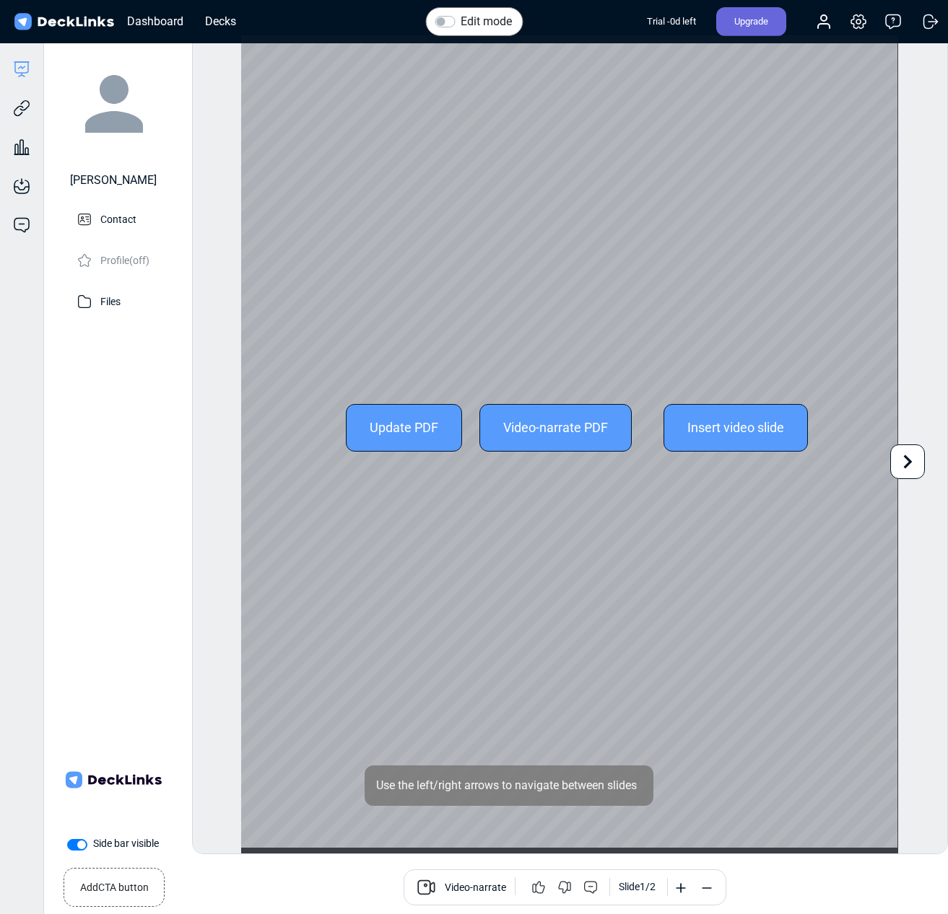
scroll to position [40, 0]
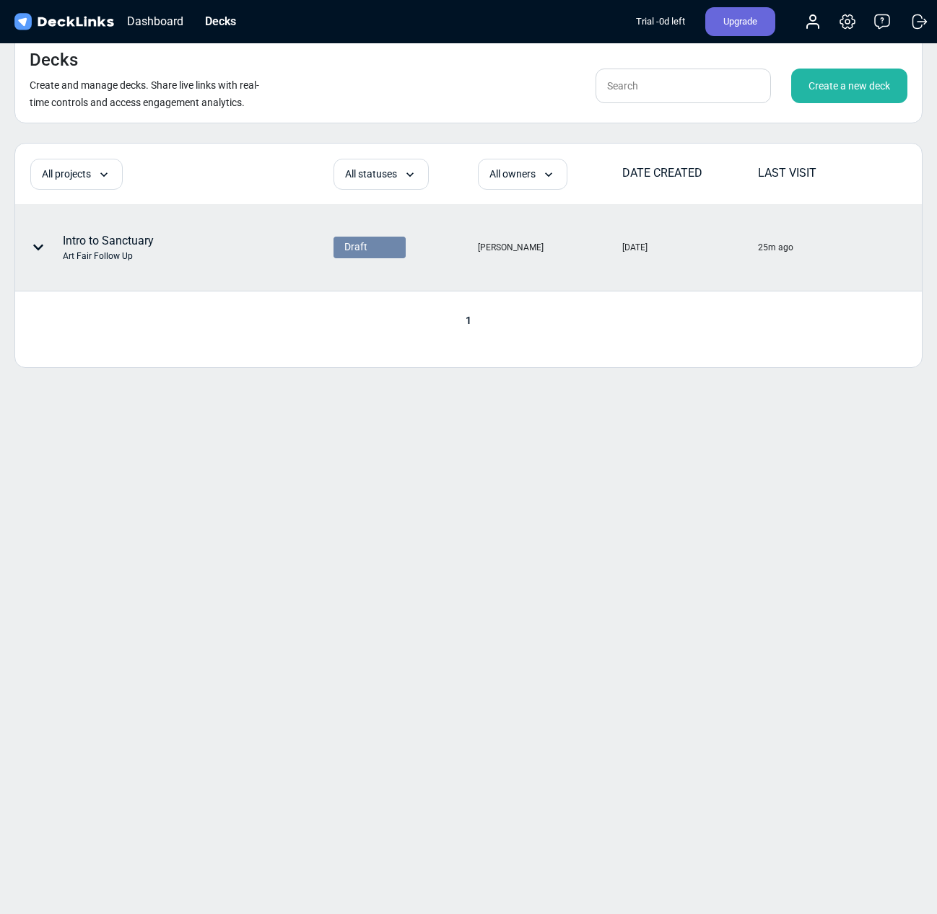
click at [380, 245] on div "Draft" at bounding box center [369, 247] width 51 height 15
click at [133, 240] on div "Intro to Sanctuary Art Fair Follow Up" at bounding box center [108, 247] width 91 height 30
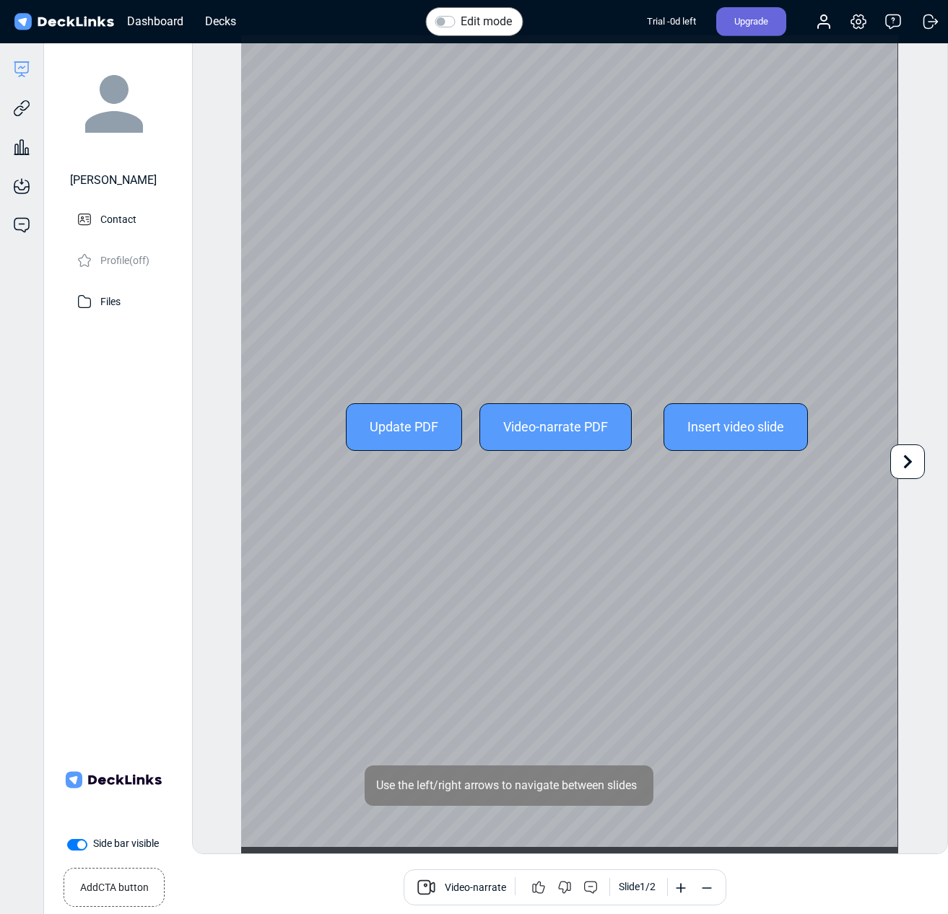
scroll to position [40, 0]
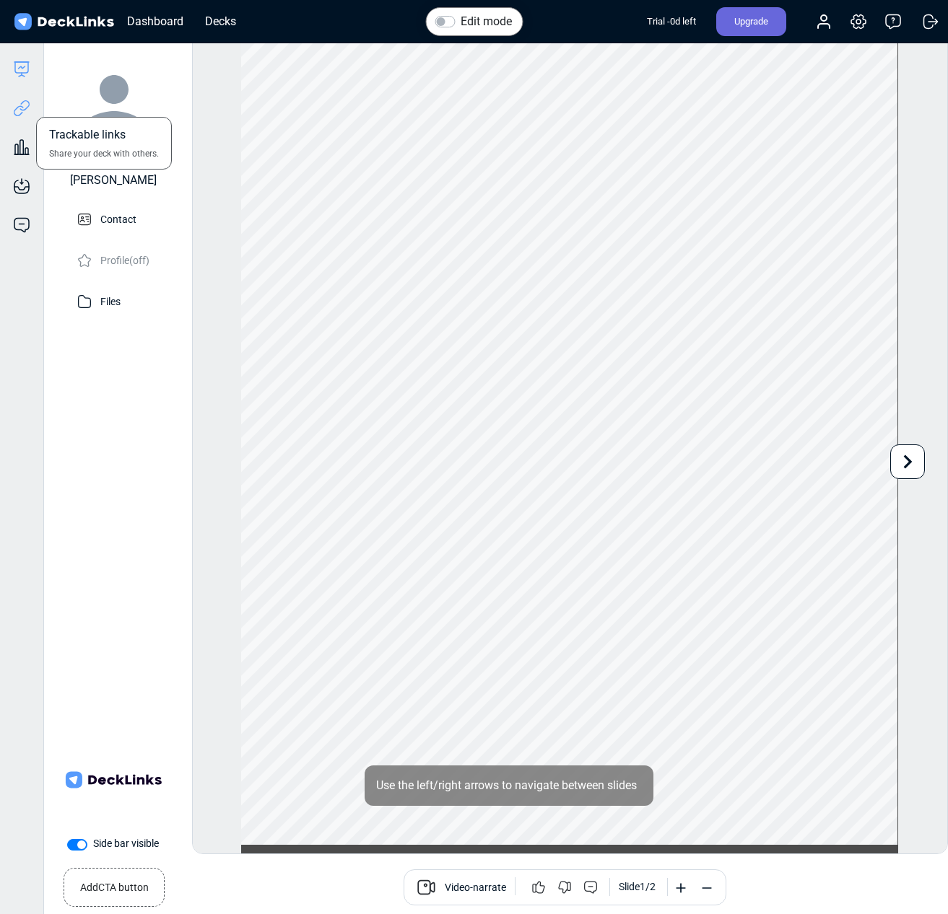
click at [12, 102] on div "Trackable links Share your deck with others." at bounding box center [21, 97] width 43 height 39
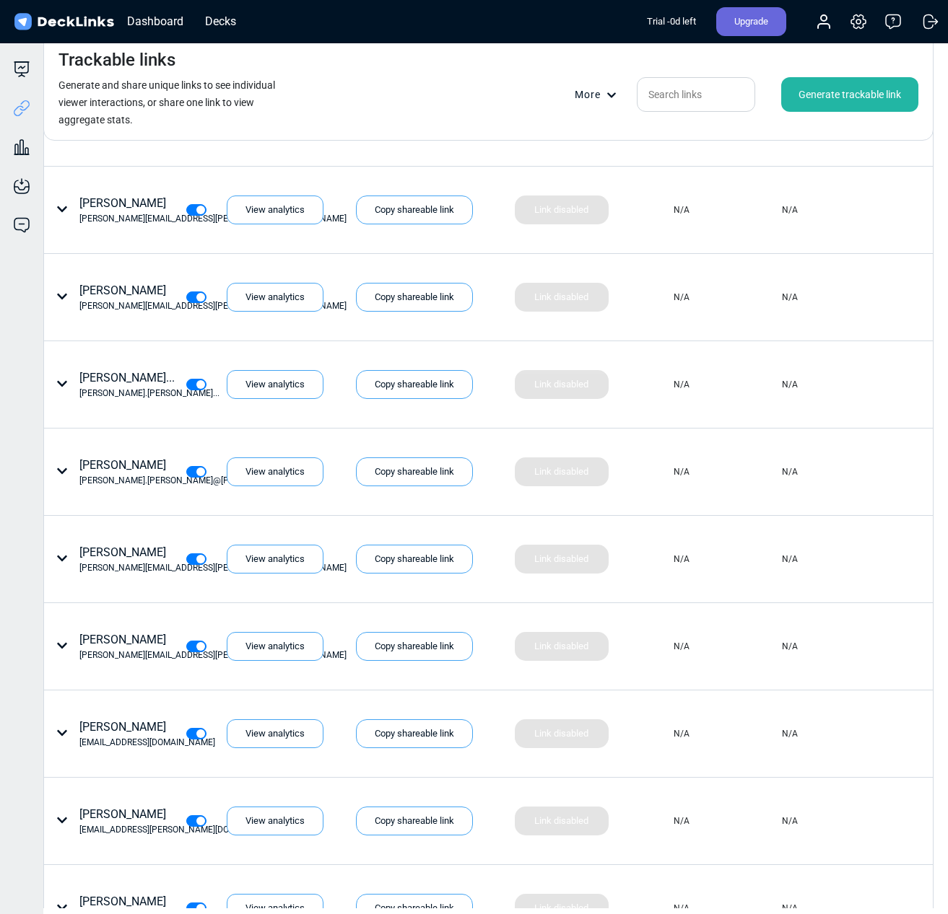
scroll to position [3877, 0]
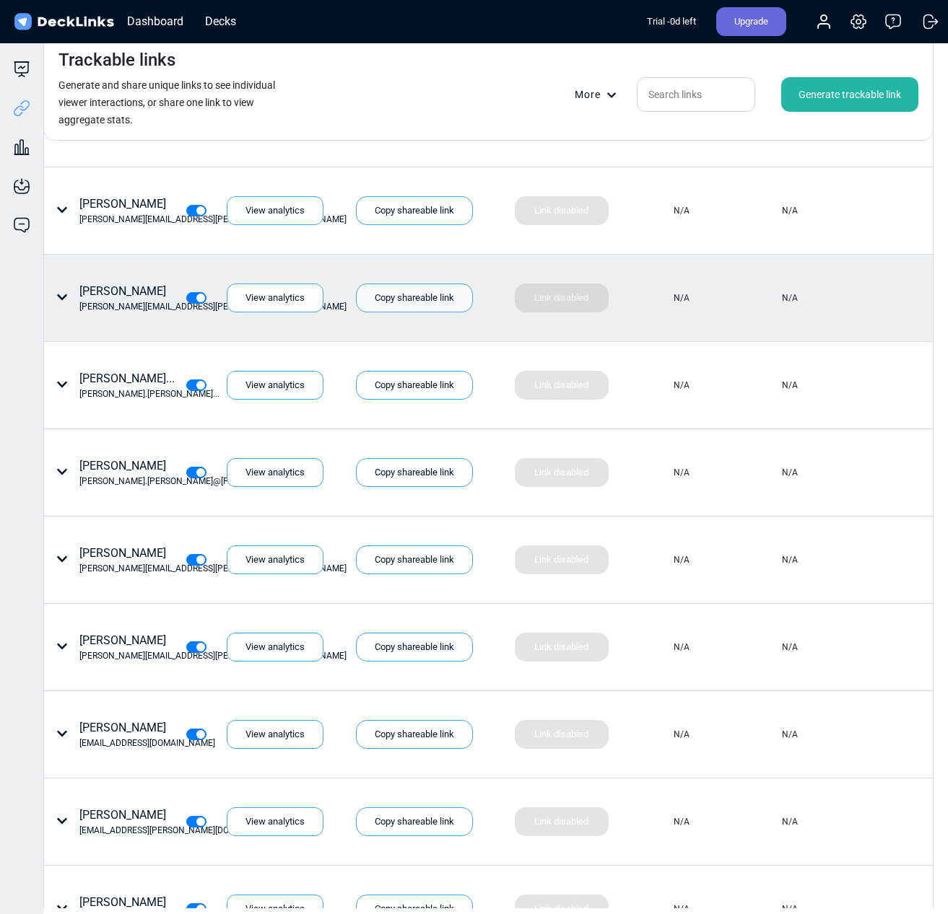
click at [423, 294] on div "Copy shareable link" at bounding box center [414, 298] width 117 height 29
